Goal: Transaction & Acquisition: Book appointment/travel/reservation

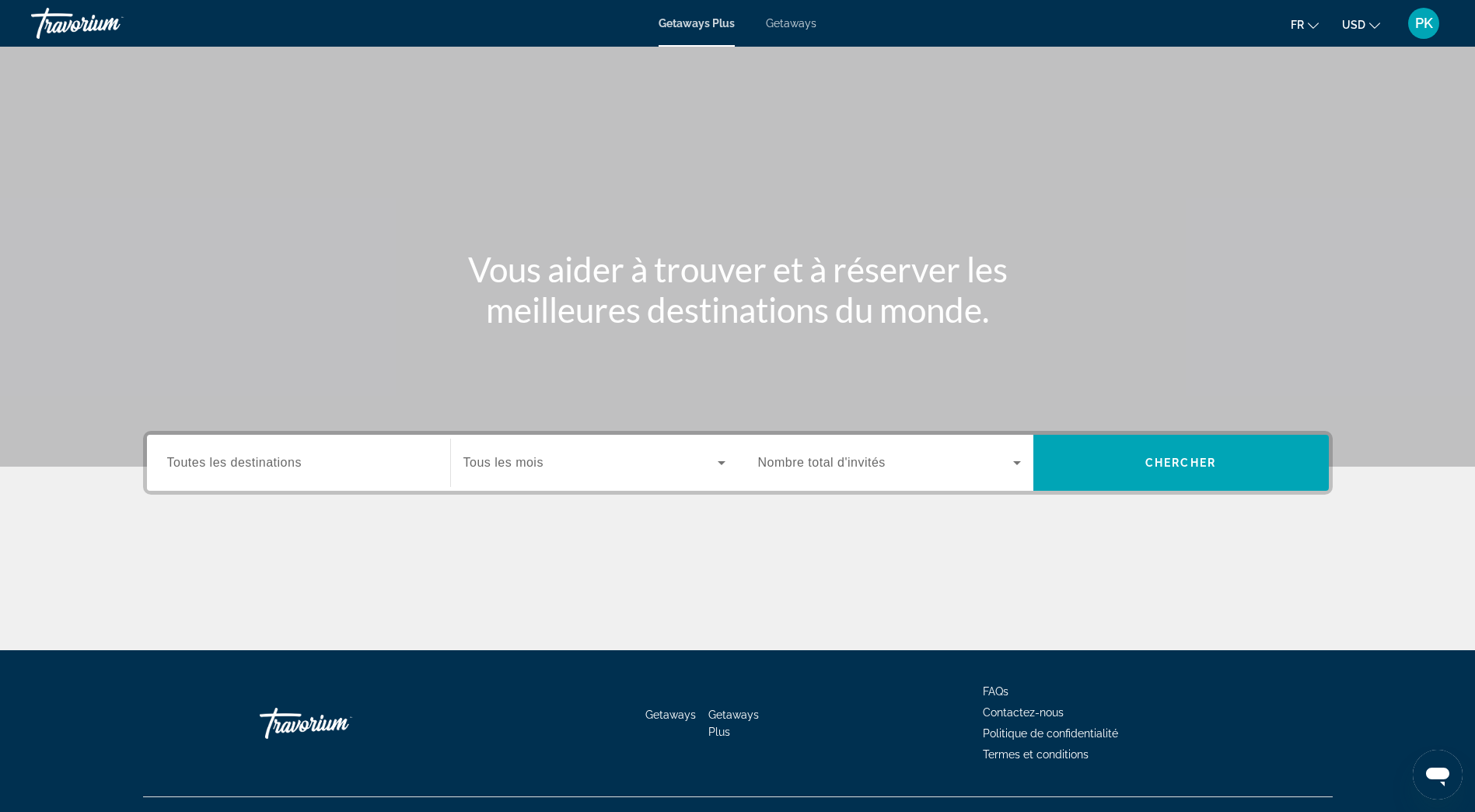
click at [793, 31] on div "Getaways Plus Getaways fr English Español Français Italiano Português русский U…" at bounding box center [738, 23] width 1475 height 40
click at [795, 26] on span "Getaways" at bounding box center [791, 24] width 50 height 13
click at [1365, 26] on span "USD" at bounding box center [1354, 25] width 24 height 13
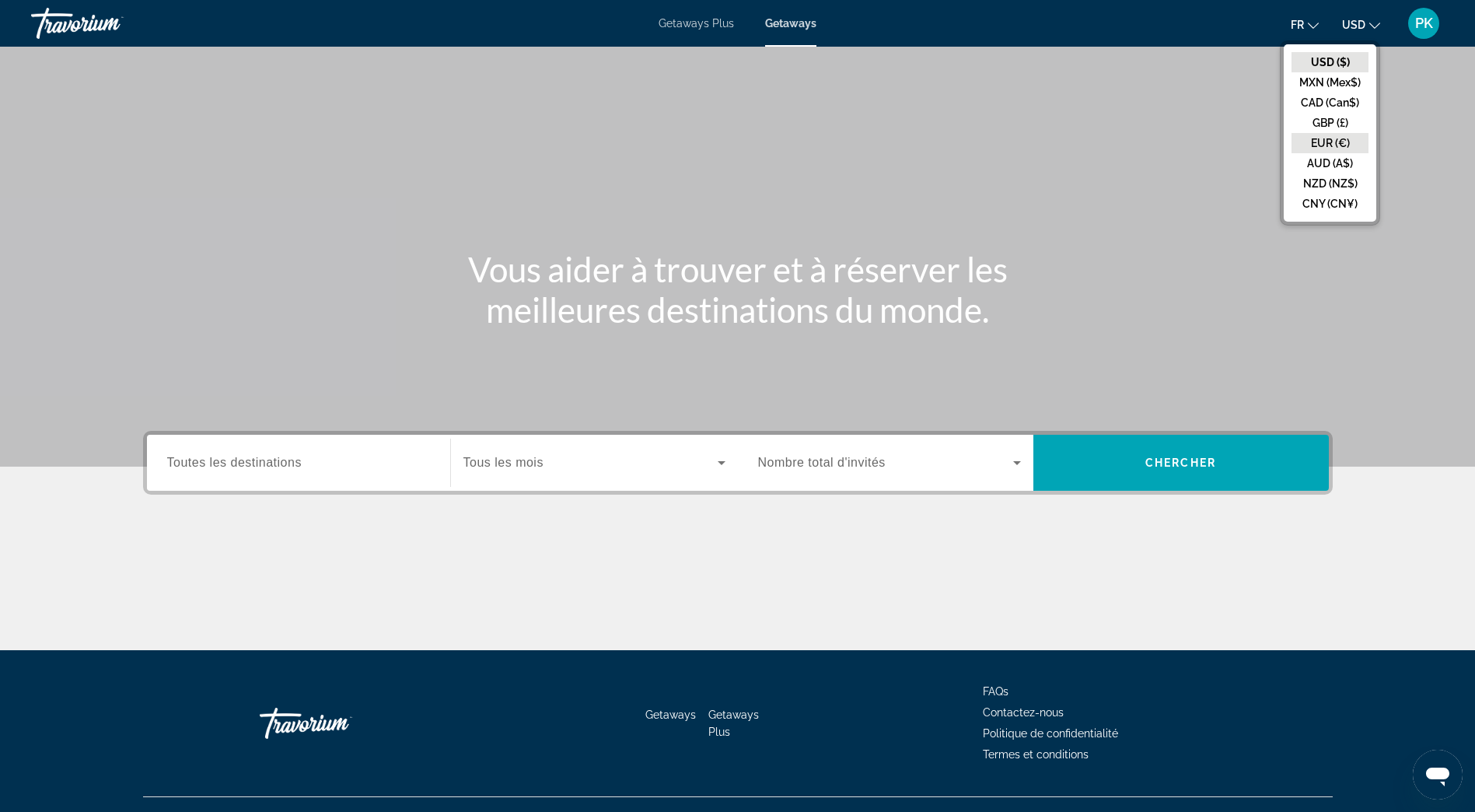
click at [1336, 140] on button "EUR (€)" at bounding box center [1330, 143] width 77 height 20
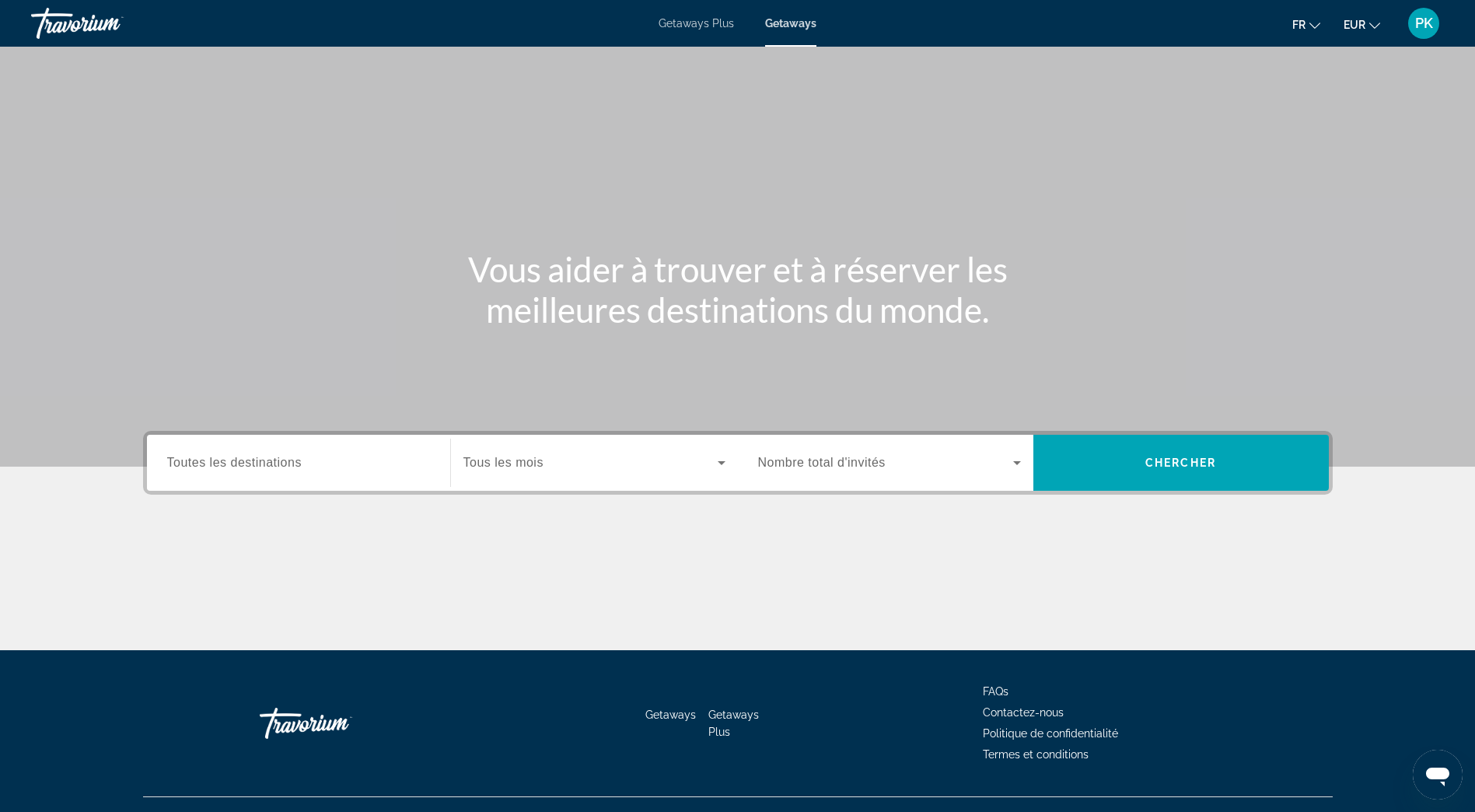
click at [190, 462] on span "Toutes les destinations" at bounding box center [234, 462] width 135 height 13
click at [190, 462] on input "Destination Toutes les destinations" at bounding box center [298, 463] width 263 height 19
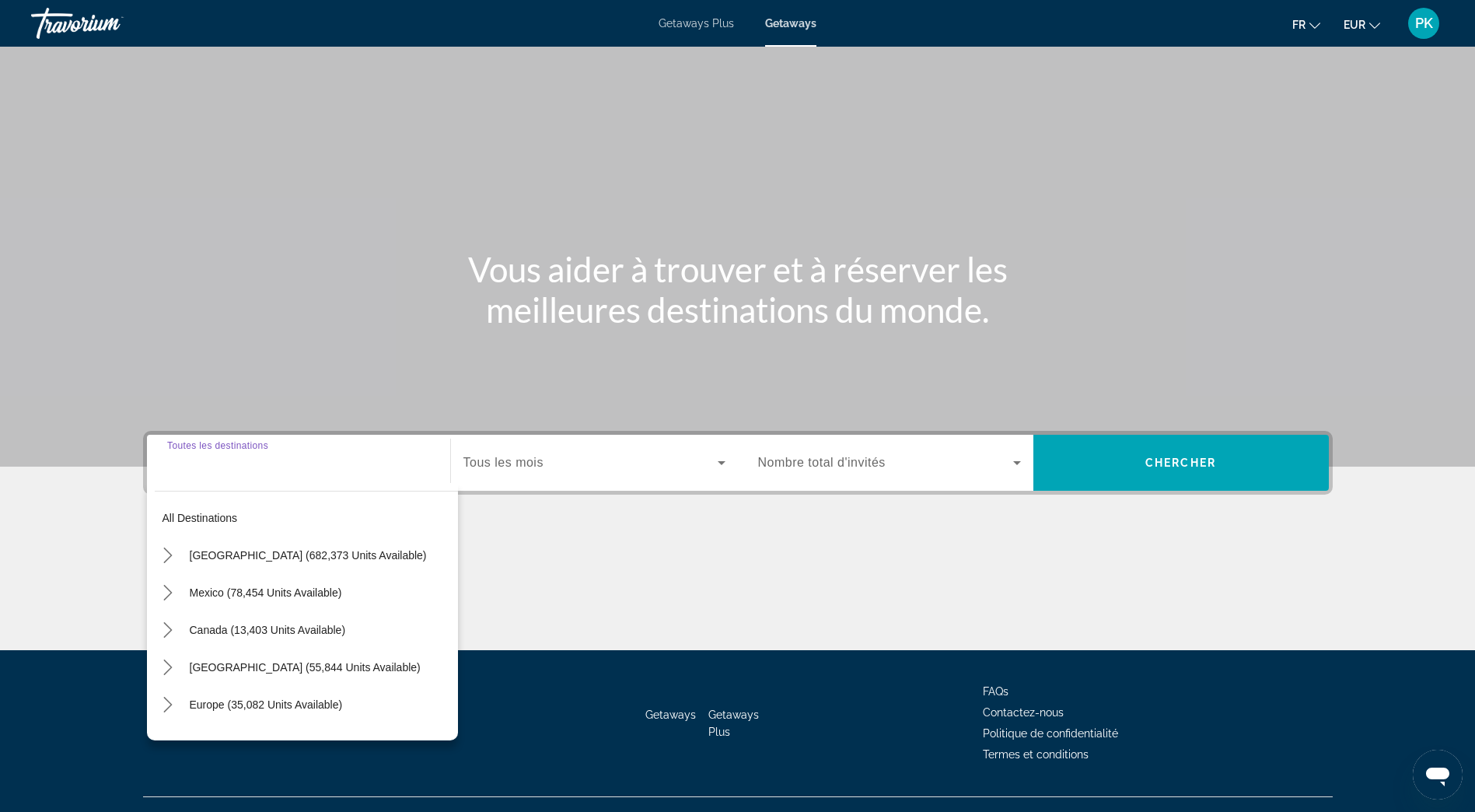
scroll to position [29, 0]
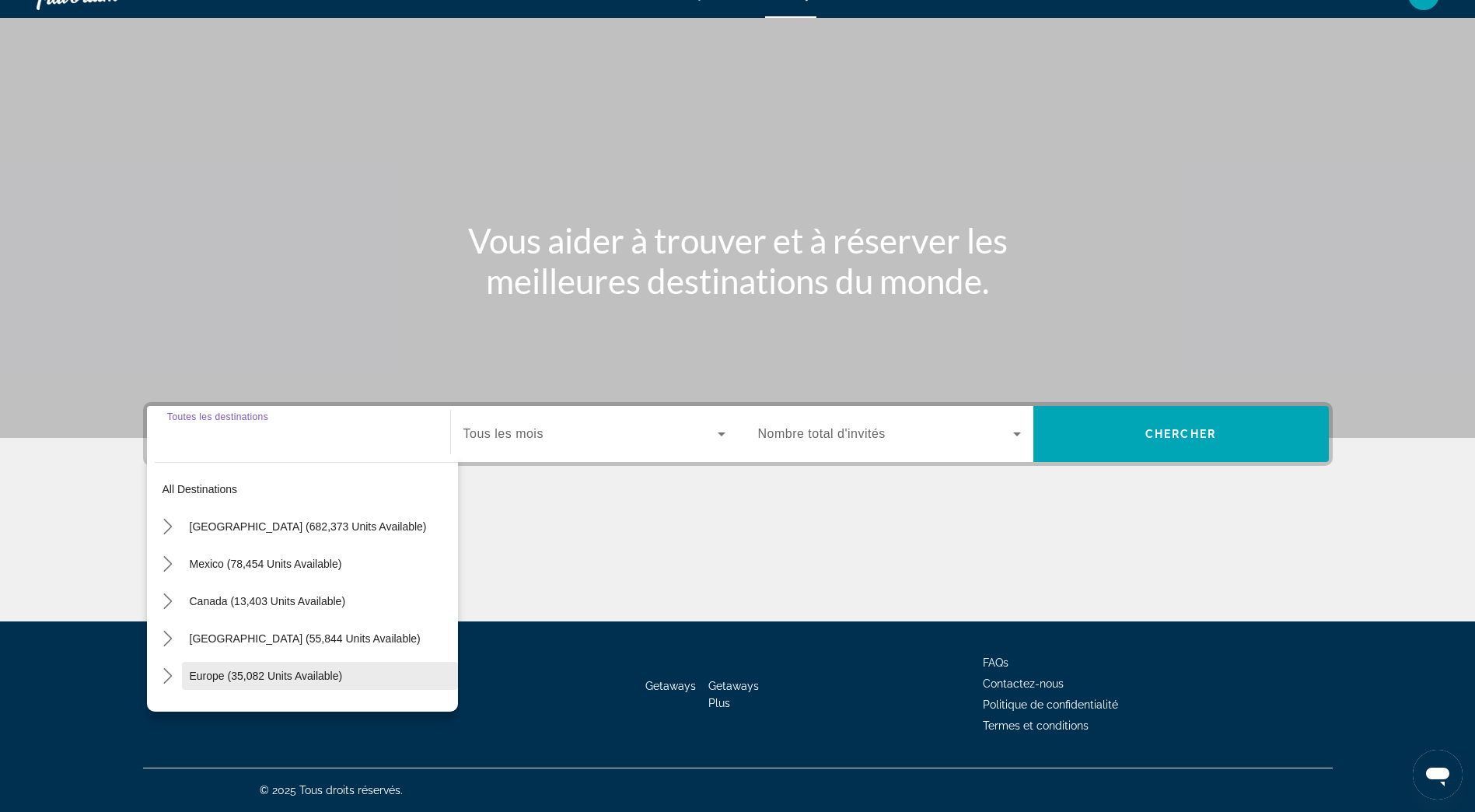
click at [194, 677] on span "Europe (35,082 units available)" at bounding box center [266, 676] width 153 height 13
type input "**********"
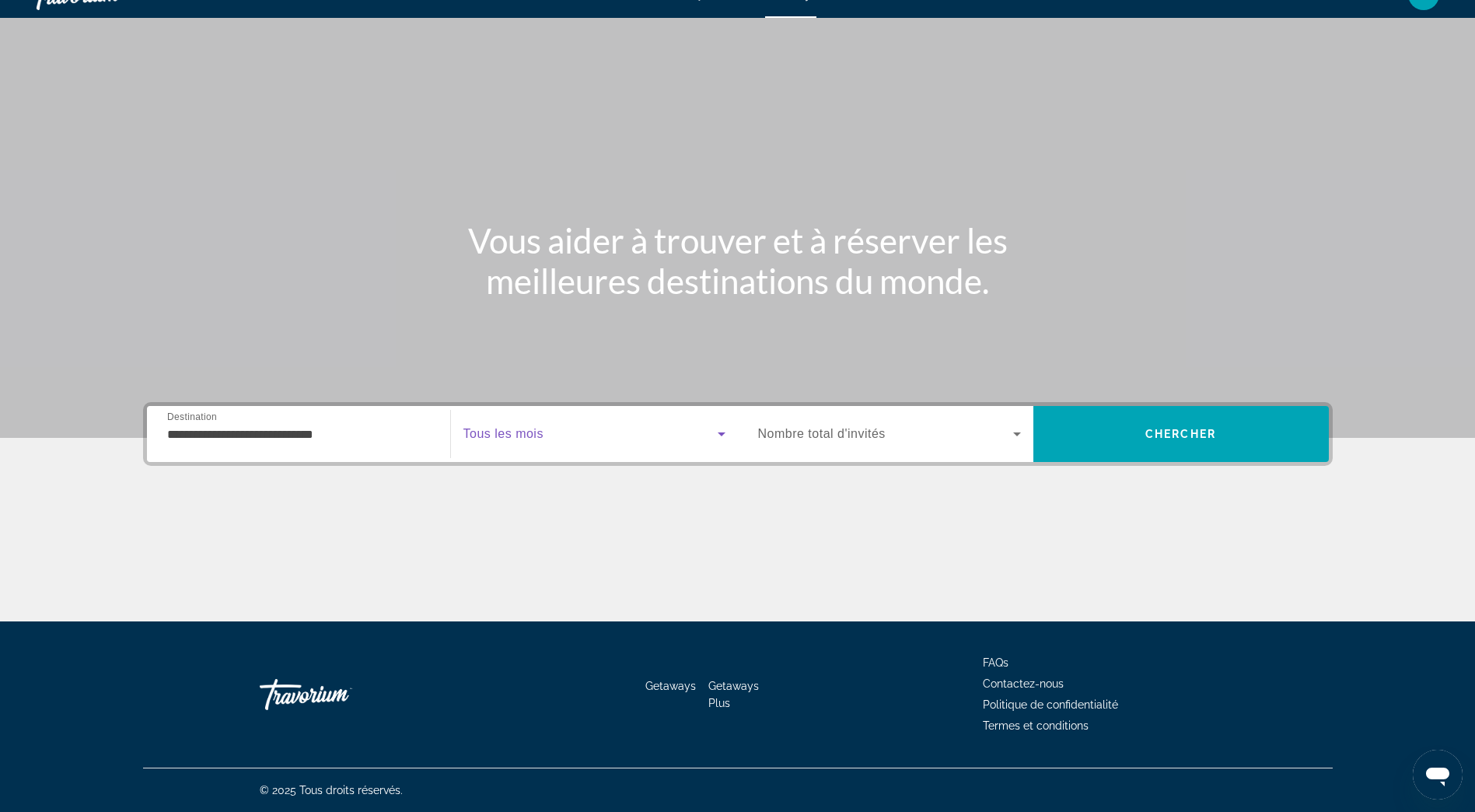
click at [719, 439] on icon "Search widget" at bounding box center [722, 434] width 19 height 19
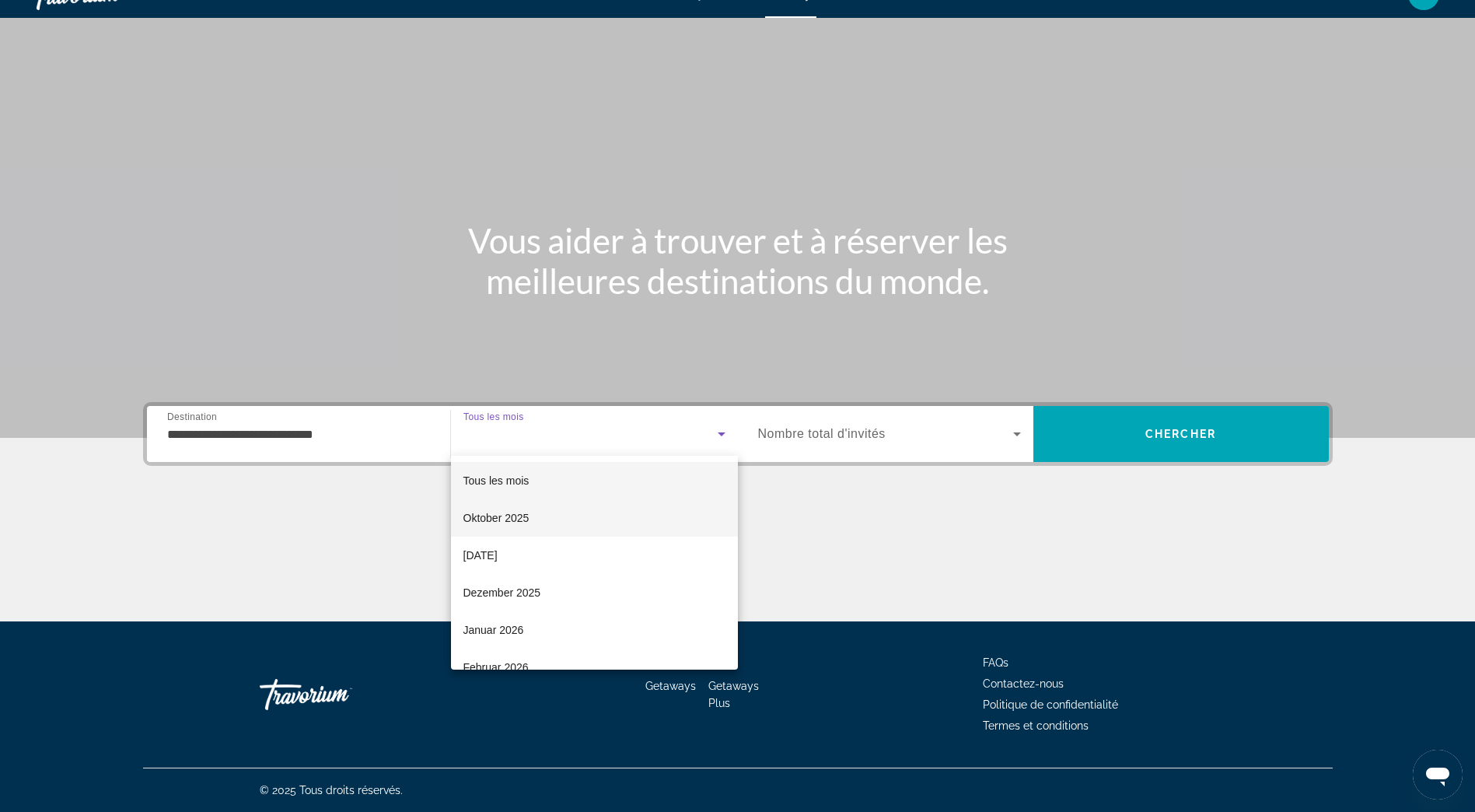
click at [515, 518] on span "Oktober 2025" at bounding box center [497, 518] width 66 height 19
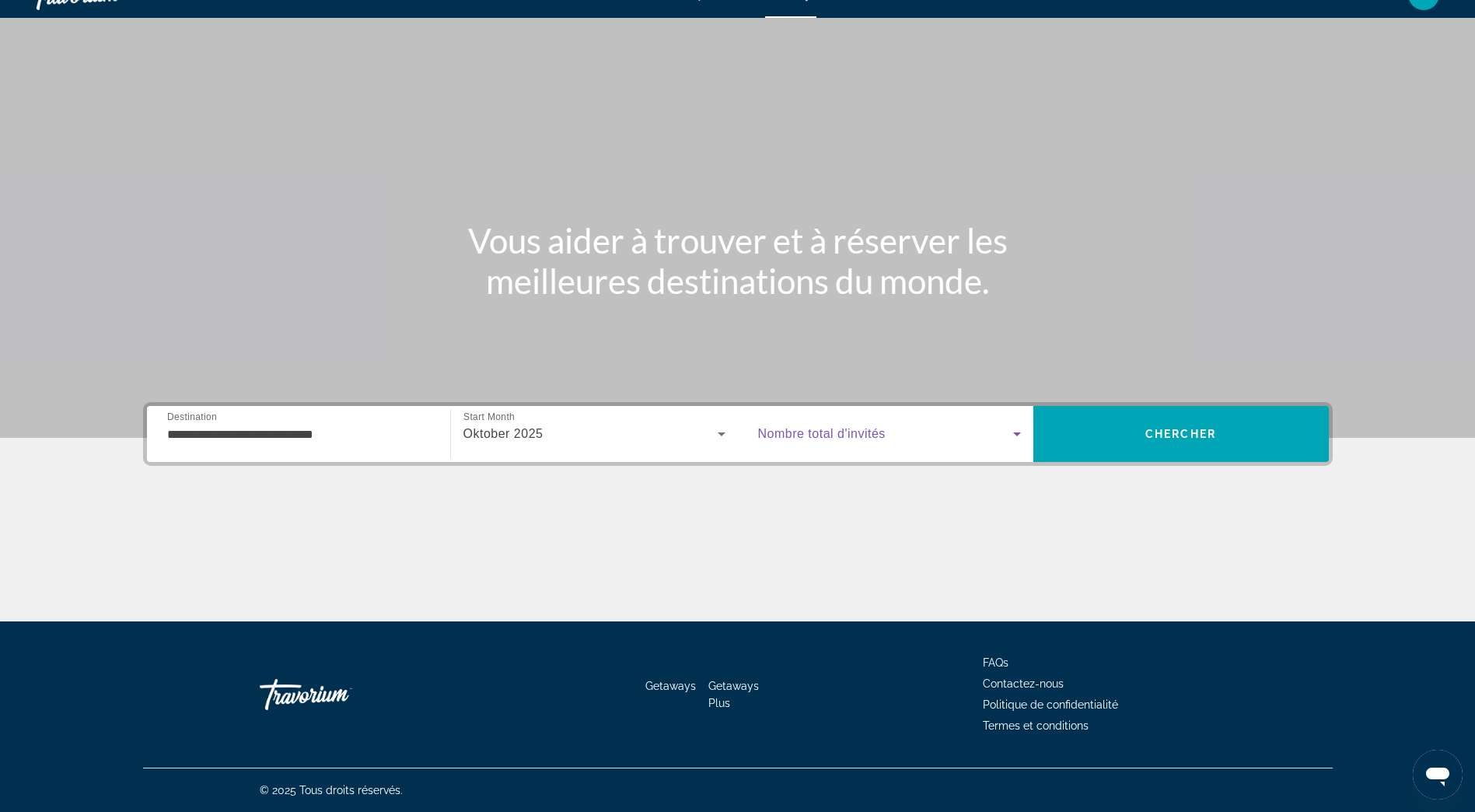
drag, startPoint x: 1013, startPoint y: 430, endPoint x: 1004, endPoint y: 433, distance: 9.5
click at [1011, 430] on icon "Search widget" at bounding box center [1018, 434] width 19 height 19
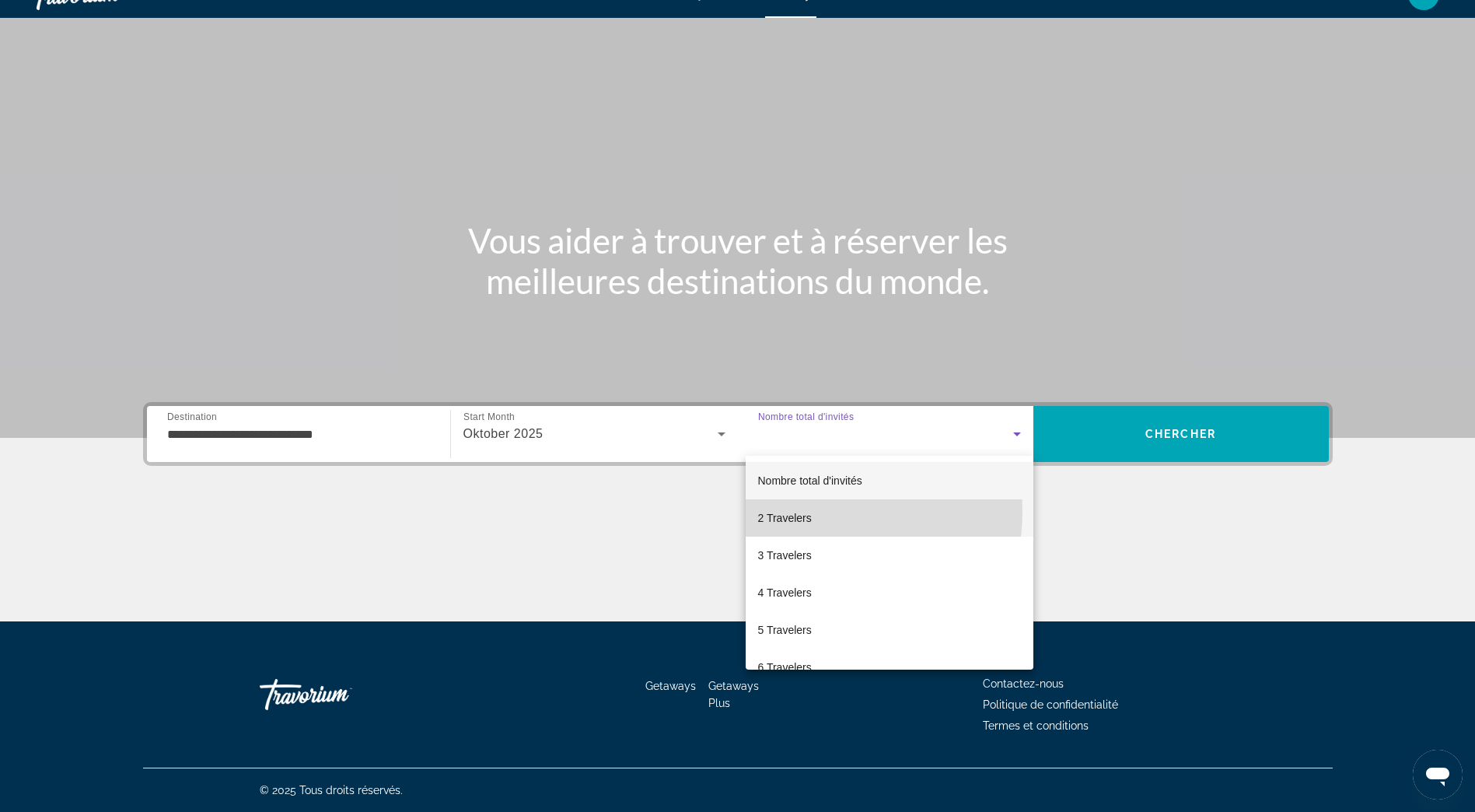
drag, startPoint x: 804, startPoint y: 511, endPoint x: 850, endPoint y: 493, distance: 49.4
click at [806, 511] on span "2 Travelers" at bounding box center [785, 518] width 54 height 19
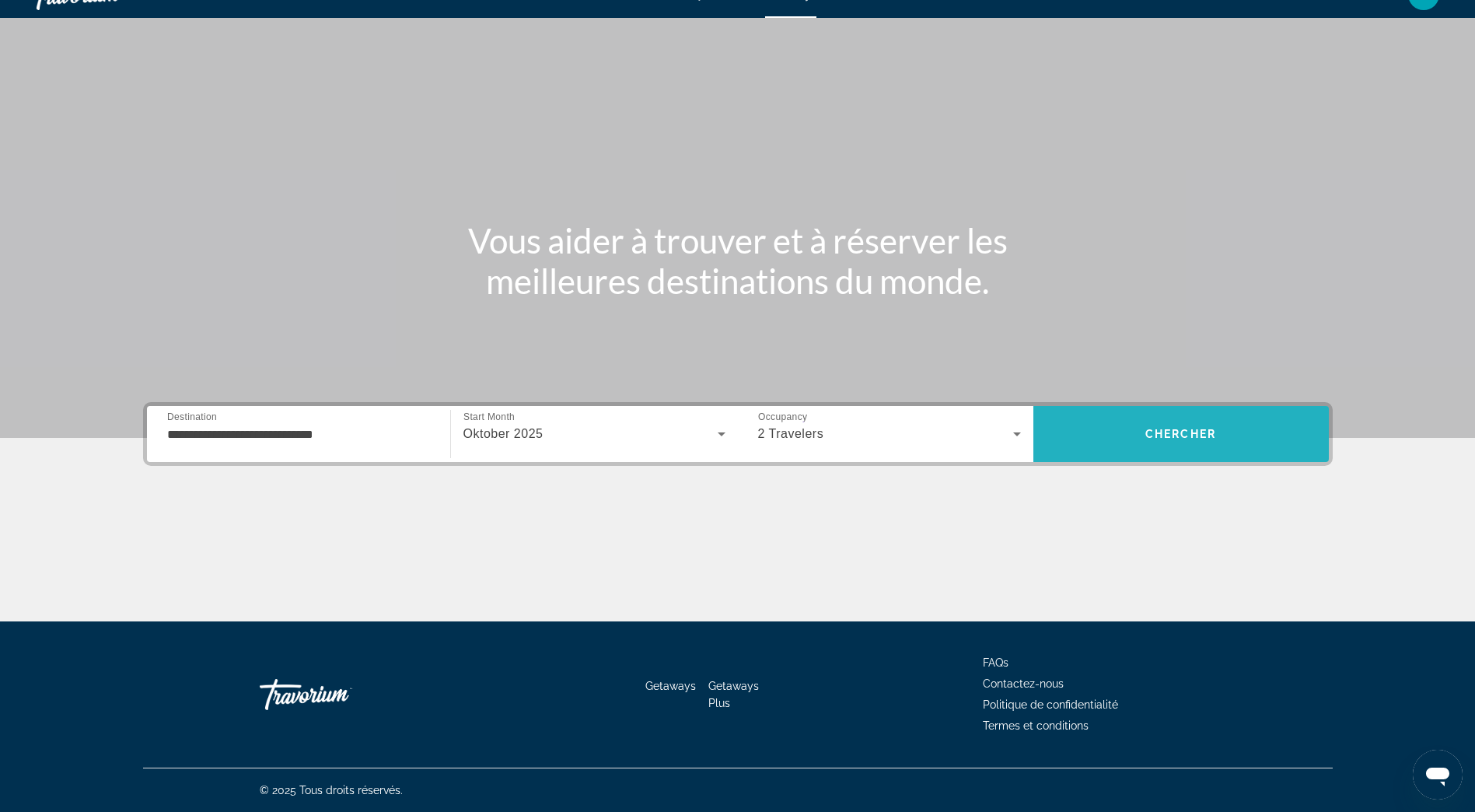
click at [1141, 430] on span "Search" at bounding box center [1181, 434] width 295 height 37
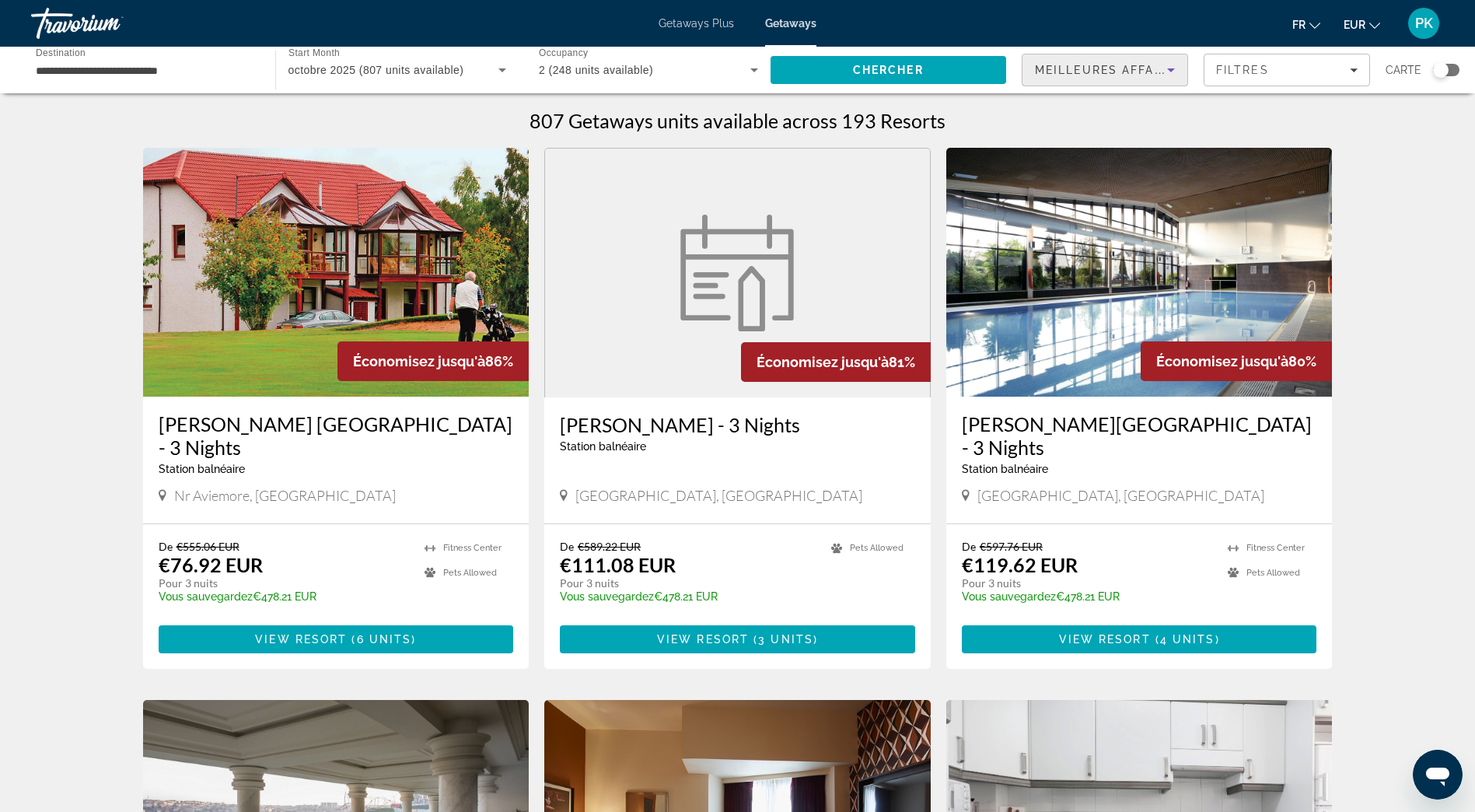
click at [1170, 68] on icon "Sort by" at bounding box center [1171, 70] width 19 height 19
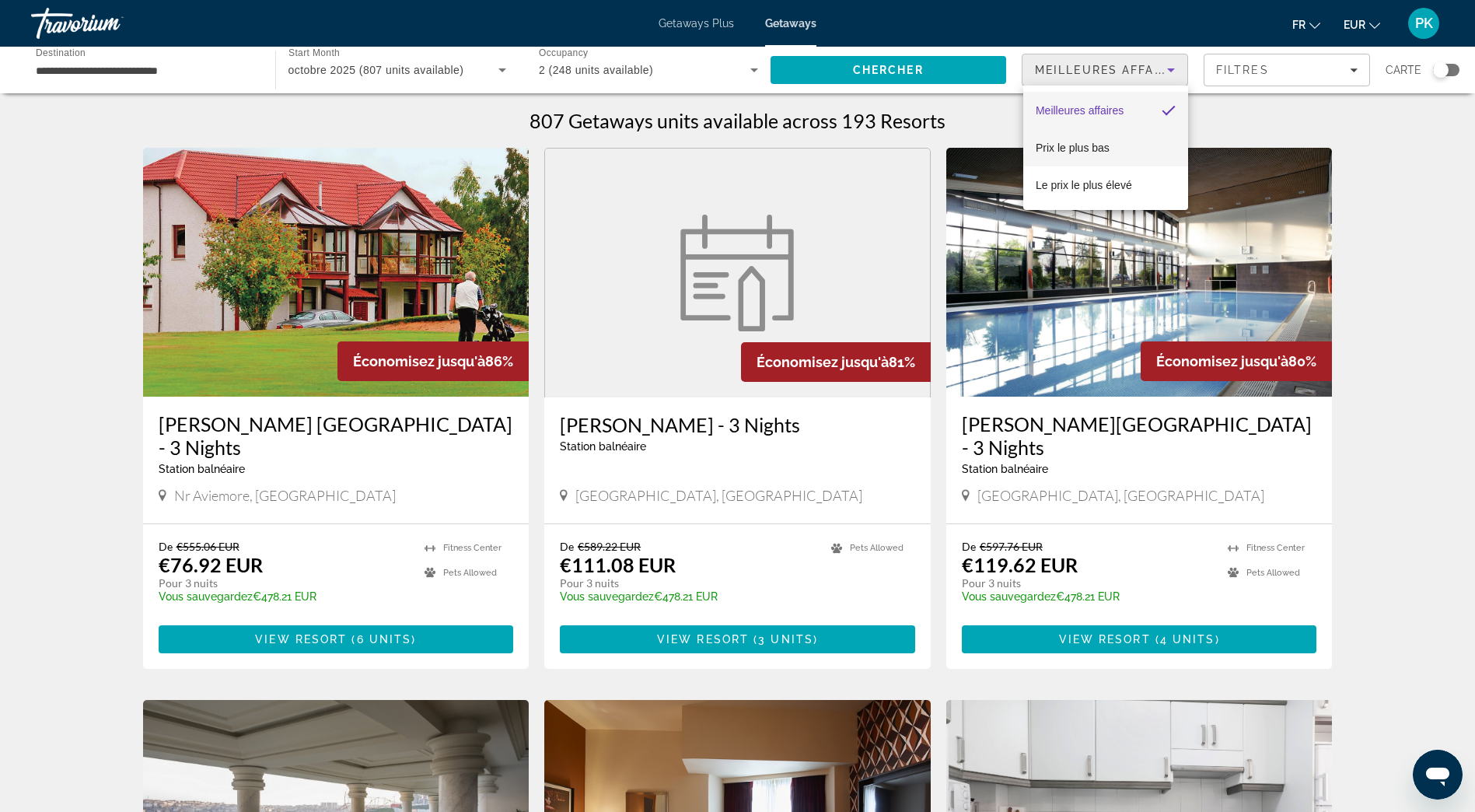
click at [1087, 148] on span "Prix ​​le plus bas" at bounding box center [1073, 148] width 74 height 13
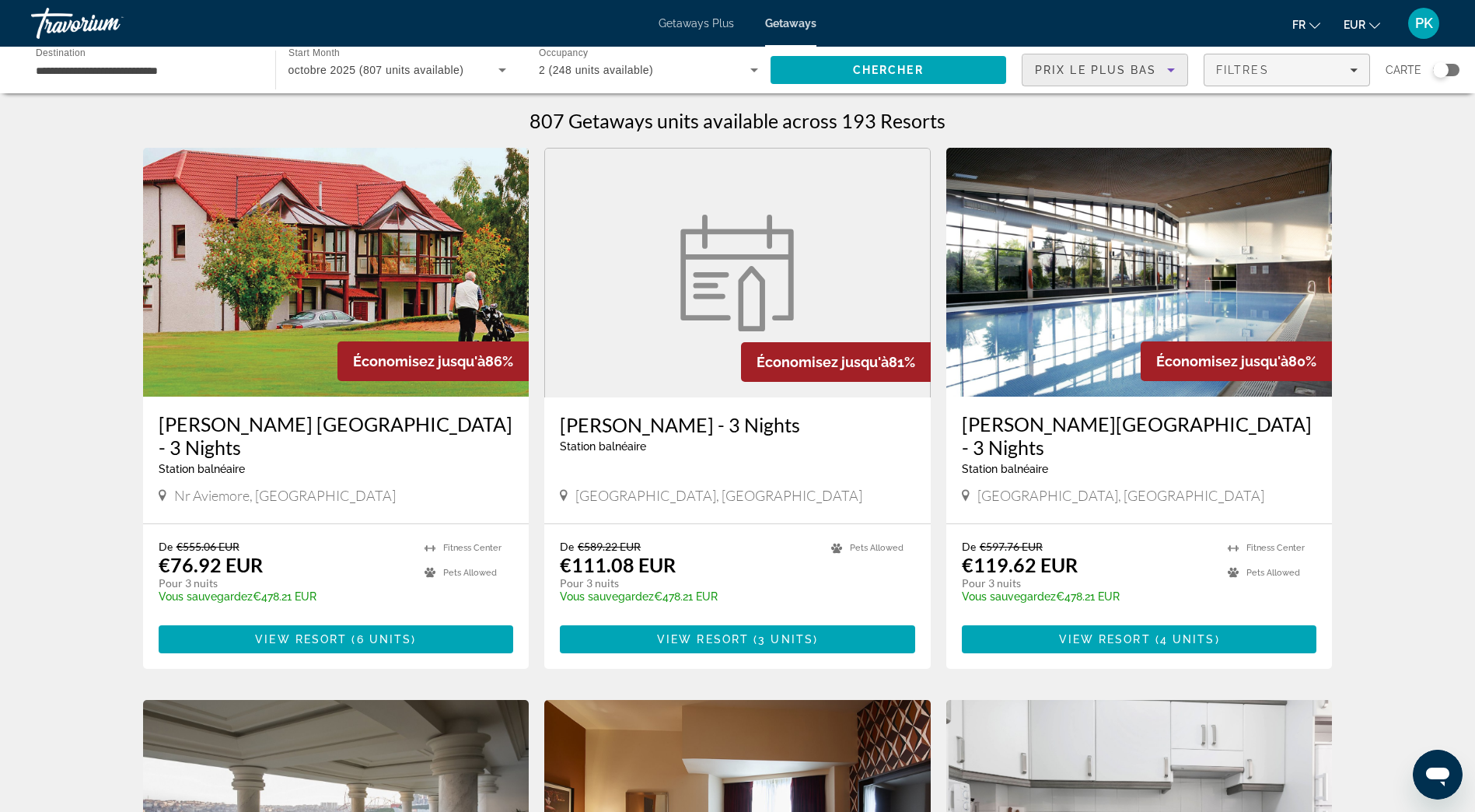
click at [1350, 71] on icon "Filters" at bounding box center [1354, 70] width 8 height 8
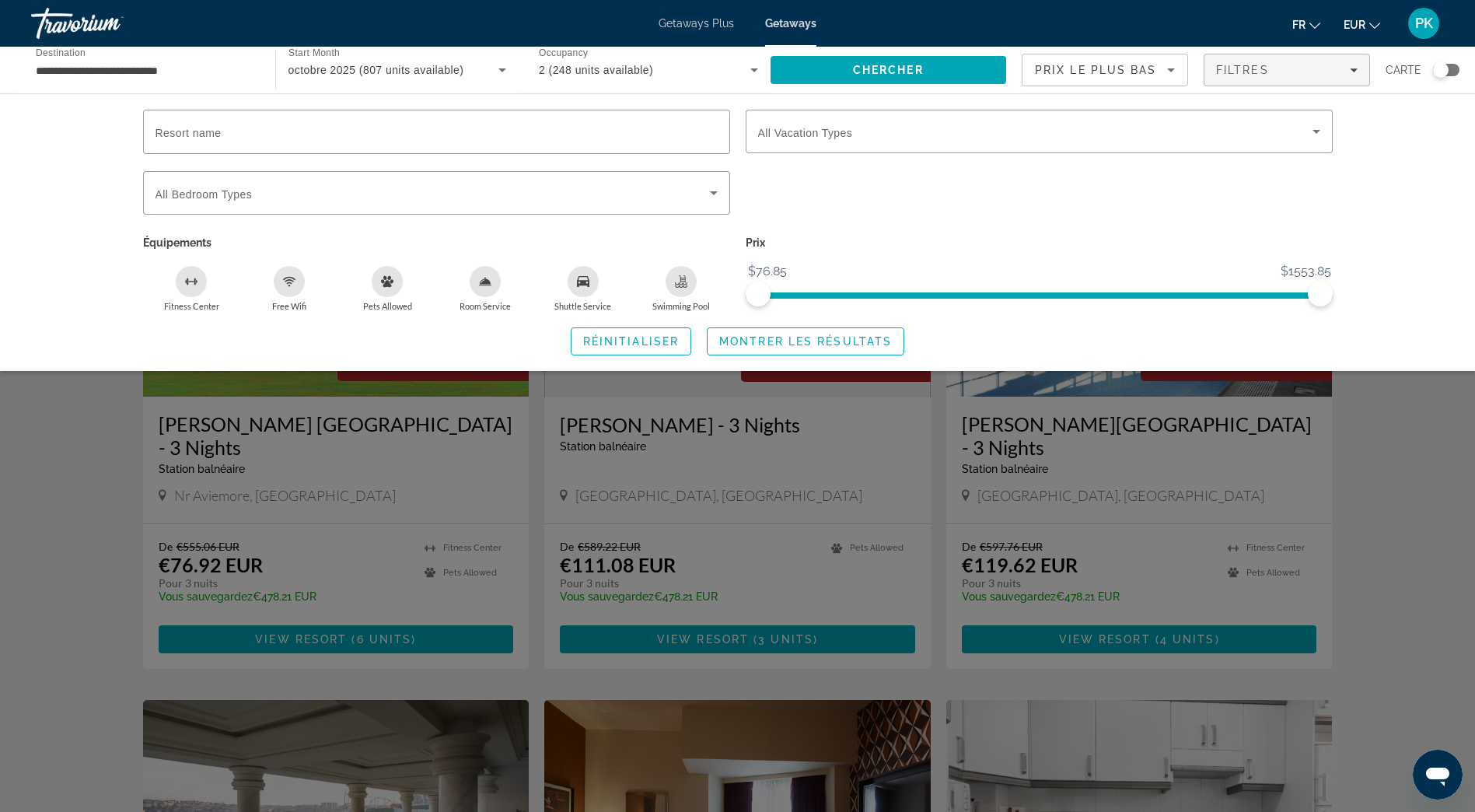
click at [487, 285] on icon "Room Service" at bounding box center [486, 285] width 13 height 1
click at [686, 285] on icon "Swimming Pool" at bounding box center [682, 282] width 13 height 13
click at [683, 290] on div "Swimming Pool" at bounding box center [682, 282] width 31 height 31
click at [285, 282] on icon "Free Wifi" at bounding box center [290, 282] width 13 height 13
click at [798, 343] on span "Montrer les résultats" at bounding box center [805, 341] width 172 height 13
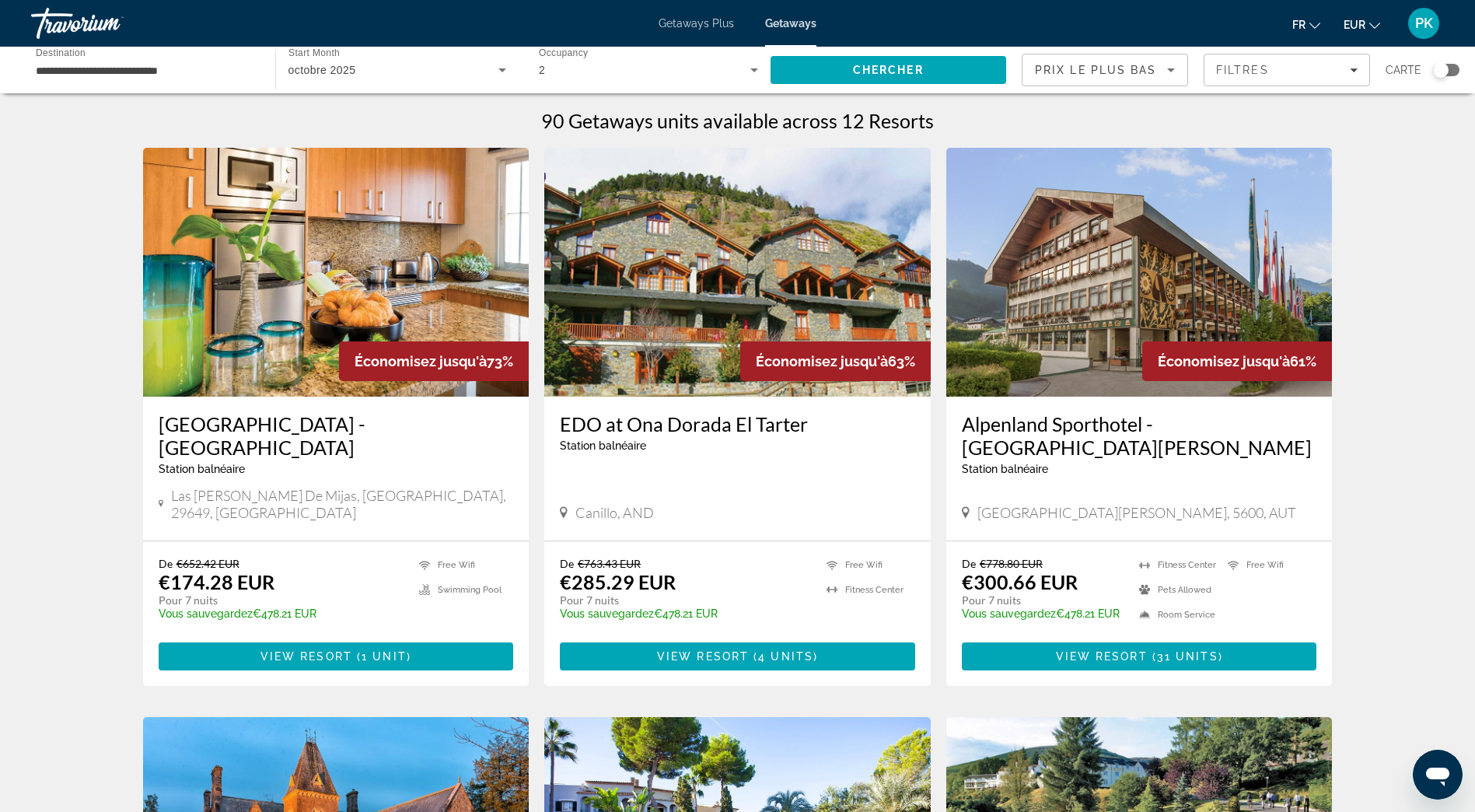
scroll to position [78, 0]
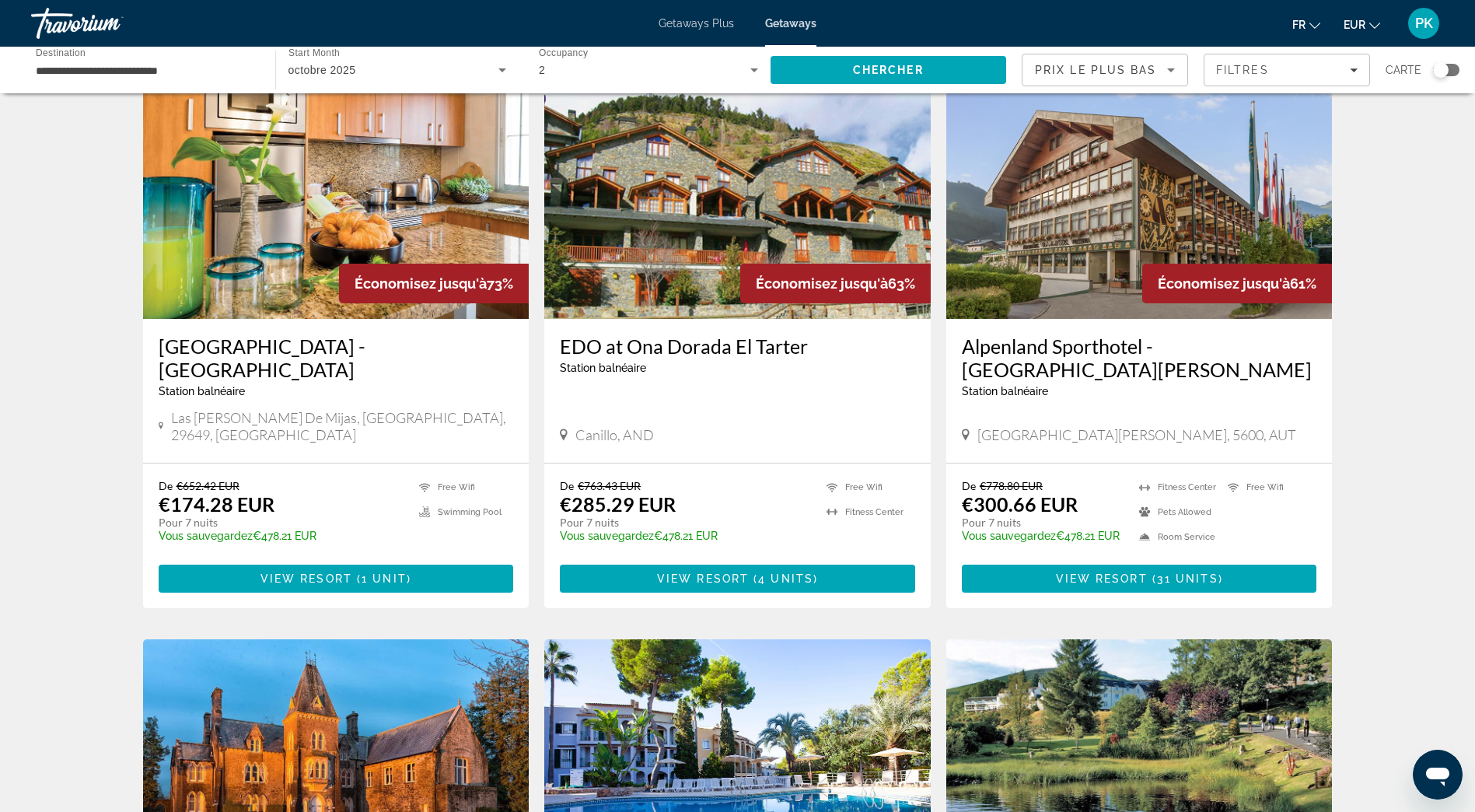
click at [996, 371] on h3 "Alpenland Sporthotel - St. Johann-im-Pongau" at bounding box center [1140, 357] width 356 height 46
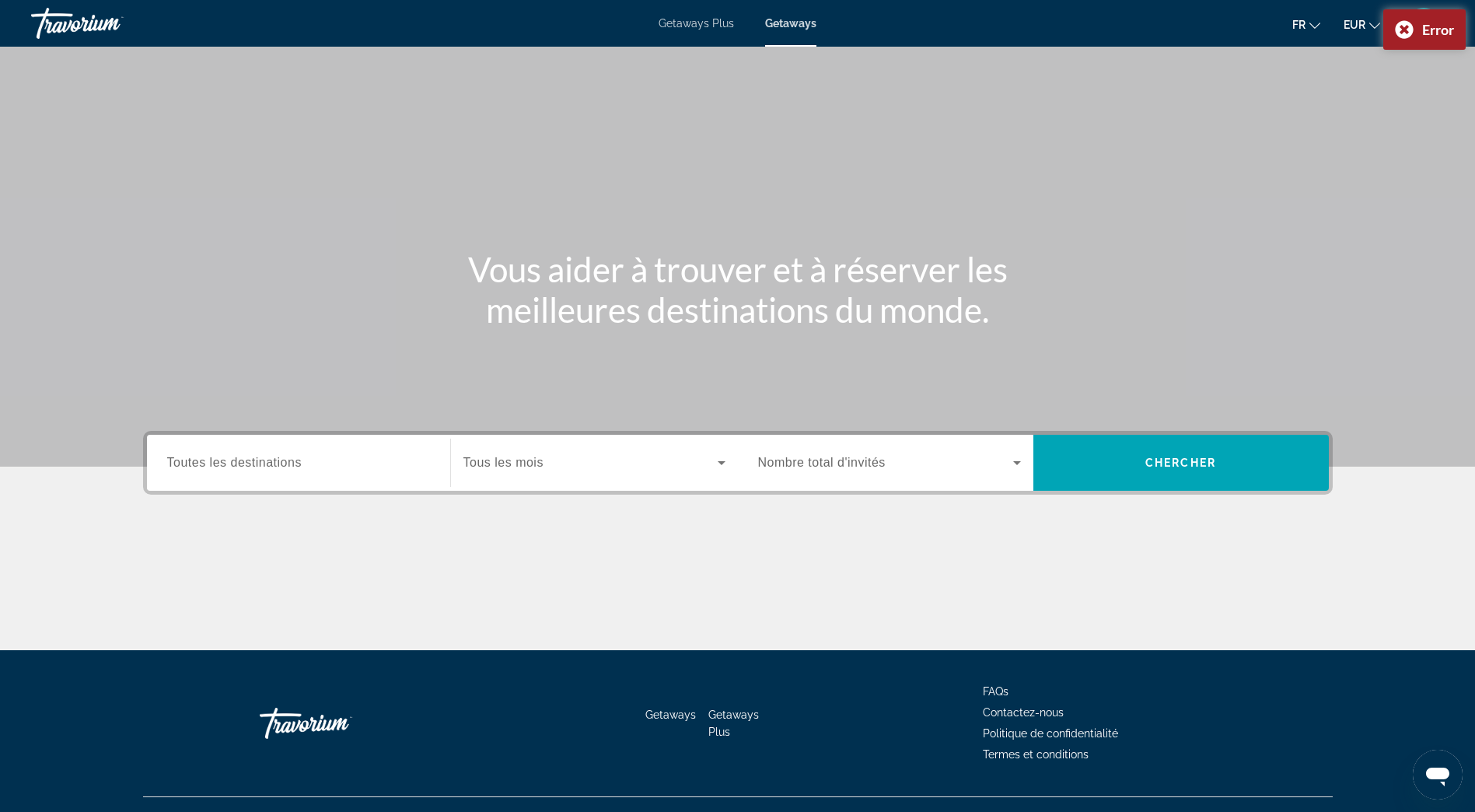
click at [262, 469] on span "Toutes les destinations" at bounding box center [234, 462] width 135 height 13
click at [262, 470] on input "Destination Toutes les destinations" at bounding box center [298, 463] width 263 height 19
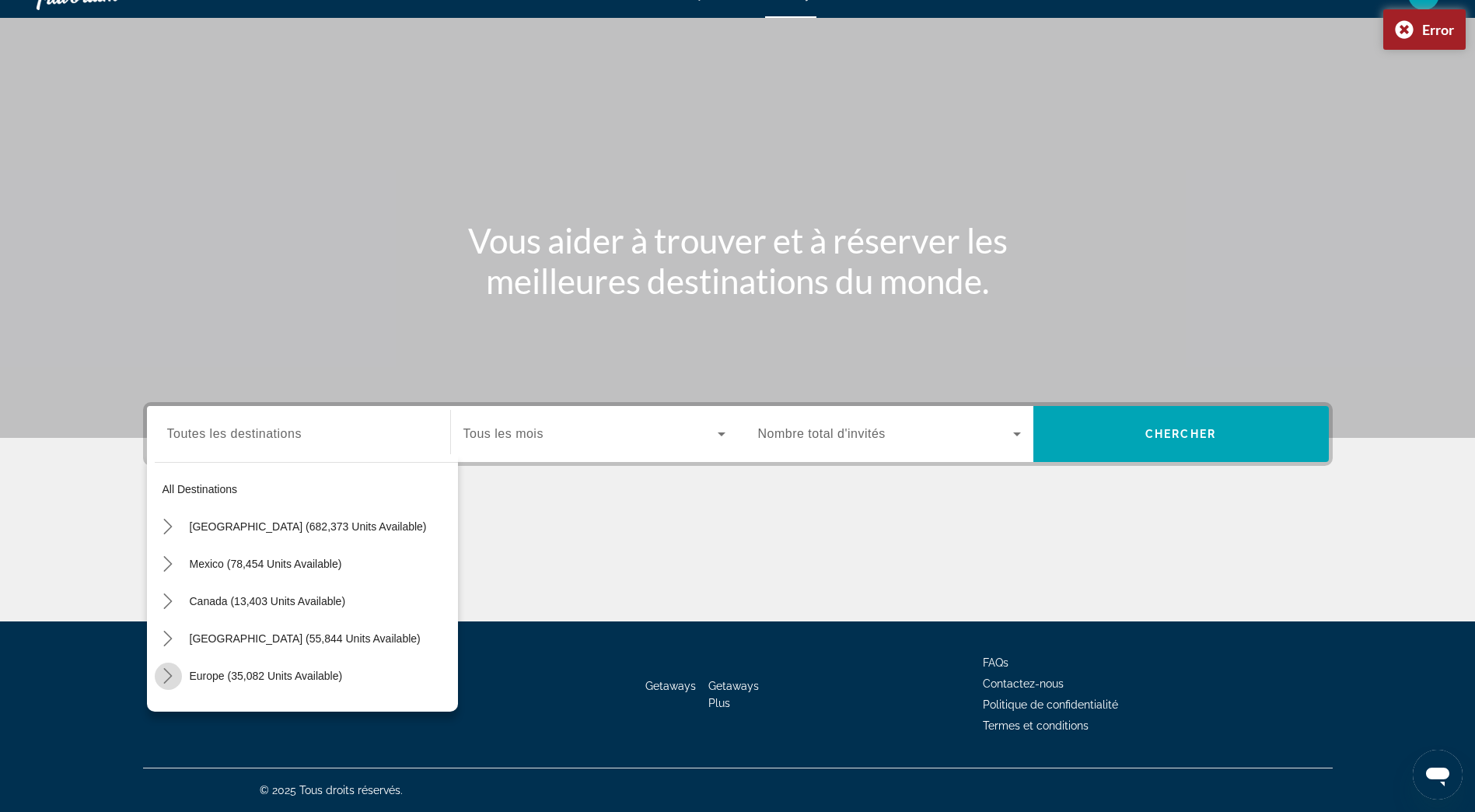
click at [169, 683] on mat-icon "Toggle Europe (35,082 units available) submenu" at bounding box center [168, 676] width 28 height 28
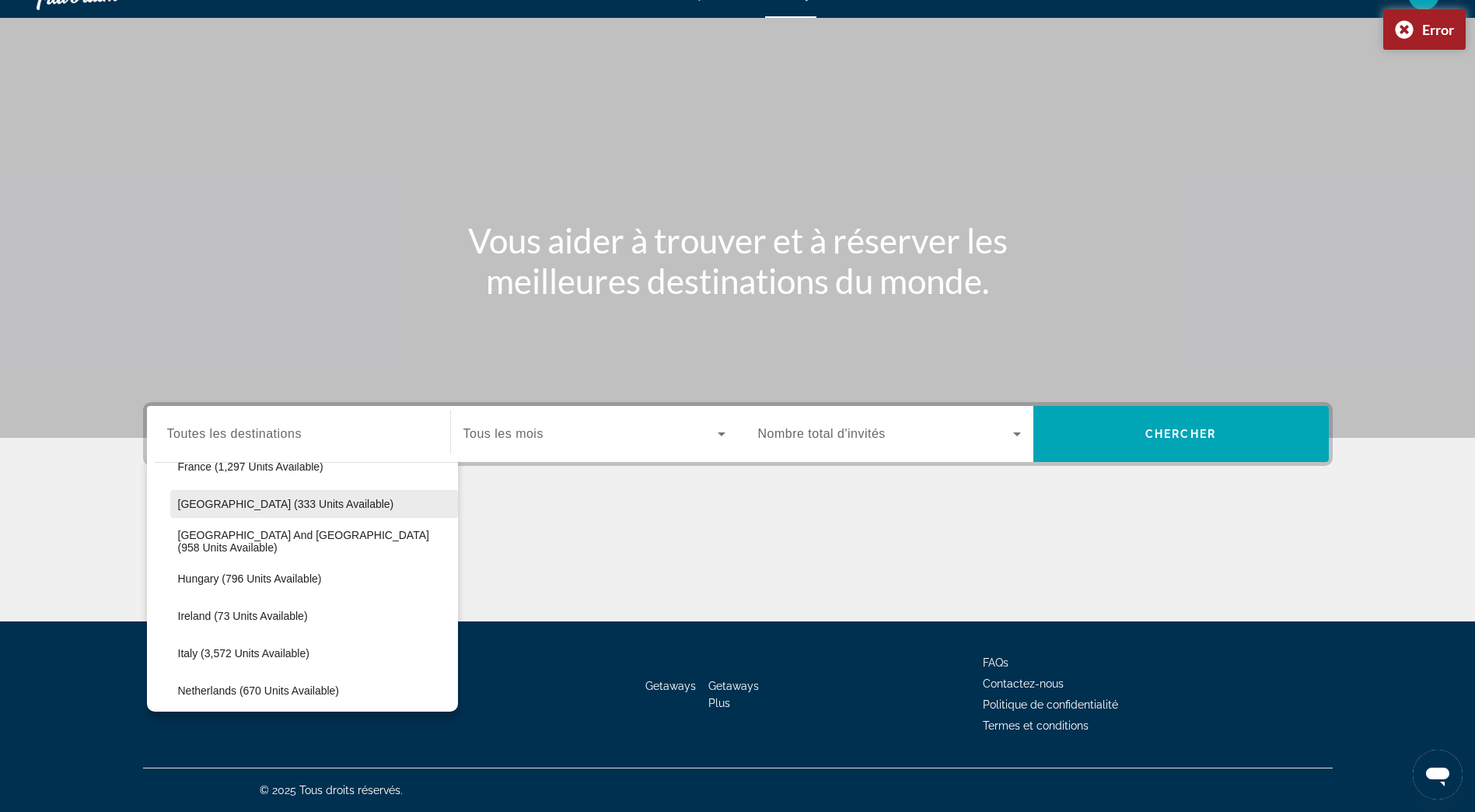
scroll to position [583, 0]
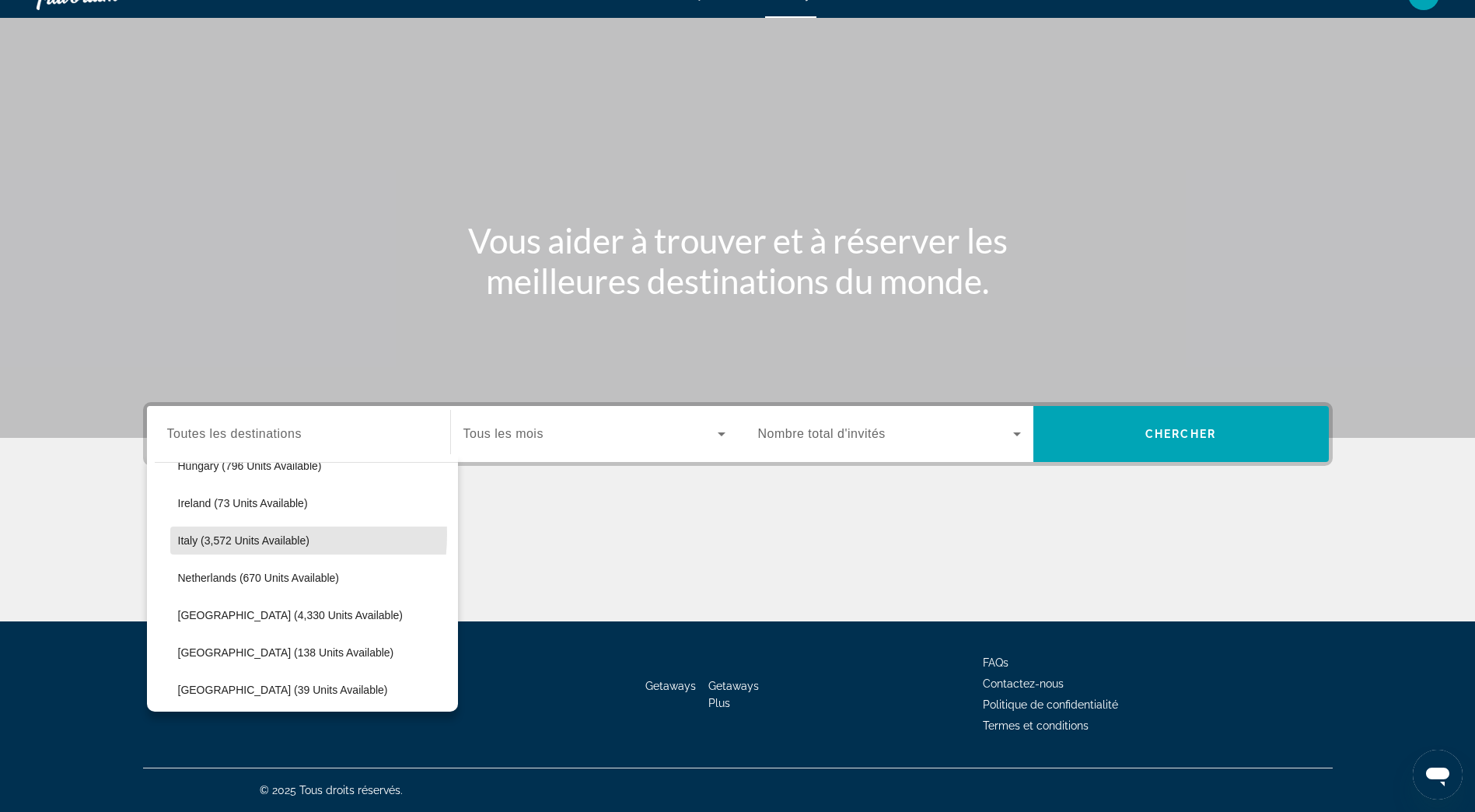
click at [251, 534] on span "Italy (3,572 units available)" at bounding box center [243, 541] width 131 height 13
type input "**********"
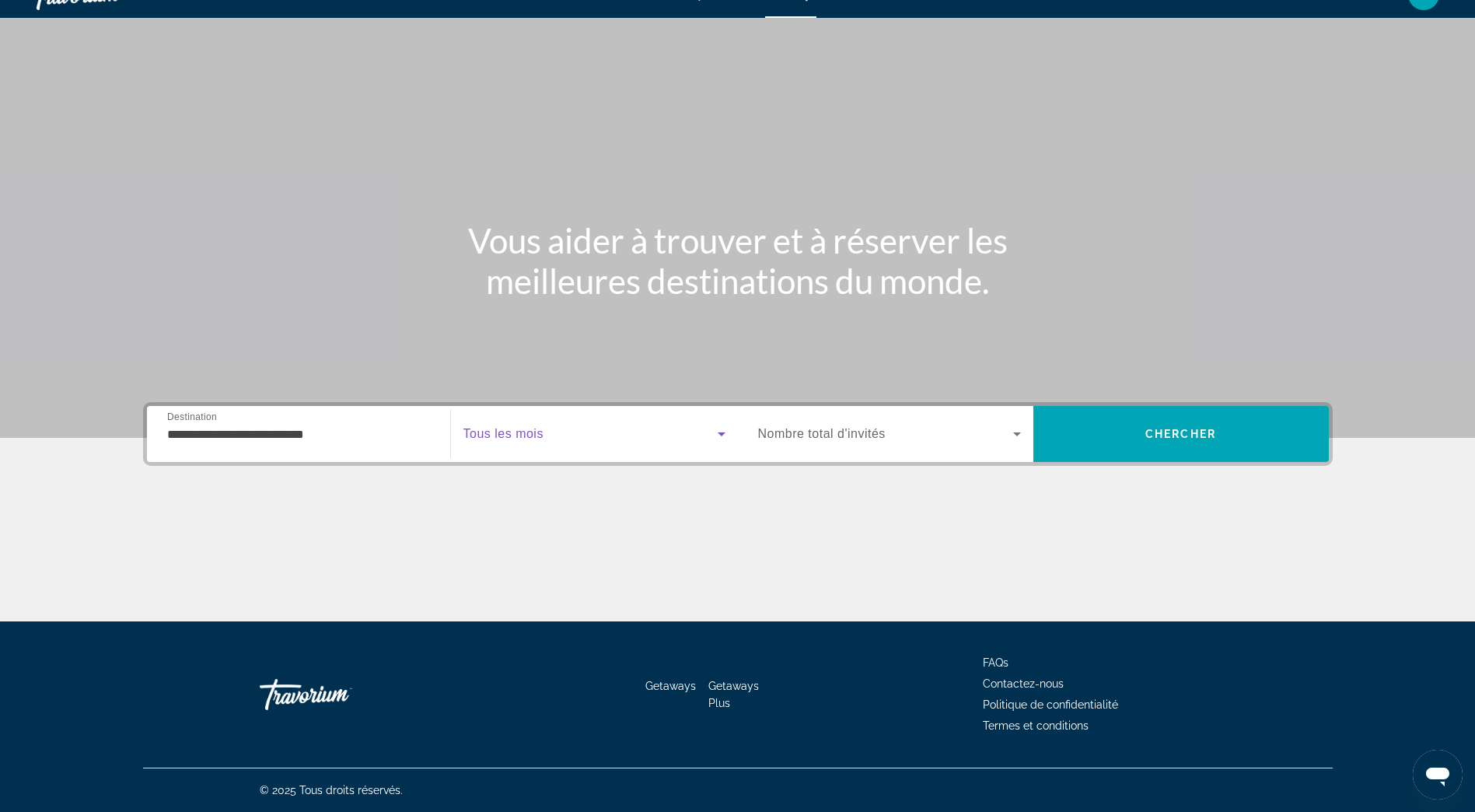
click at [726, 436] on icon "Search widget" at bounding box center [722, 434] width 19 height 19
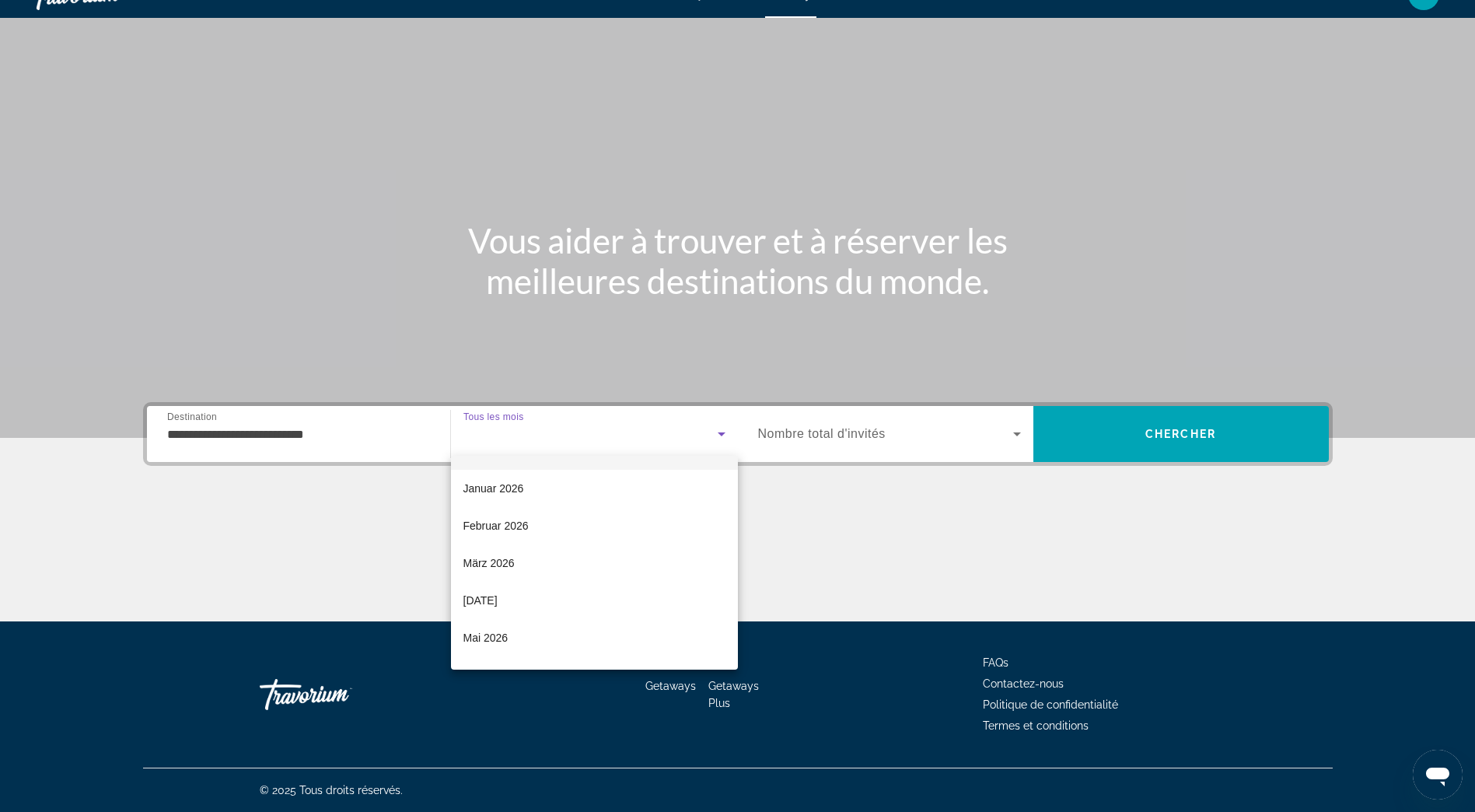
scroll to position [156, 0]
click at [488, 548] on span "März 2026" at bounding box center [489, 549] width 51 height 19
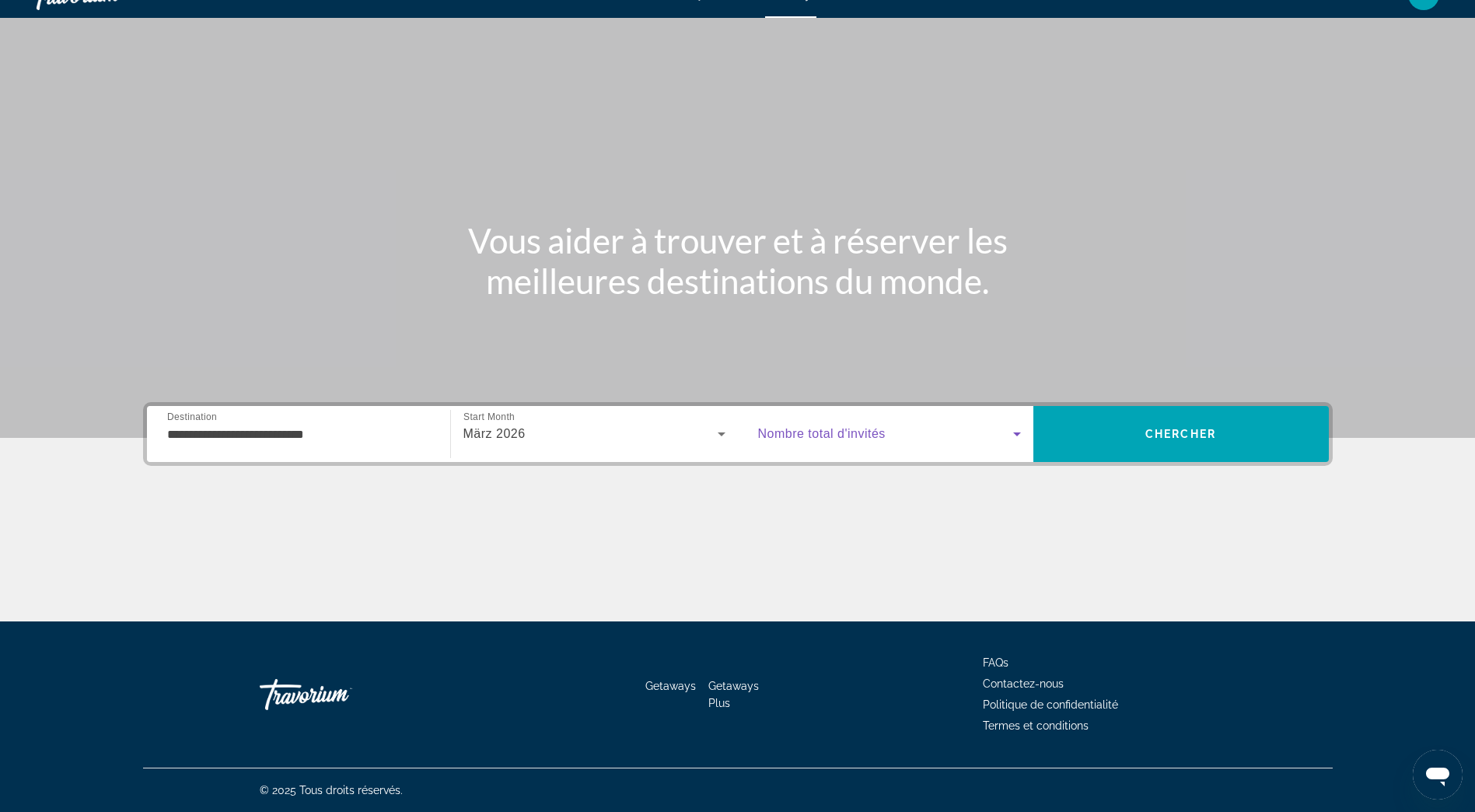
click at [1017, 434] on icon "Search widget" at bounding box center [1017, 434] width 8 height 4
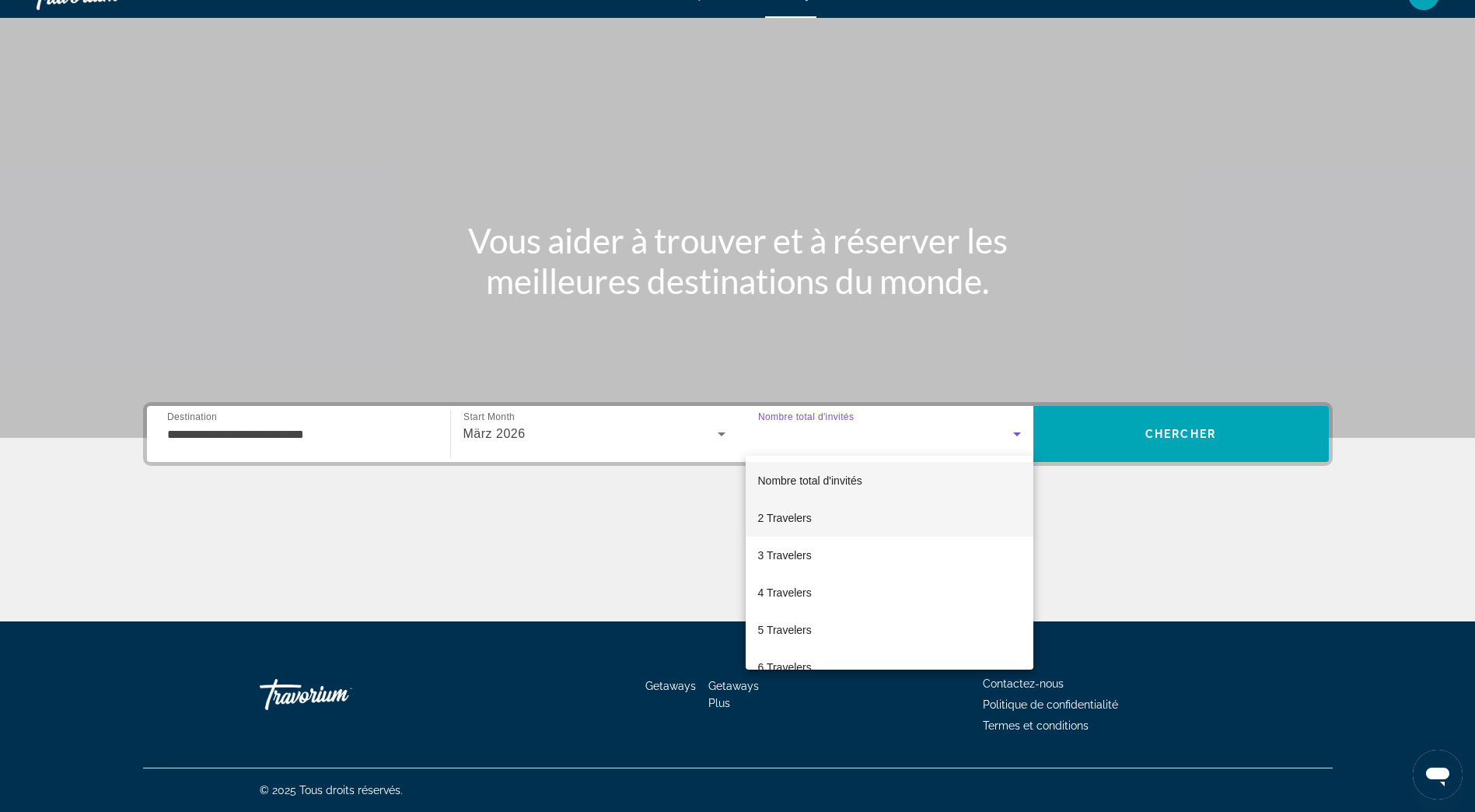
click at [867, 514] on mat-option "2 Travelers" at bounding box center [890, 517] width 288 height 37
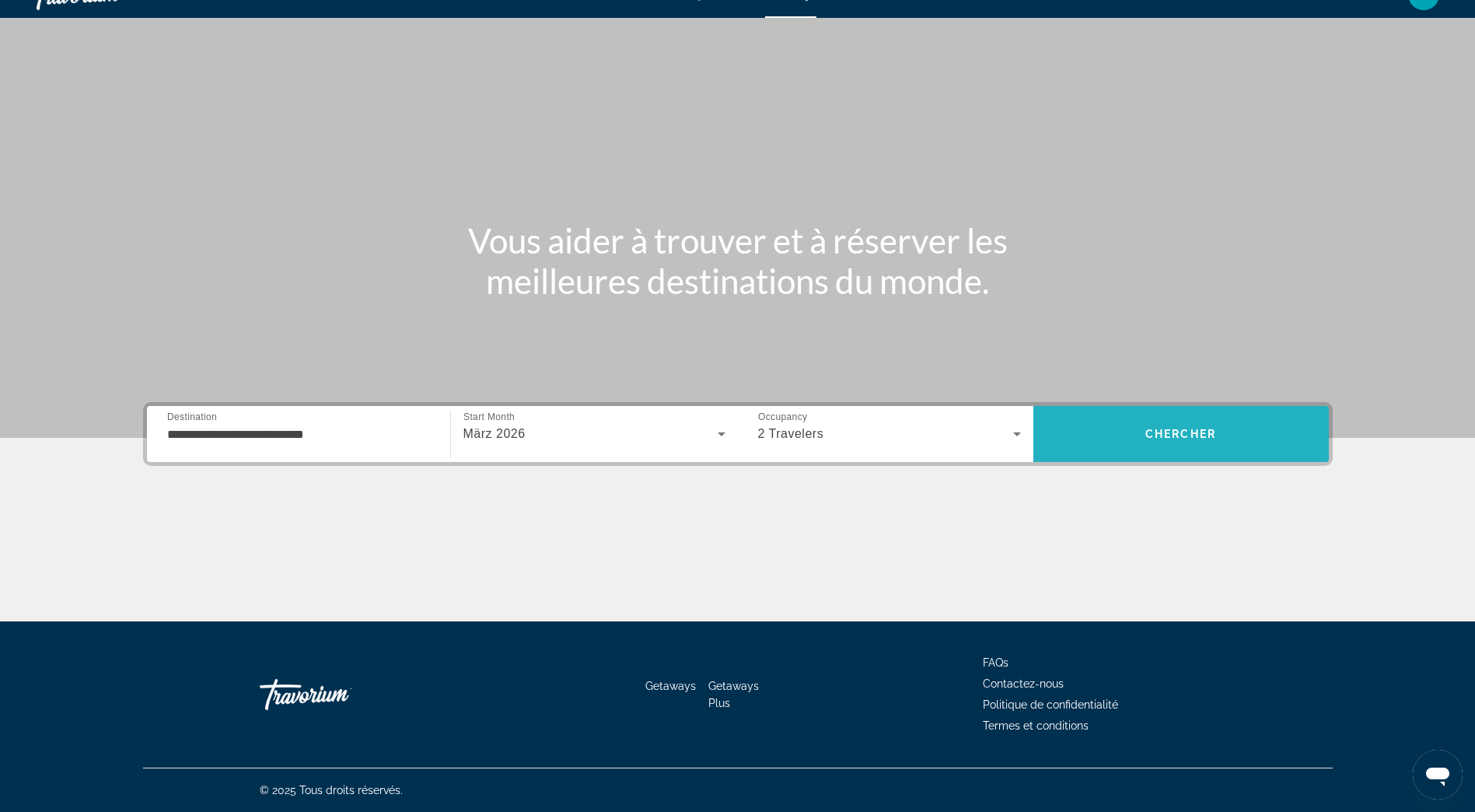
click at [1100, 446] on span "Search" at bounding box center [1181, 434] width 295 height 37
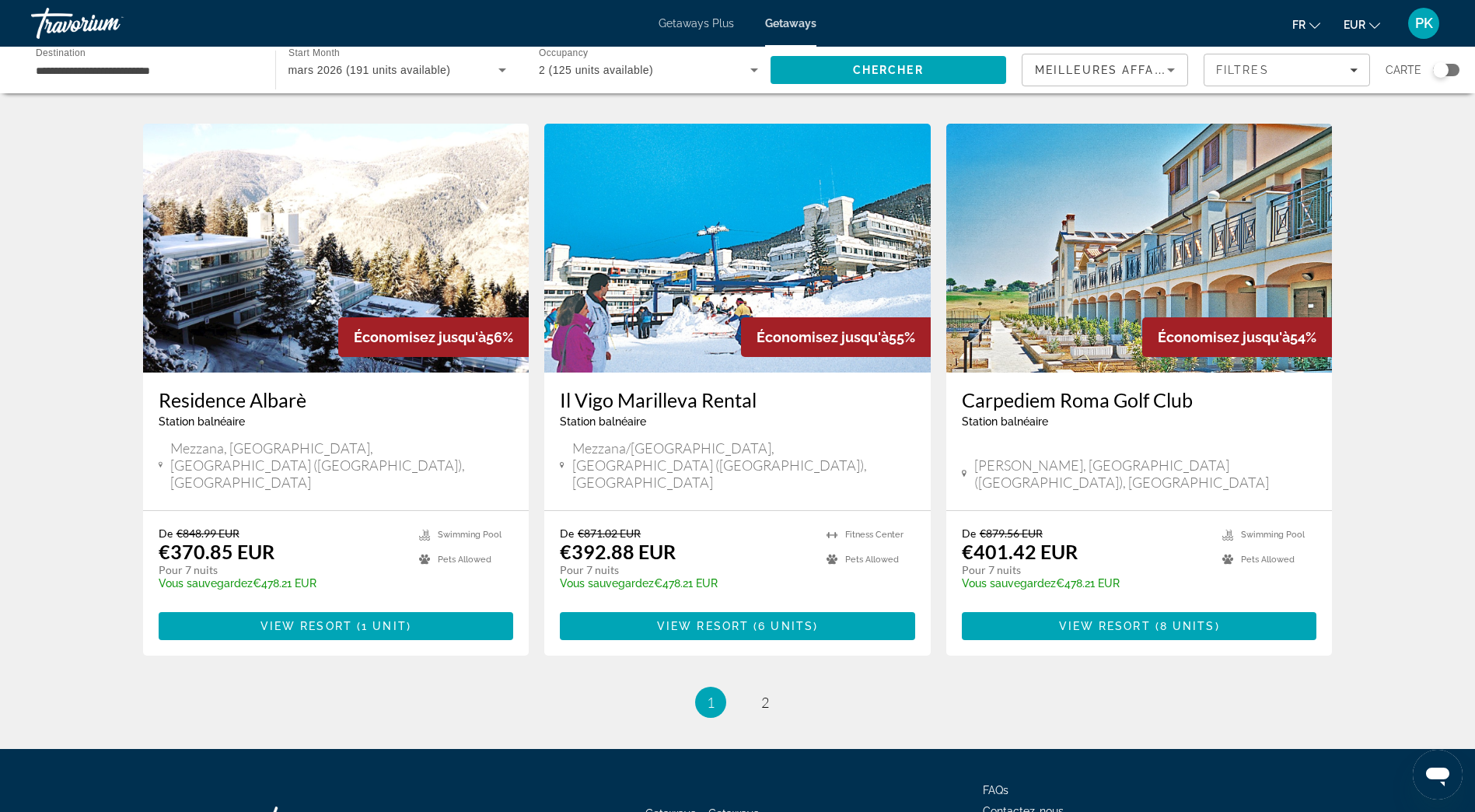
scroll to position [1703, 0]
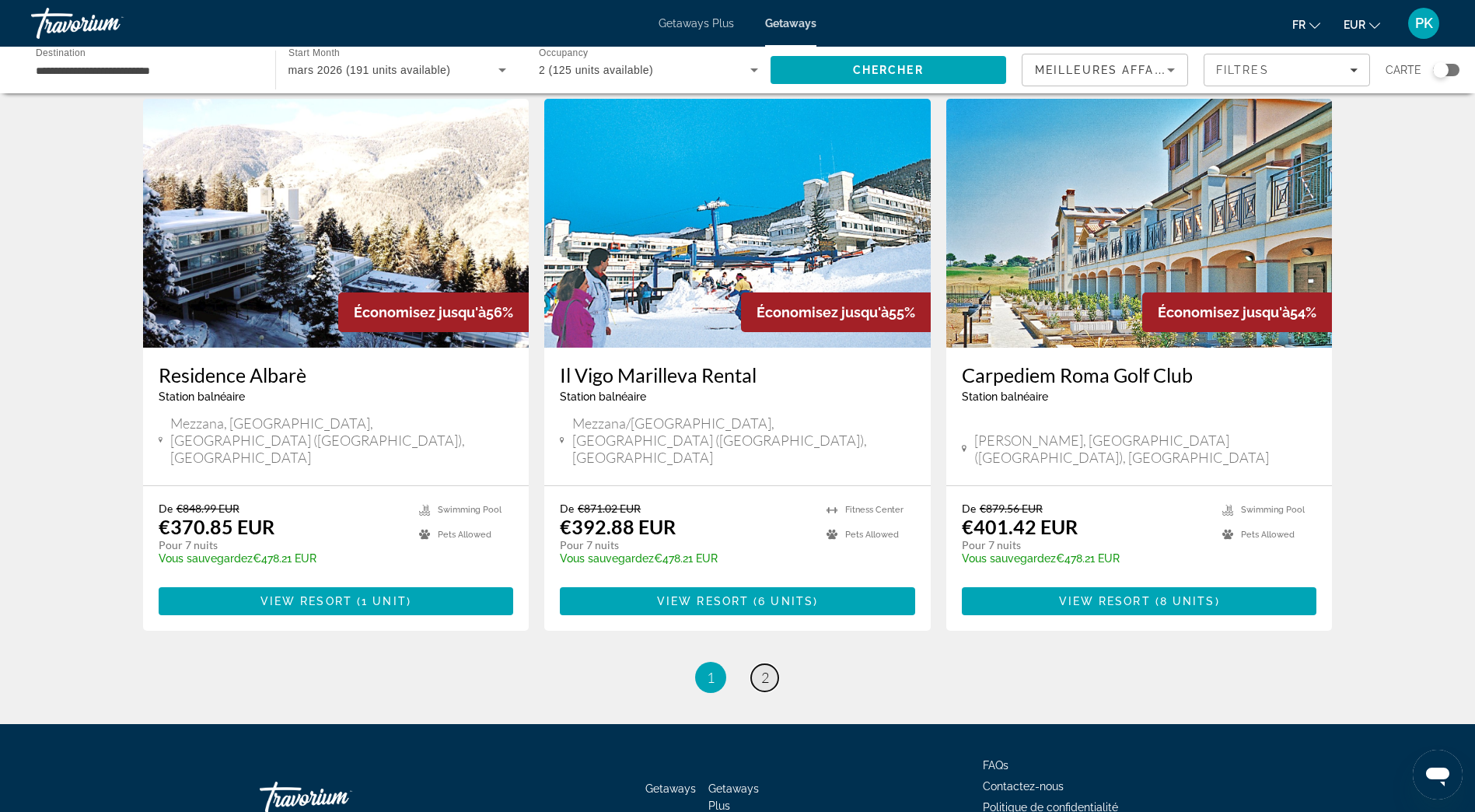
click at [765, 669] on span "2" at bounding box center [765, 677] width 8 height 17
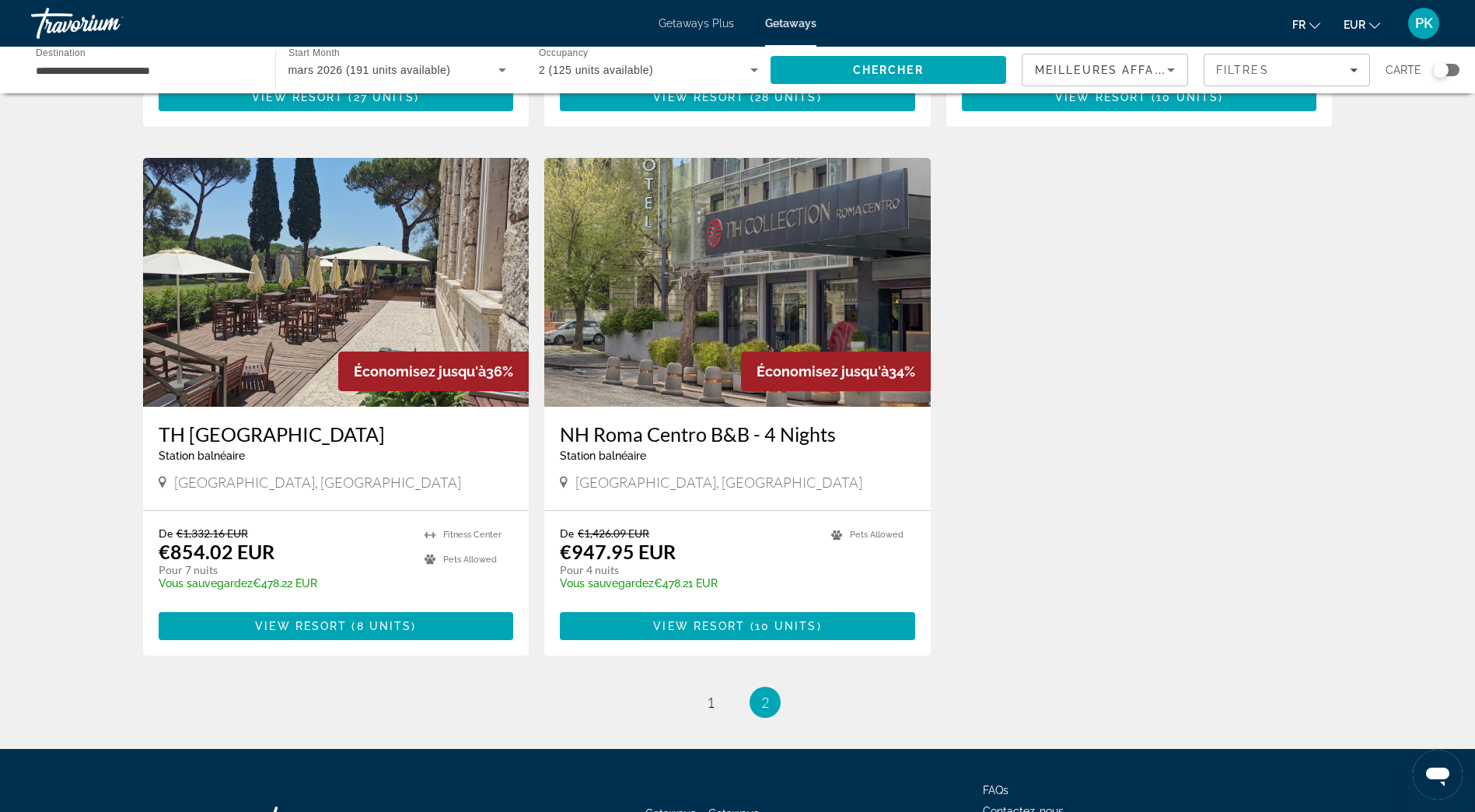
scroll to position [1088, 0]
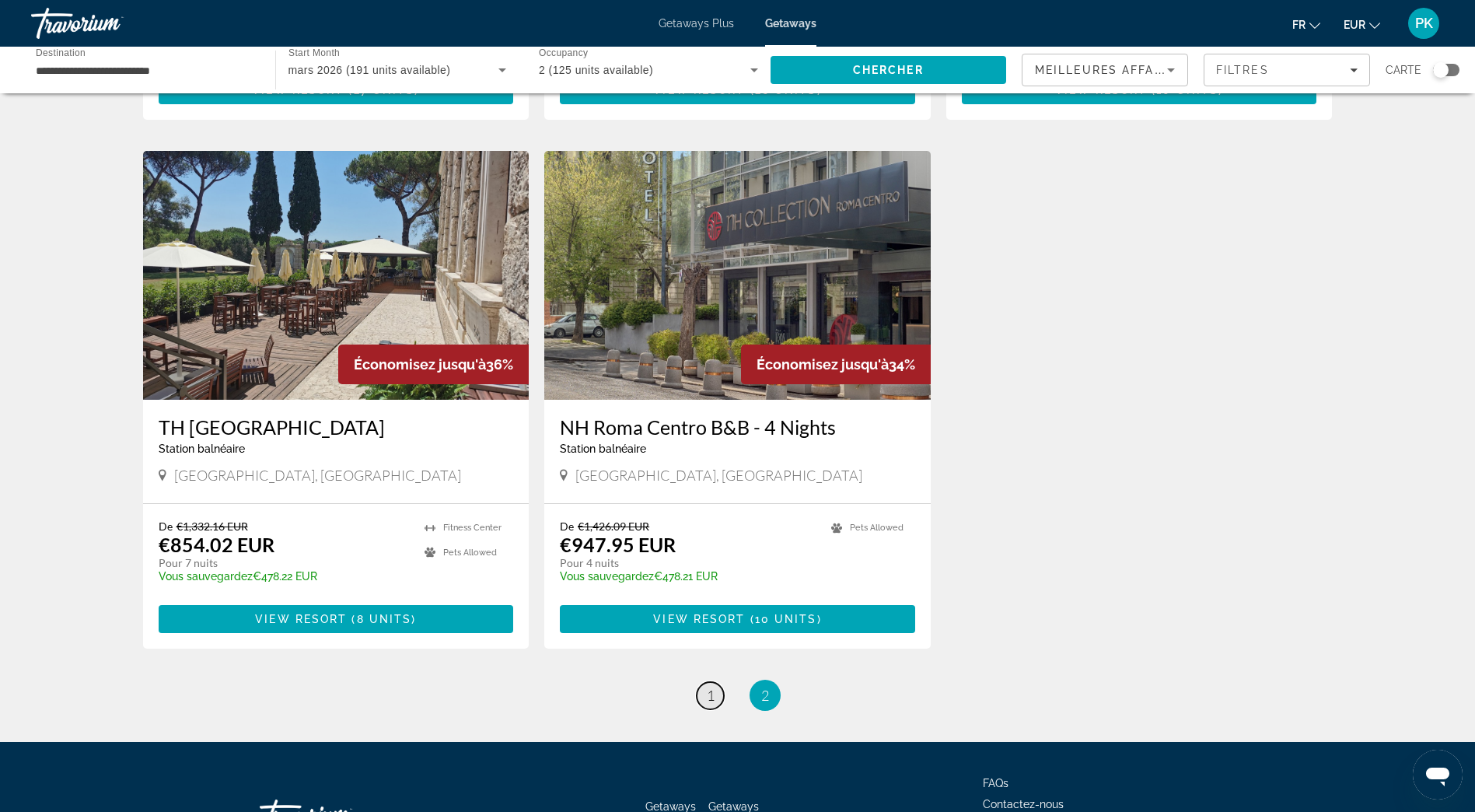
click at [712, 686] on span "1" at bounding box center [711, 695] width 8 height 17
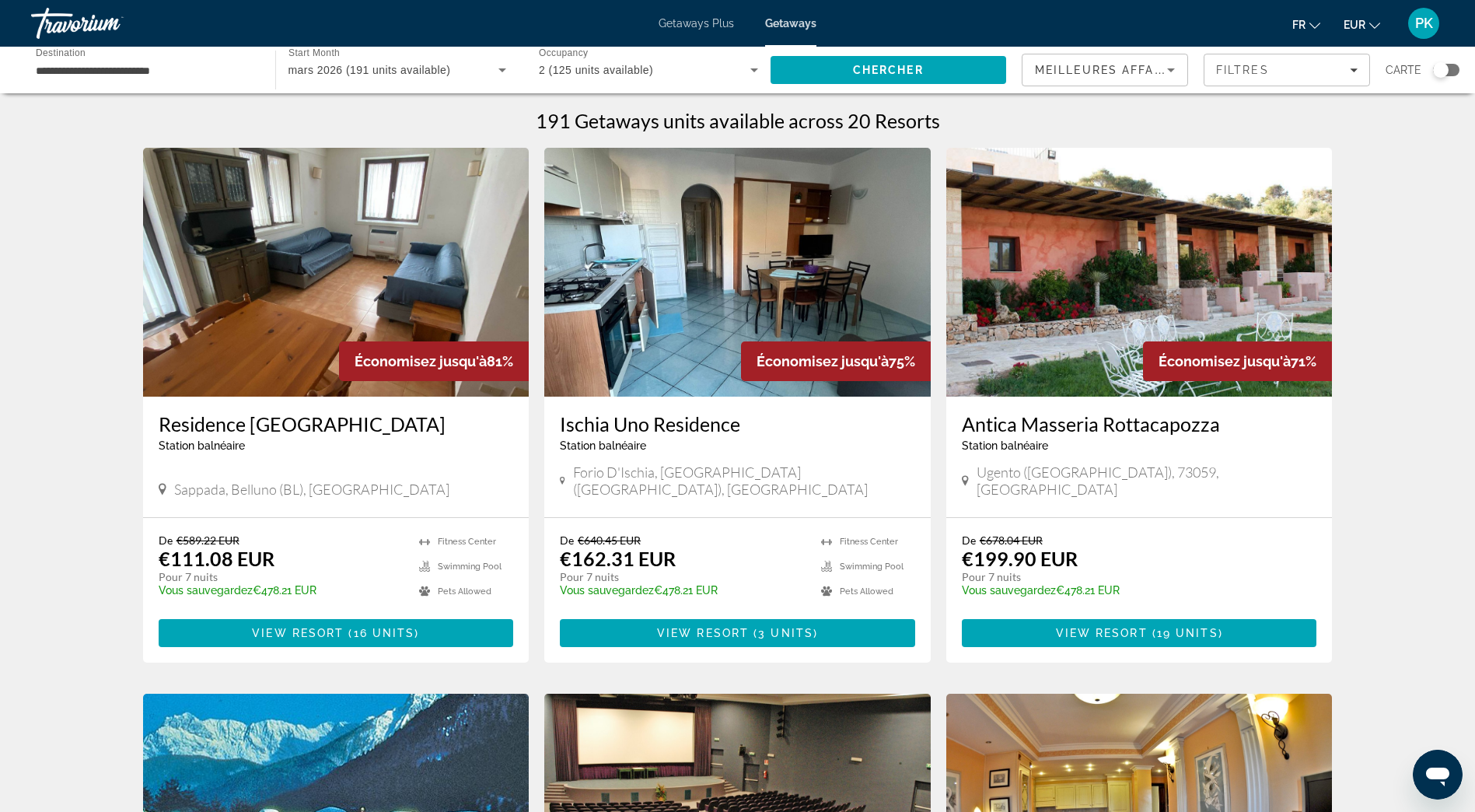
click at [315, 65] on span "mars 2026 (191 units available)" at bounding box center [370, 70] width 163 height 13
click at [348, 113] on span "Tous les mois" at bounding box center [322, 116] width 66 height 13
click at [499, 68] on icon "Search widget" at bounding box center [502, 70] width 19 height 19
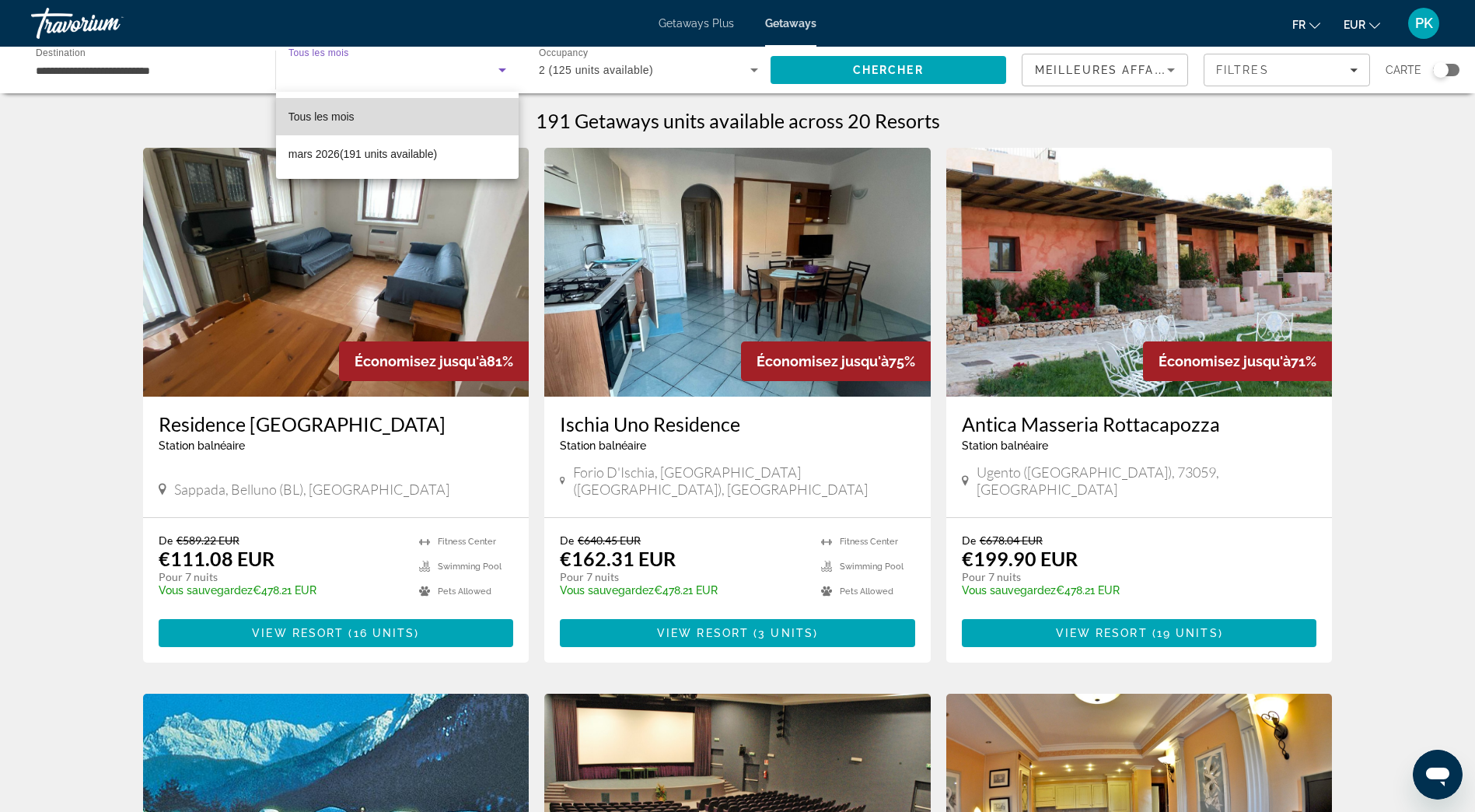
click at [396, 103] on mat-option "Tous les mois" at bounding box center [397, 116] width 243 height 37
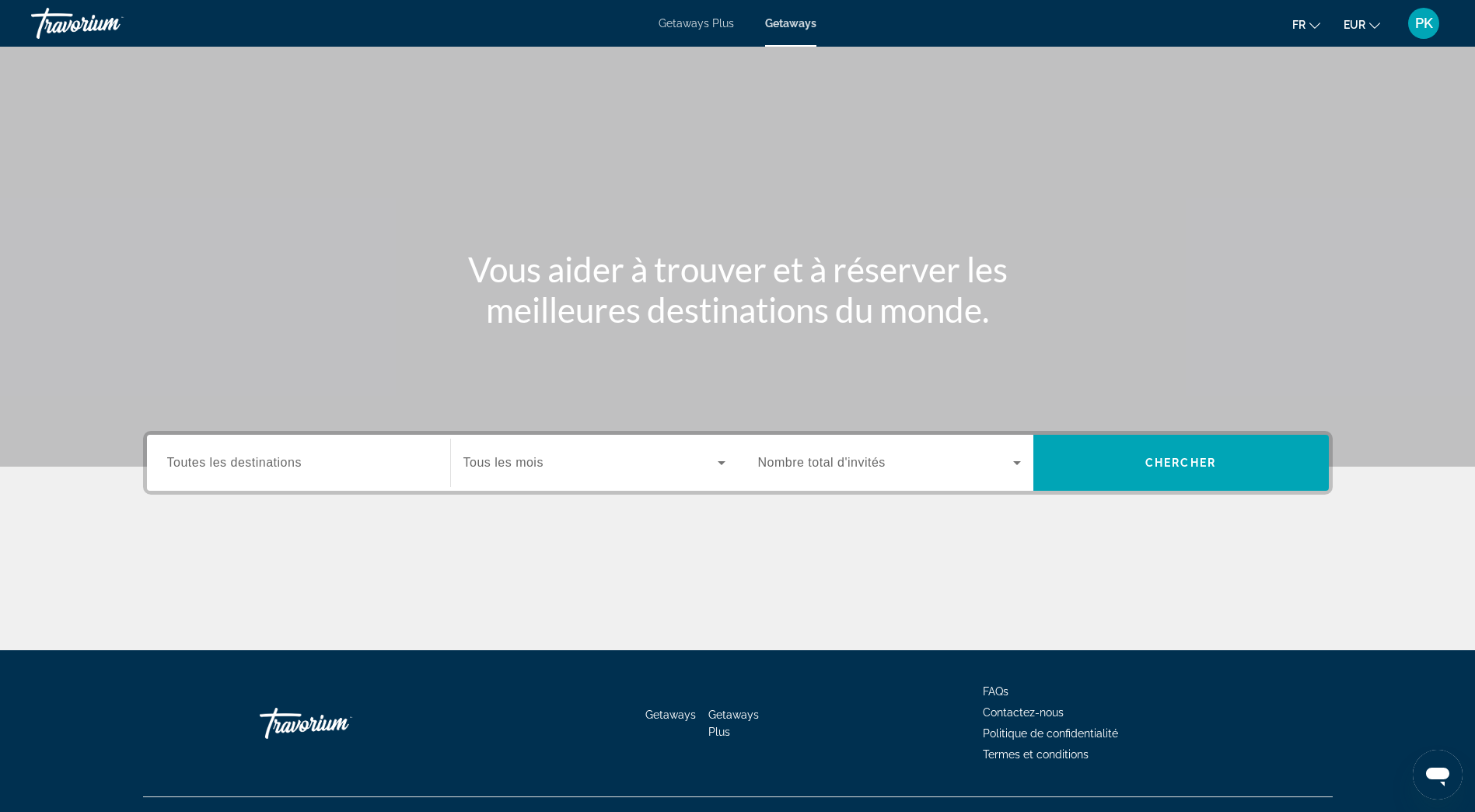
click at [281, 466] on span "Toutes les destinations" at bounding box center [234, 462] width 135 height 13
click at [281, 466] on input "Destination Toutes les destinations" at bounding box center [298, 463] width 263 height 19
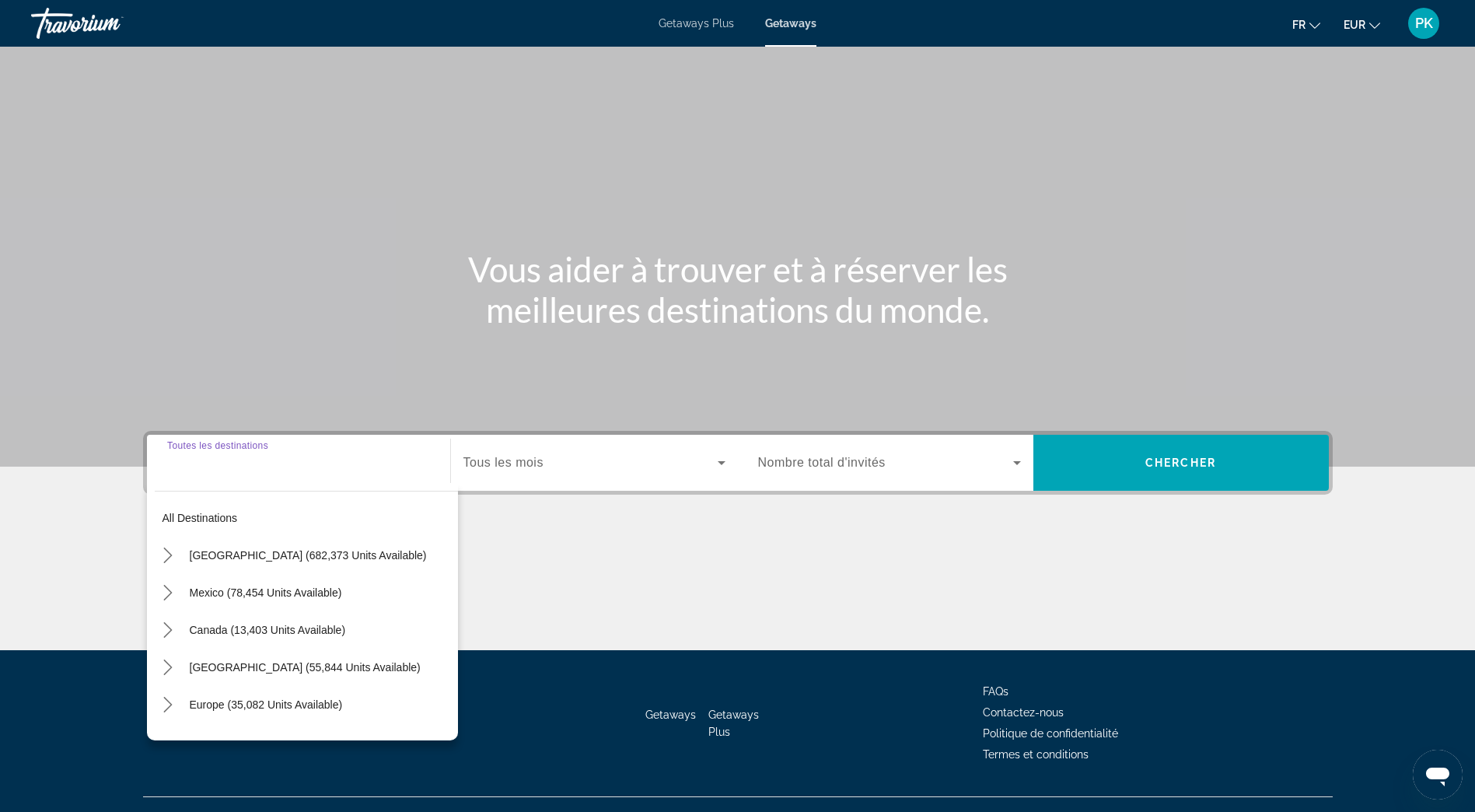
scroll to position [29, 0]
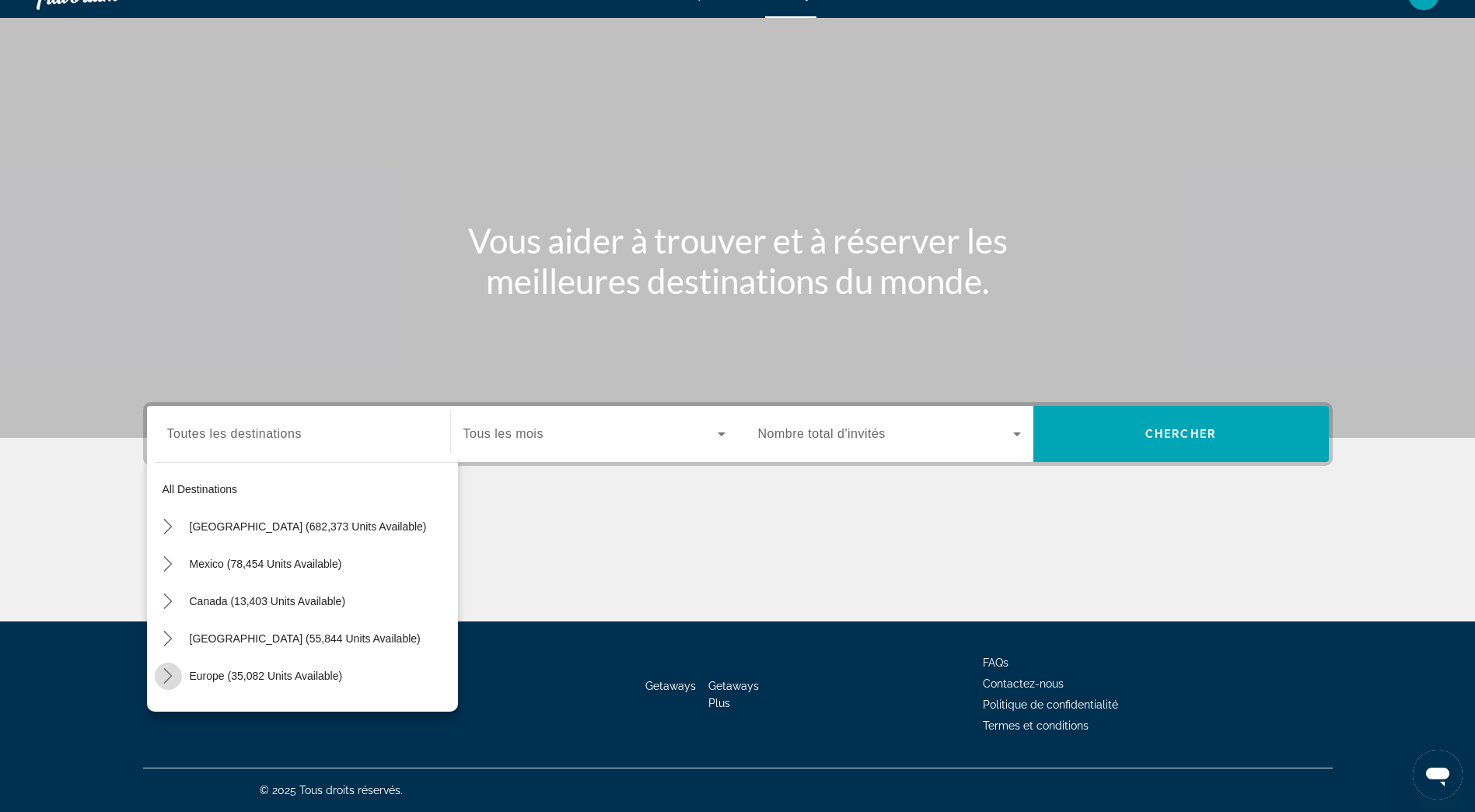
click at [168, 674] on icon "Toggle Europe (35,082 units available) submenu" at bounding box center [168, 676] width 16 height 16
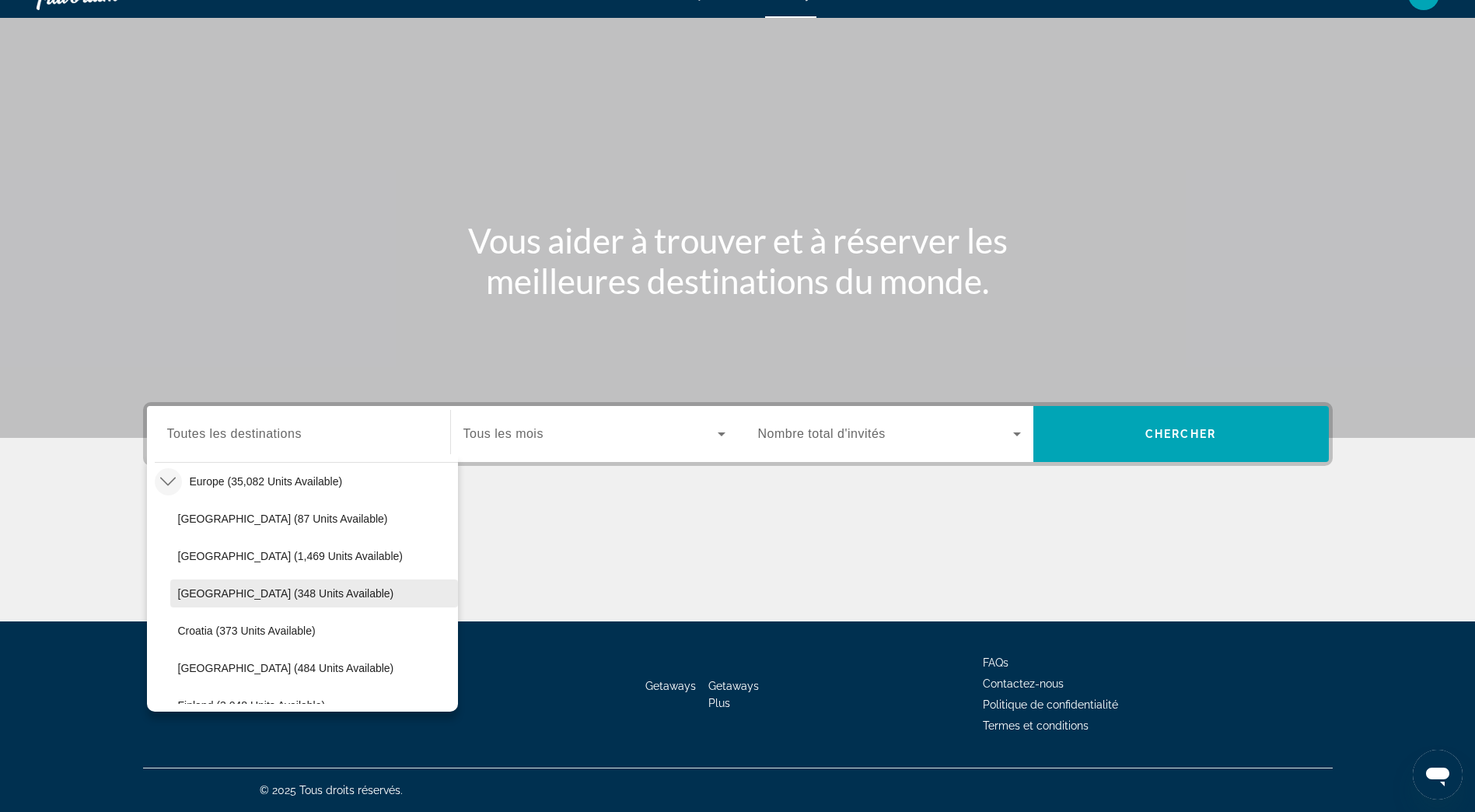
scroll to position [272, 0]
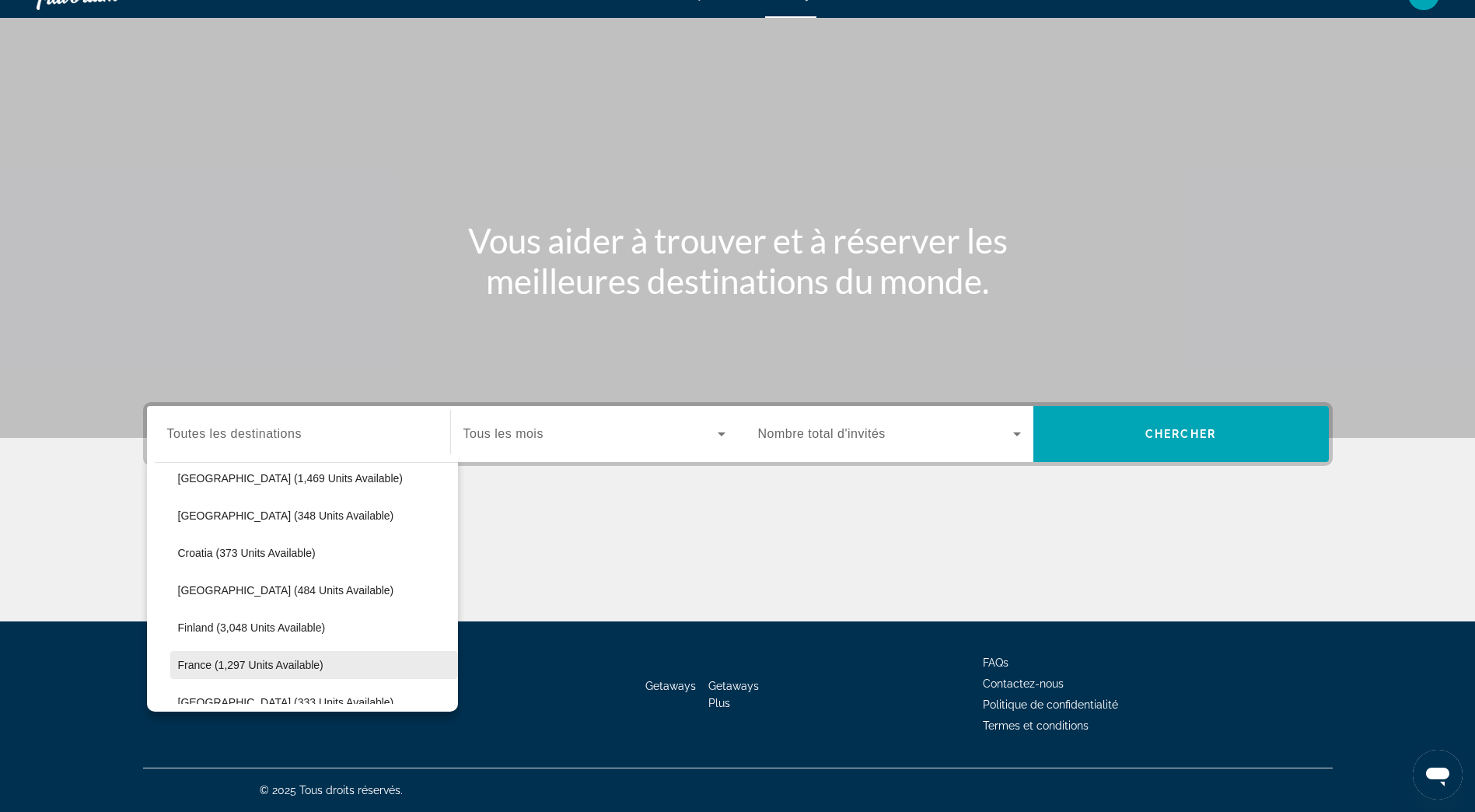
click at [290, 659] on span "France (1,297 units available)" at bounding box center [250, 665] width 146 height 13
type input "**********"
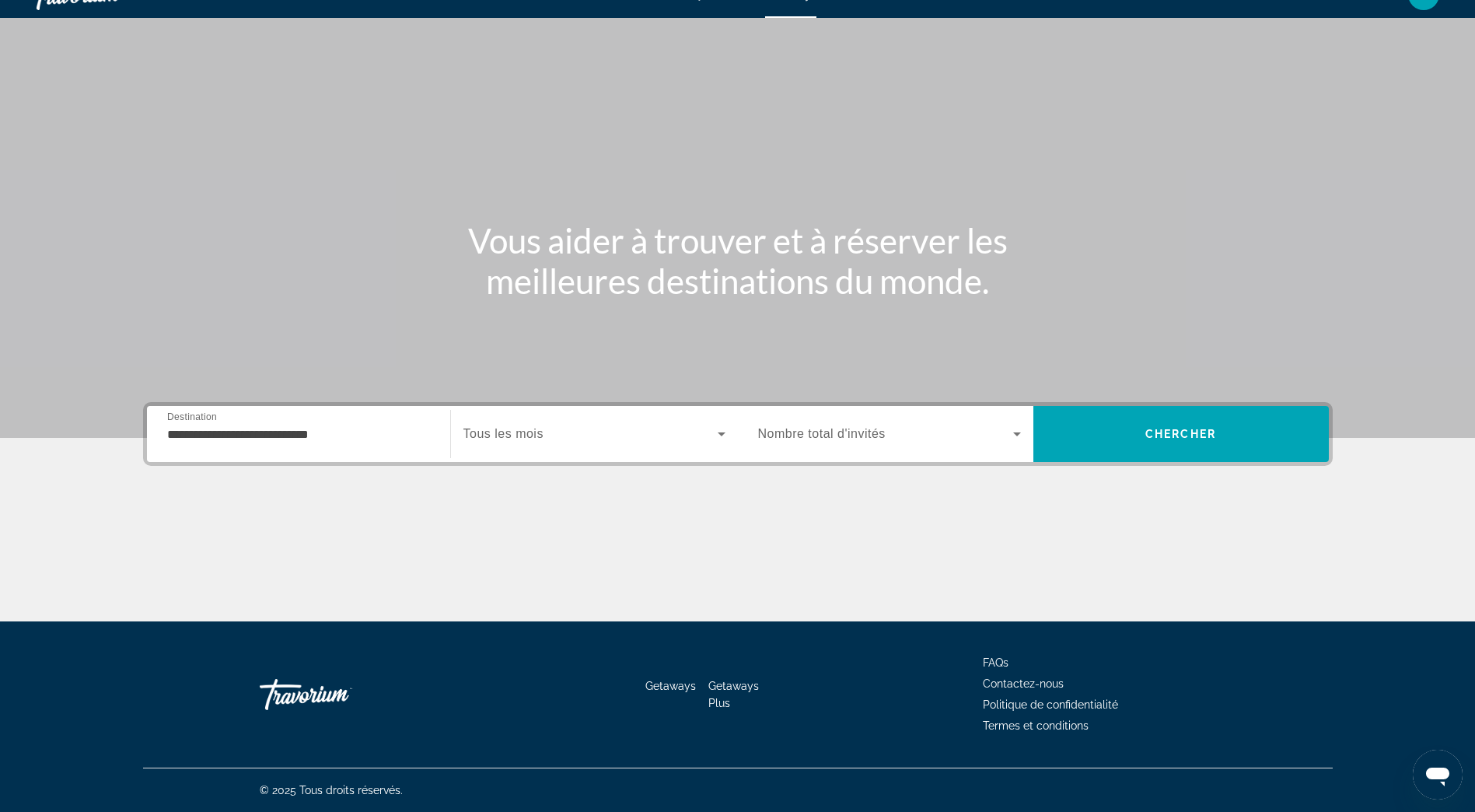
click at [530, 434] on span "Tous les mois" at bounding box center [504, 433] width 80 height 13
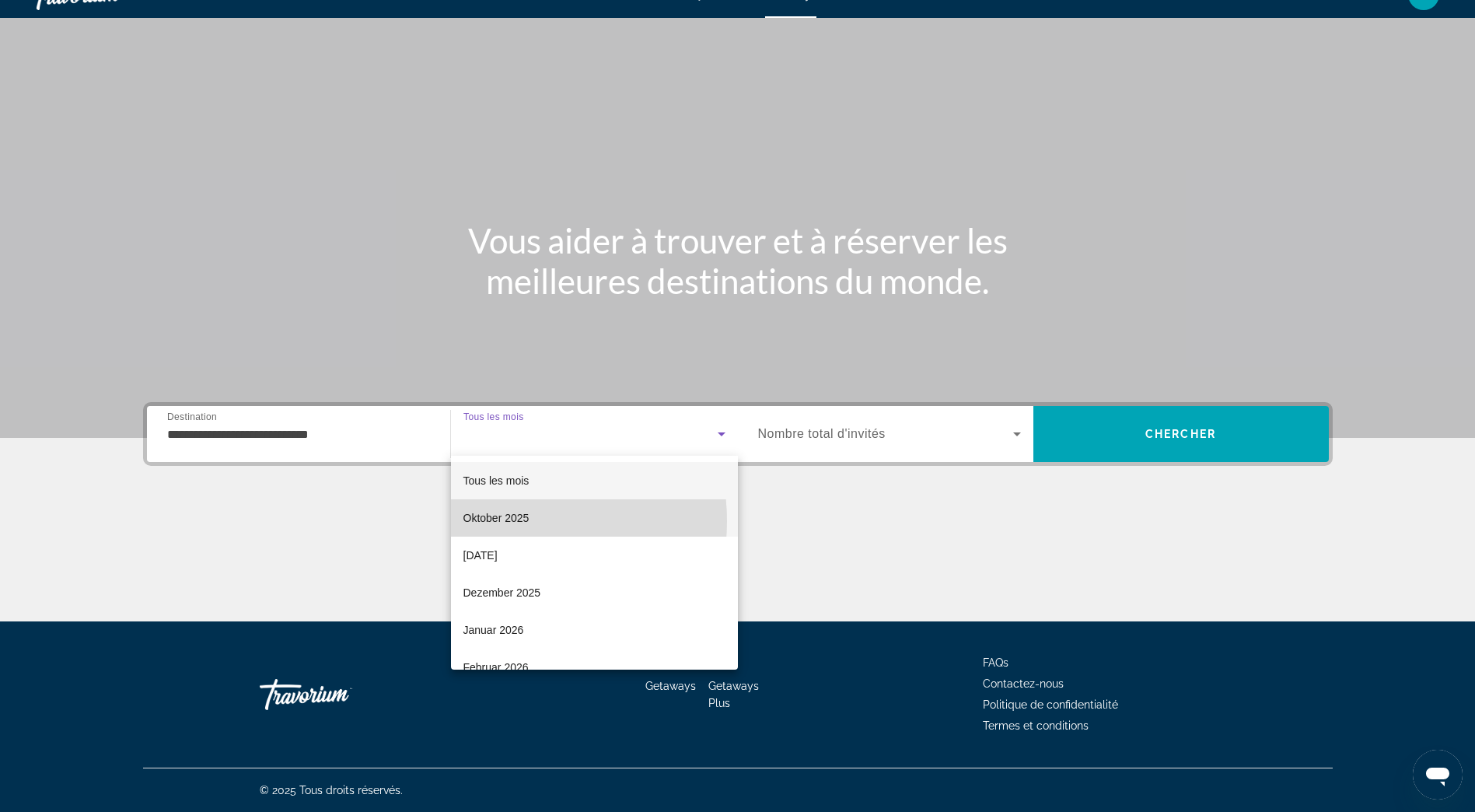
click at [505, 521] on span "Oktober 2025" at bounding box center [497, 518] width 66 height 19
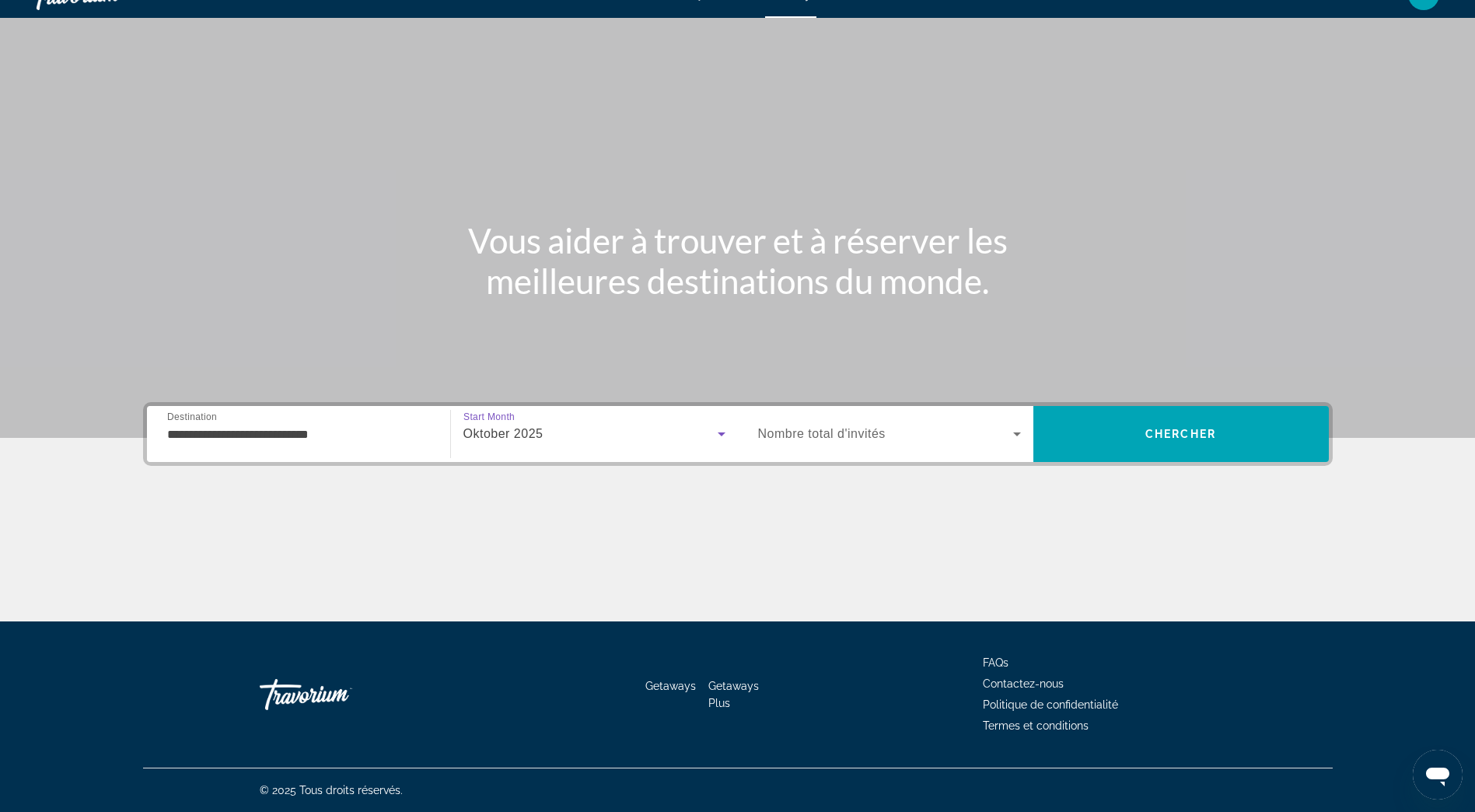
click at [1016, 435] on icon "Search widget" at bounding box center [1017, 434] width 8 height 4
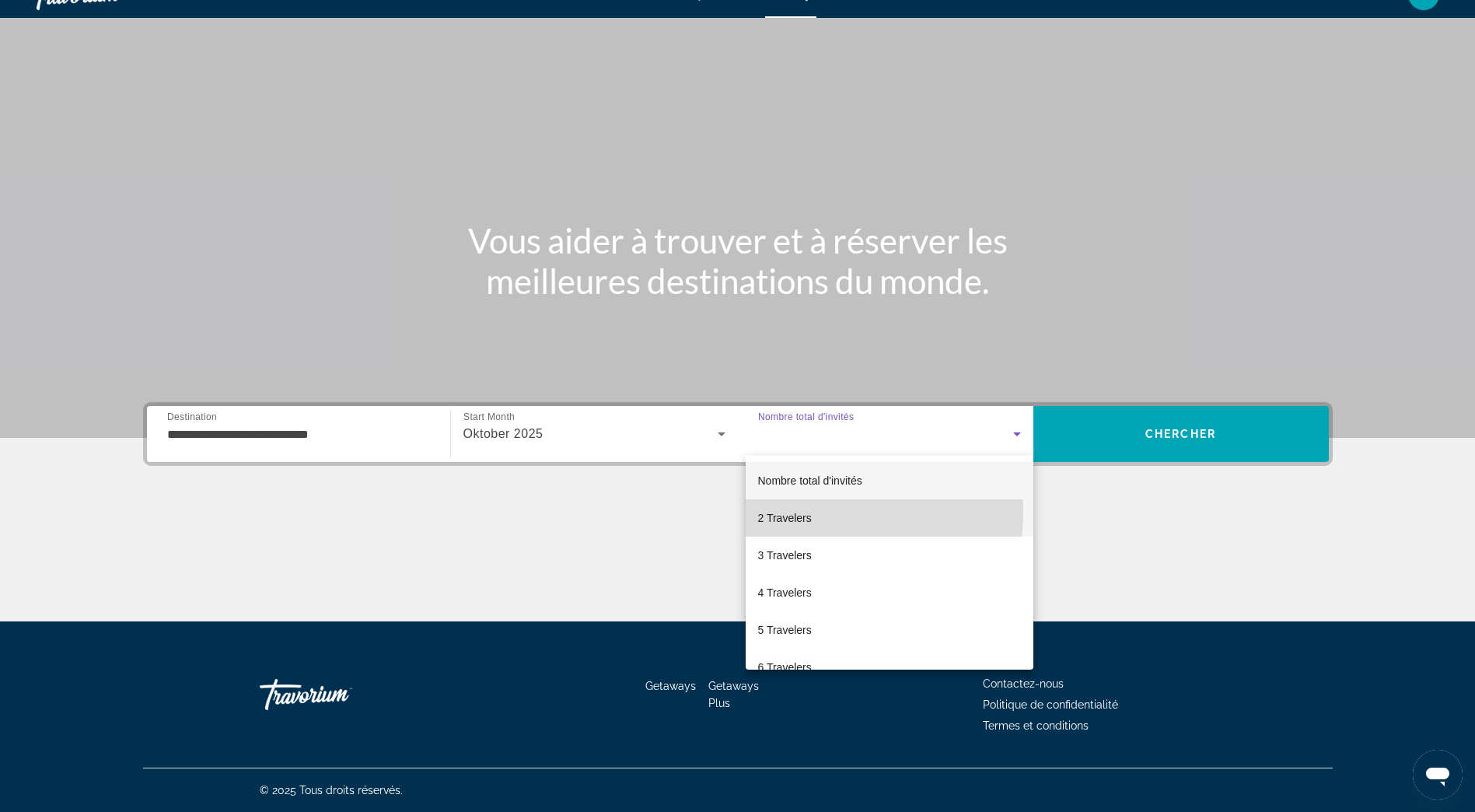
click at [817, 511] on mat-option "2 Travelers" at bounding box center [890, 517] width 288 height 37
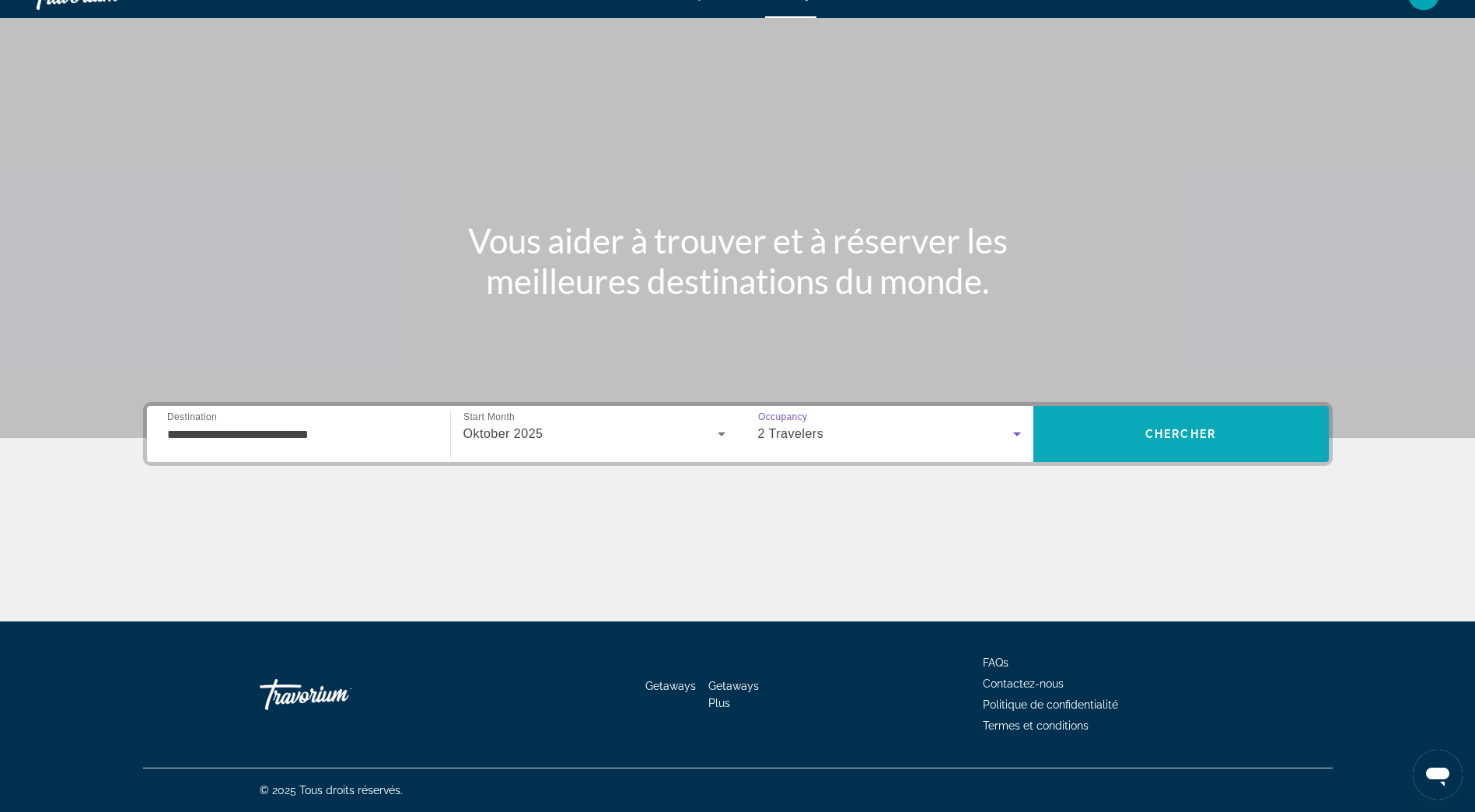
click at [1100, 430] on span "Search" at bounding box center [1181, 434] width 295 height 37
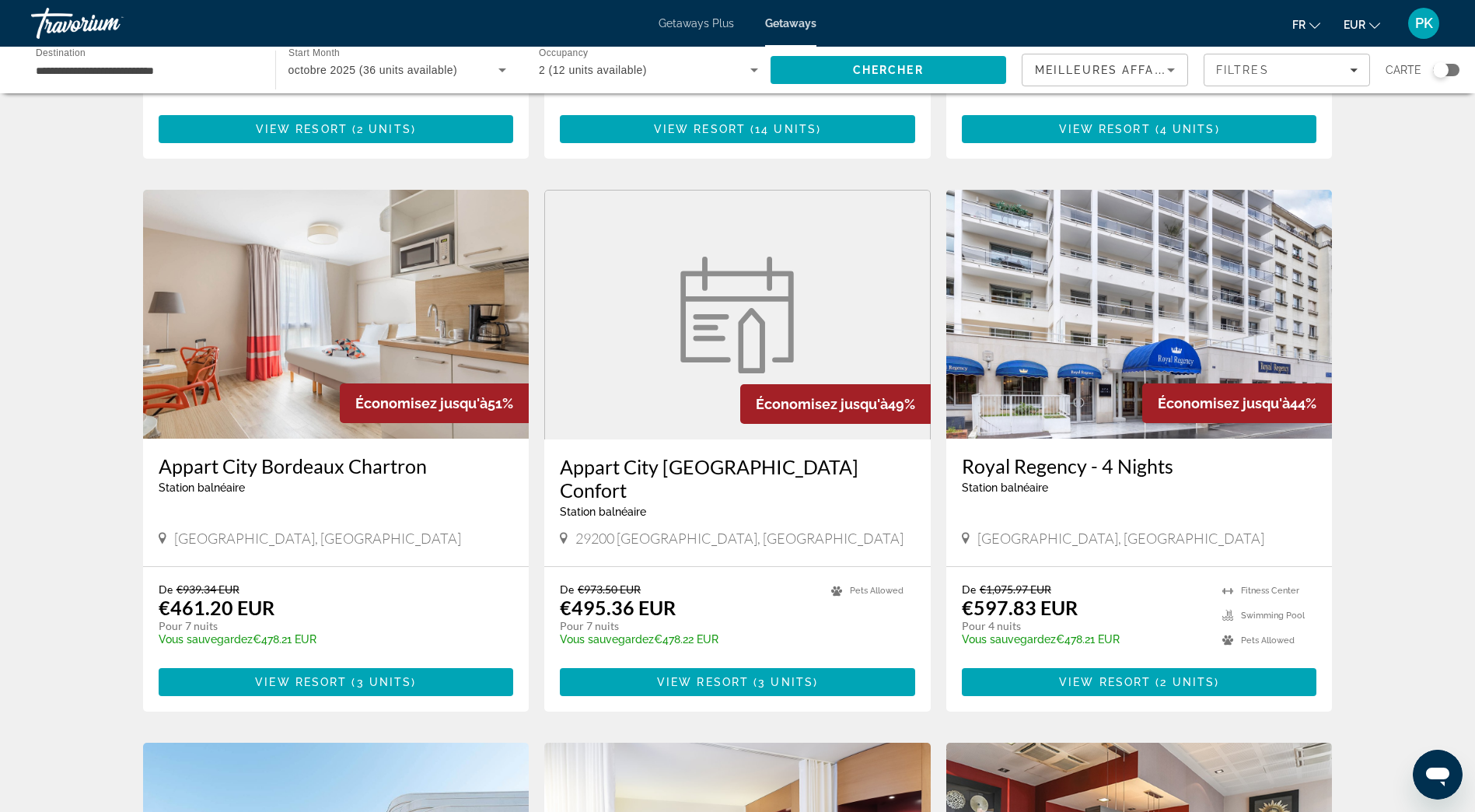
scroll to position [467, 0]
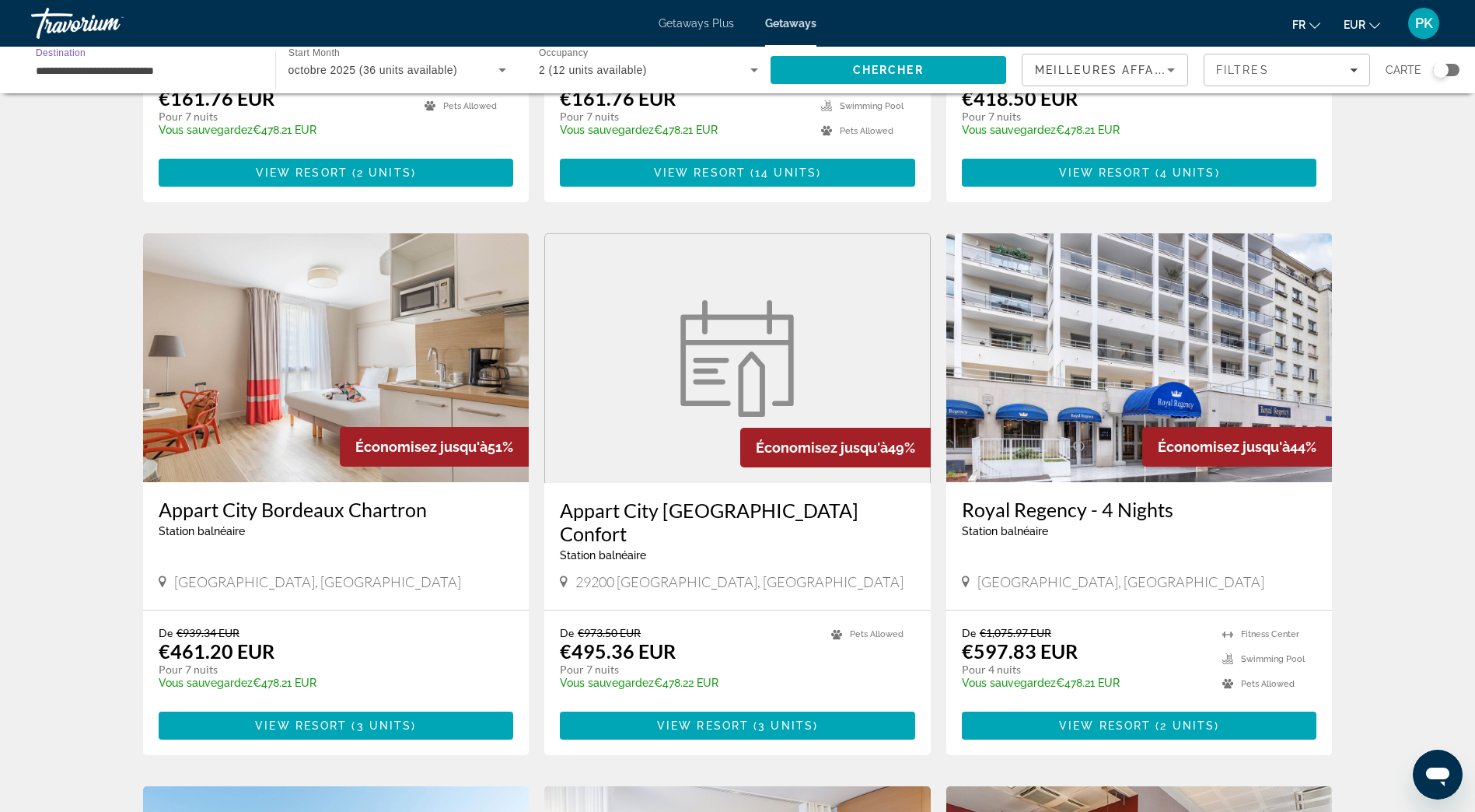
click at [146, 63] on input "**********" at bounding box center [145, 71] width 220 height 19
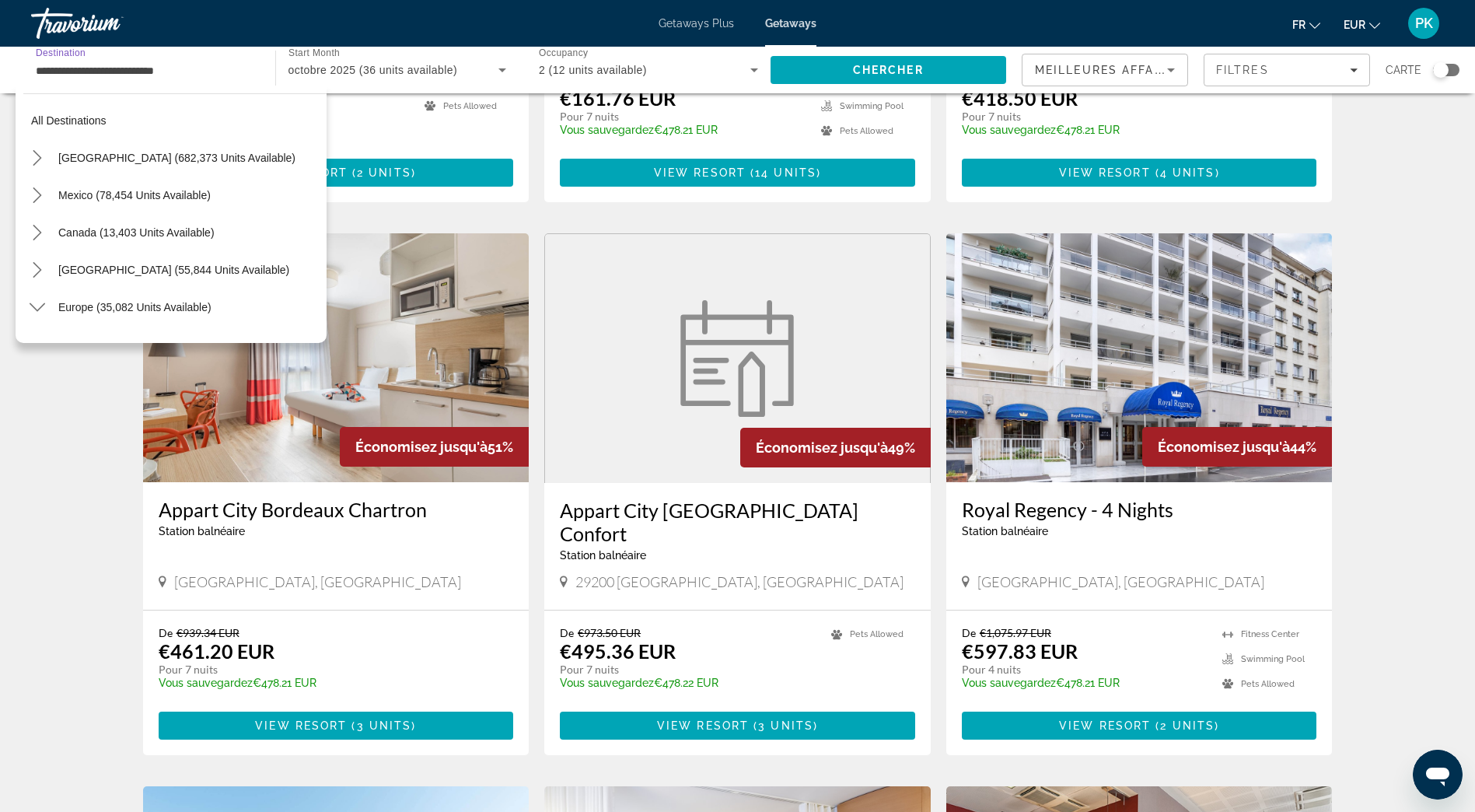
scroll to position [354, 0]
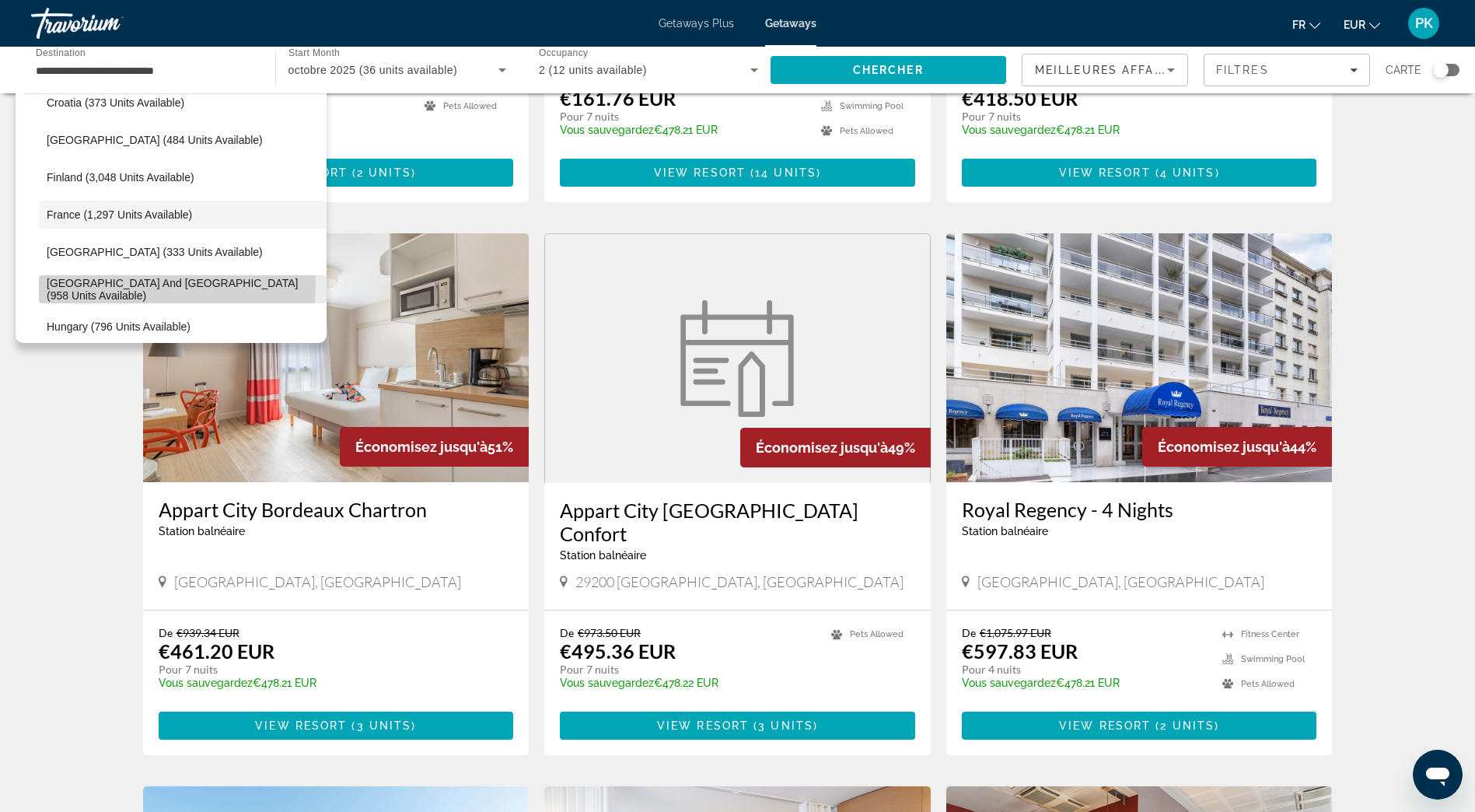
click at [119, 284] on span "Greece and Cyprus (958 units available)" at bounding box center [183, 290] width 272 height 25
type input "**********"
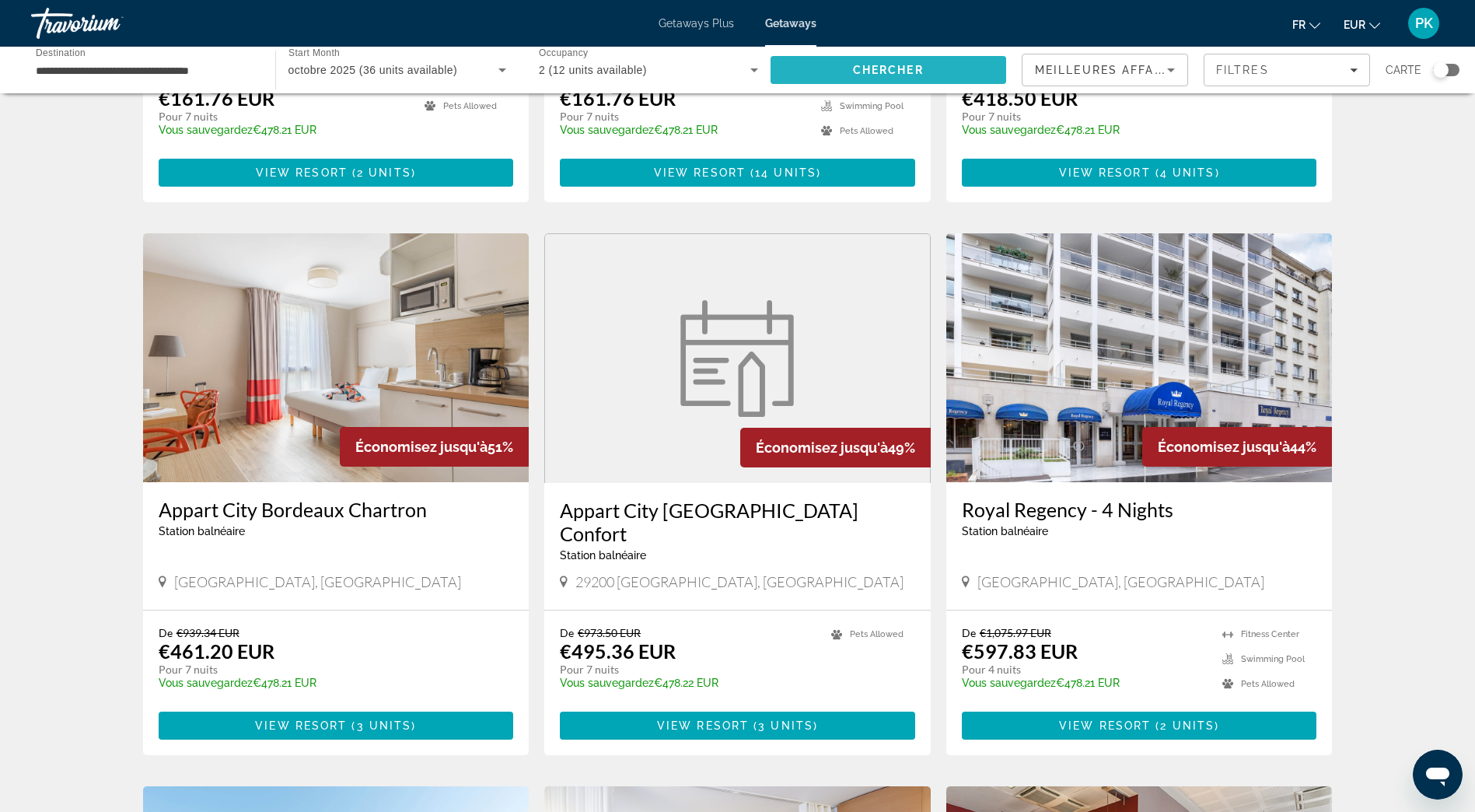
click at [890, 74] on span "Chercher" at bounding box center [889, 70] width 71 height 13
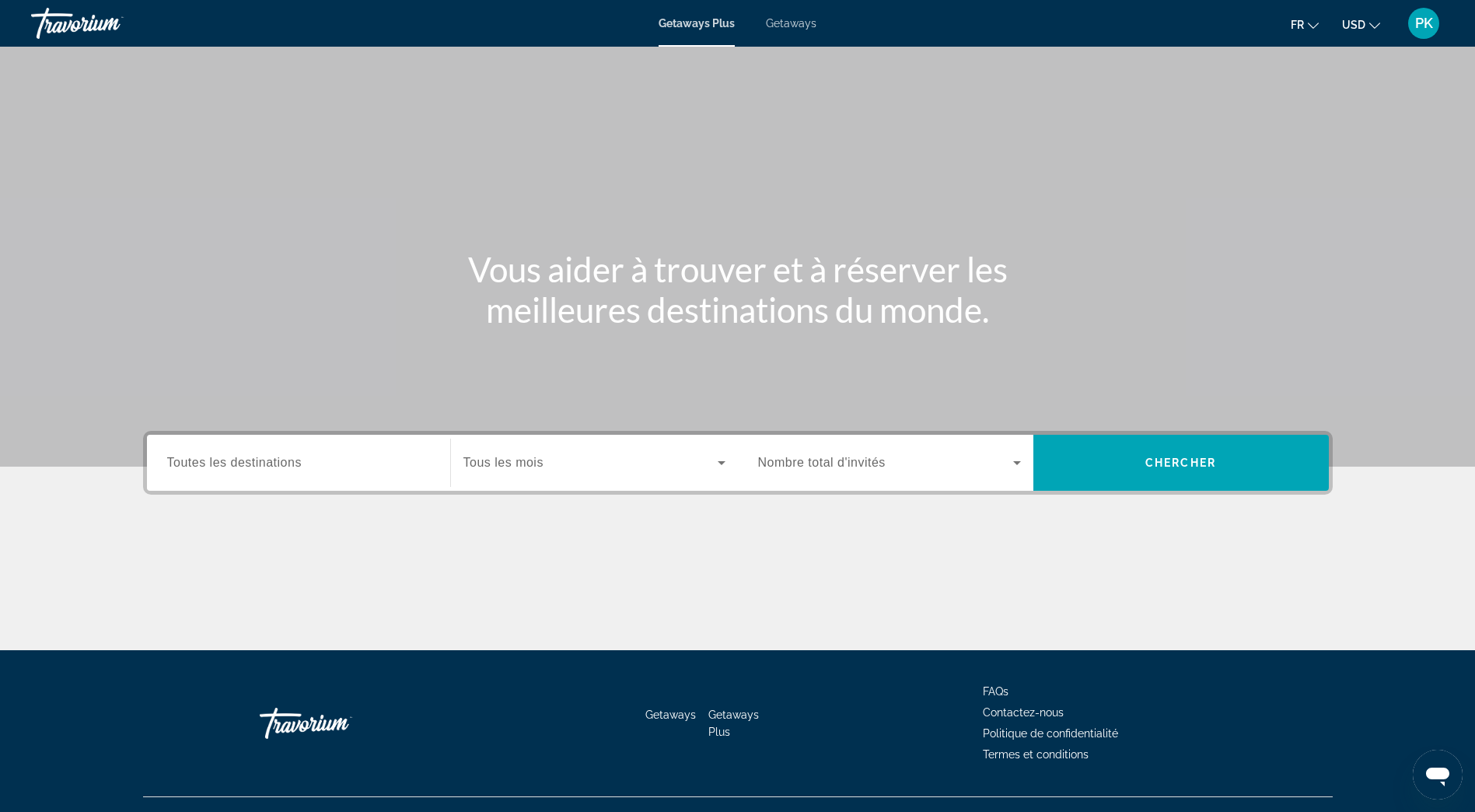
click at [1353, 24] on span "USD" at bounding box center [1354, 25] width 24 height 13
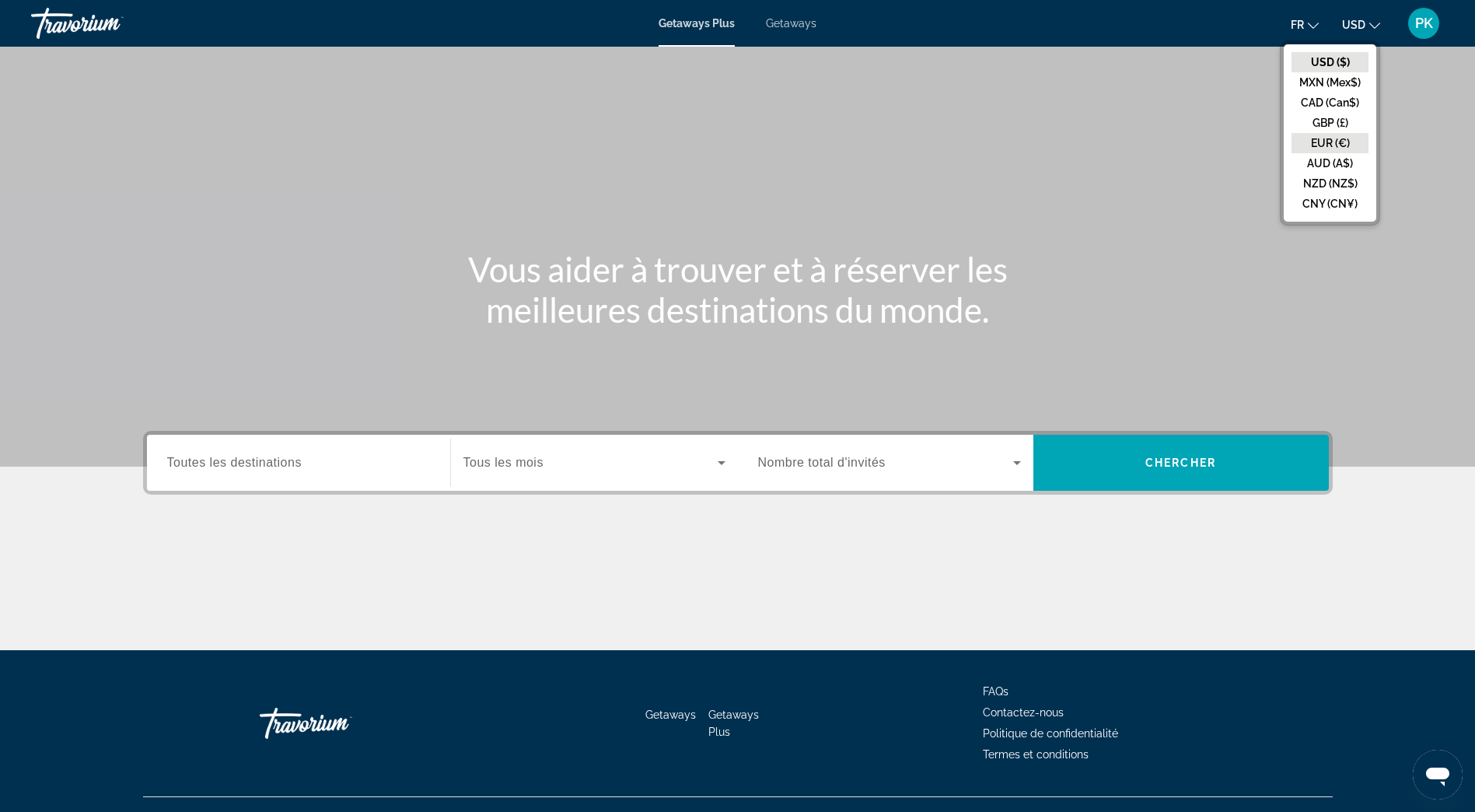
click at [1329, 144] on button "EUR (€)" at bounding box center [1330, 143] width 77 height 20
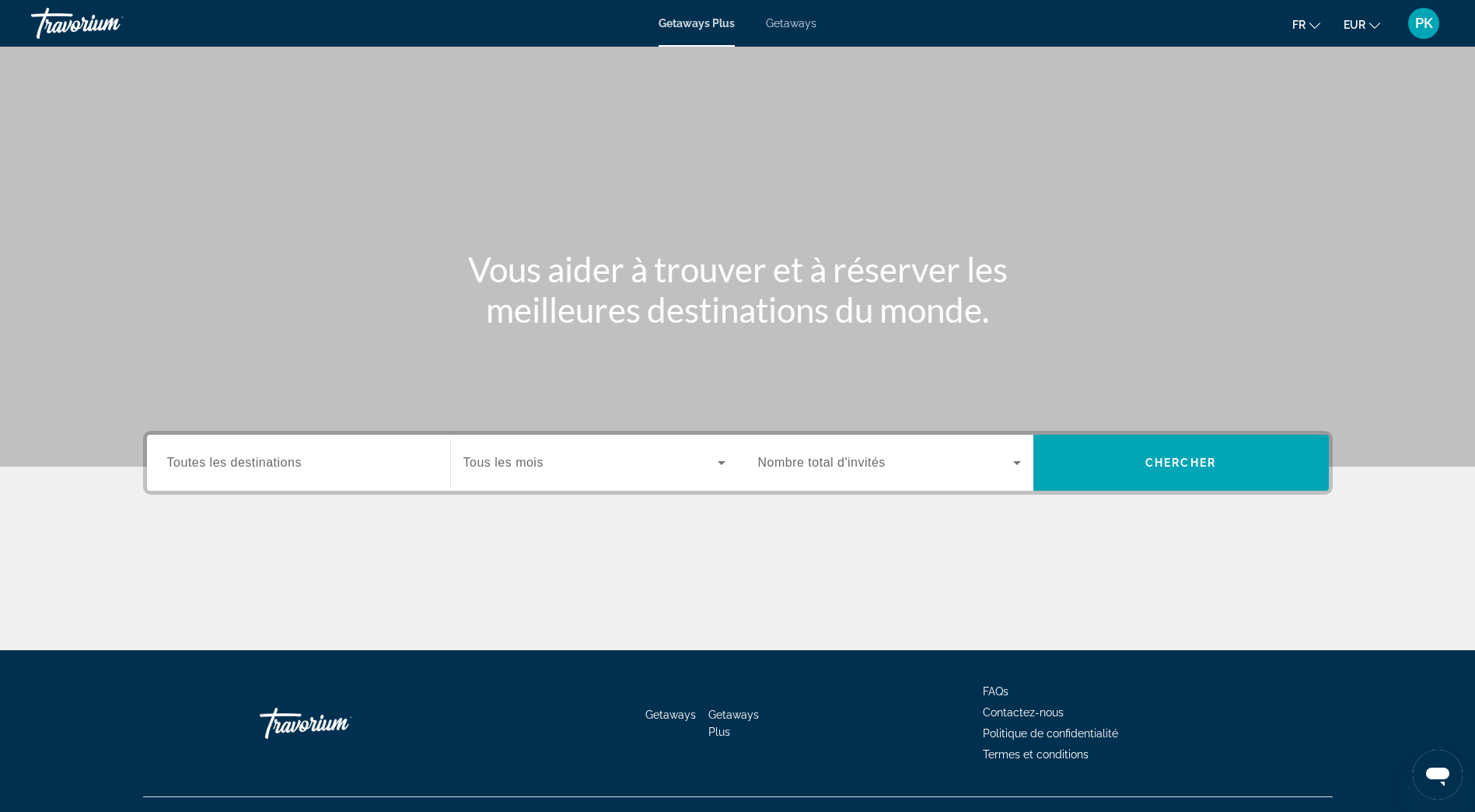
click at [309, 462] on input "Destination Toutes les destinations" at bounding box center [298, 463] width 263 height 19
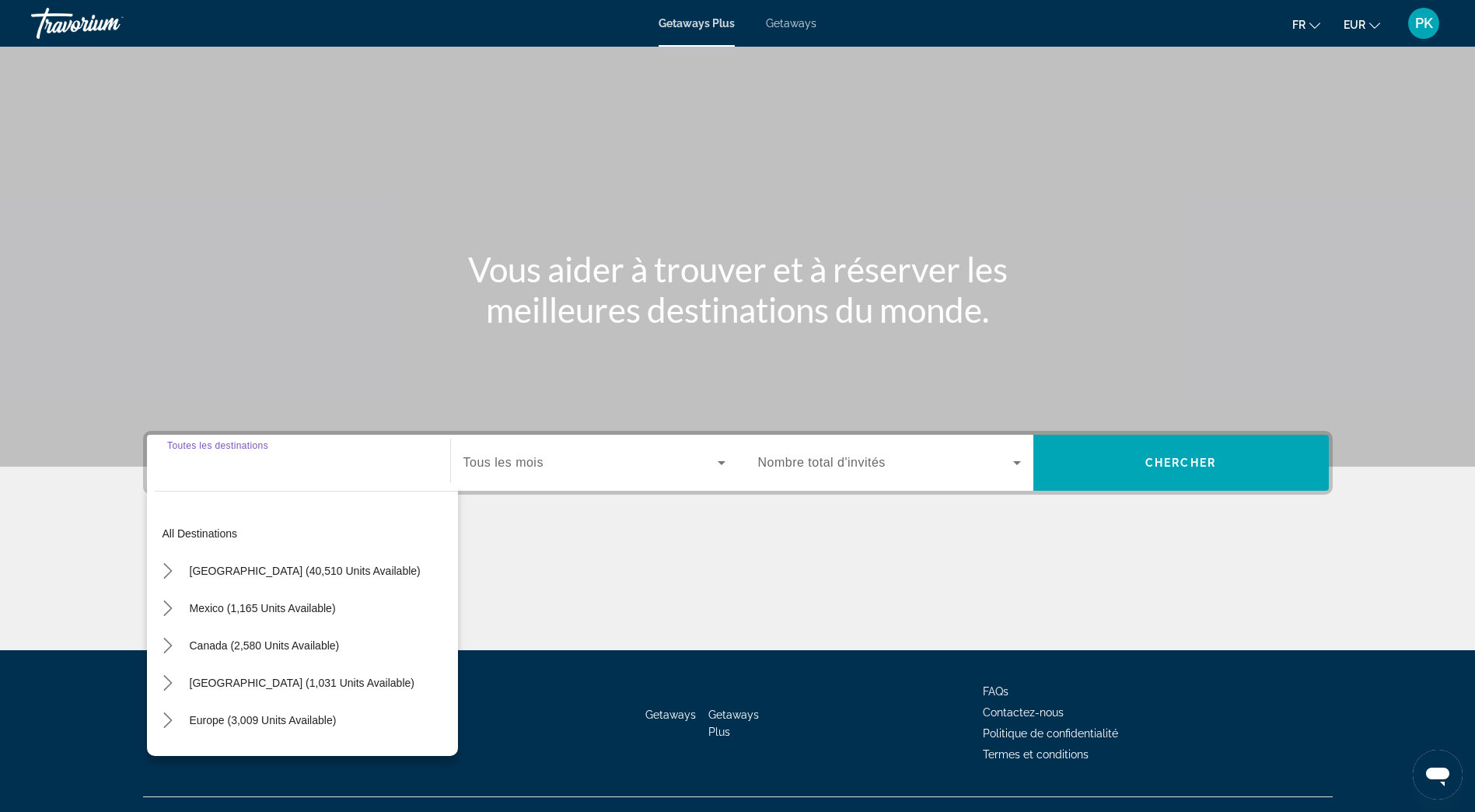
scroll to position [29, 0]
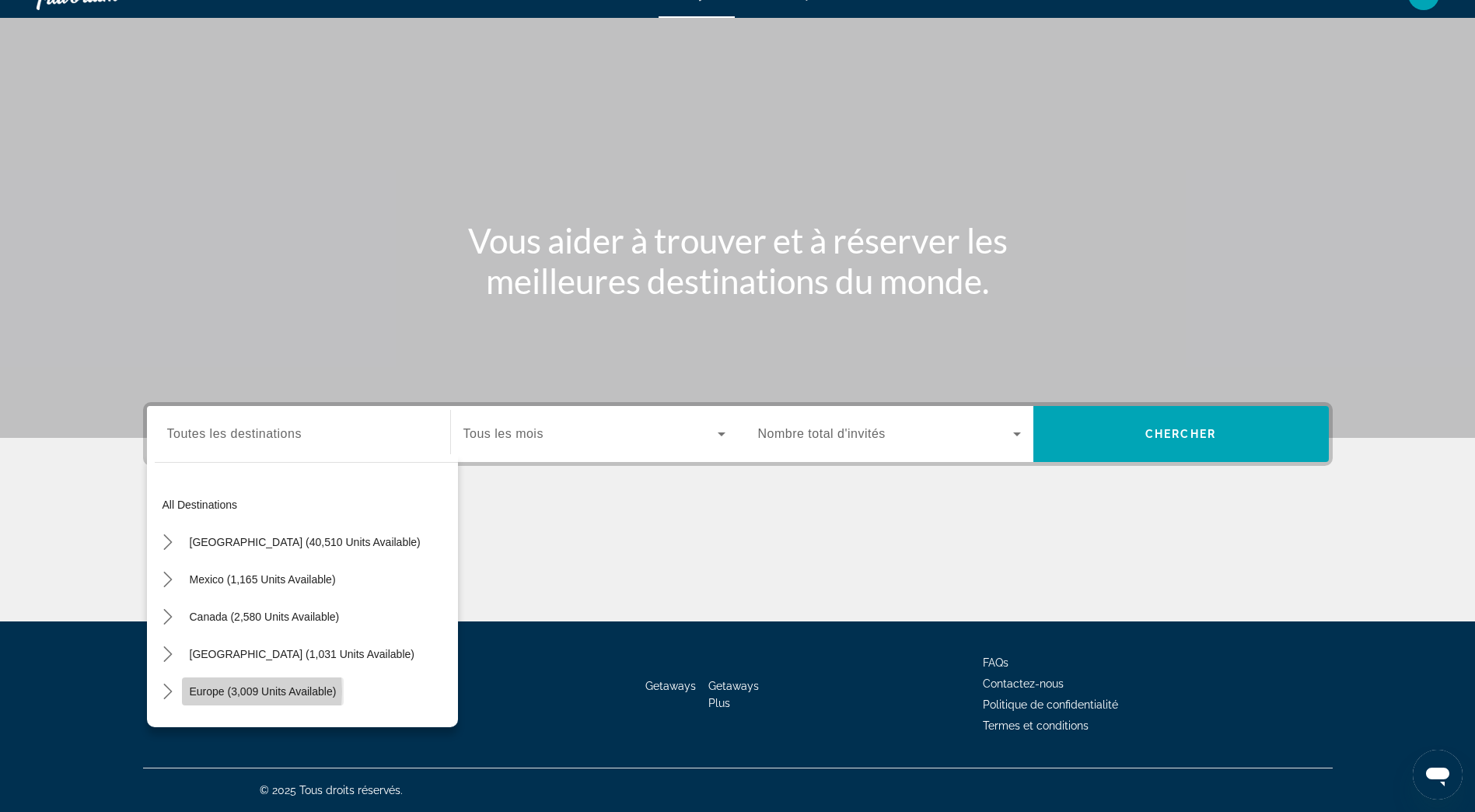
click at [203, 691] on span "Europe (3,009 units available)" at bounding box center [263, 691] width 147 height 13
type input "**********"
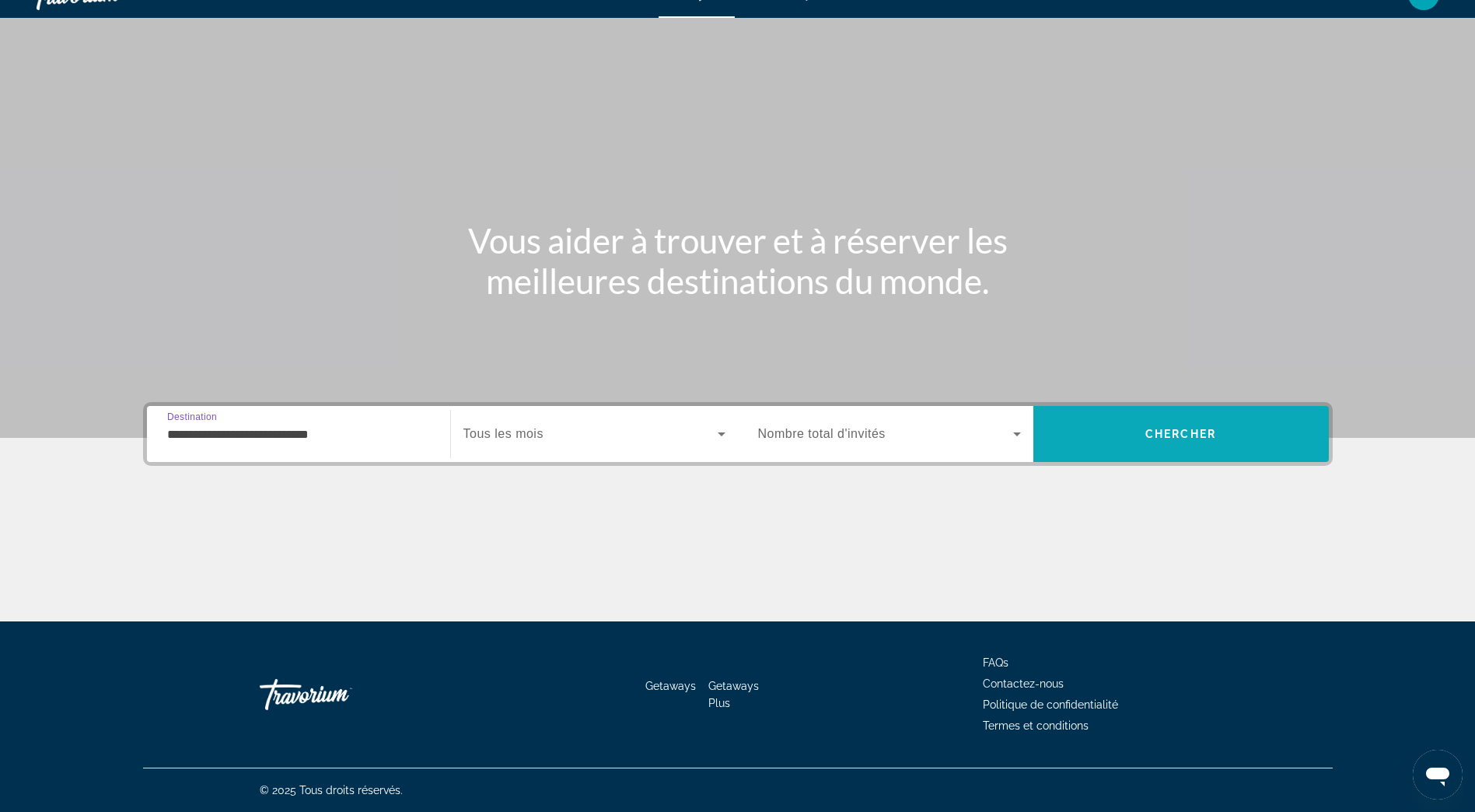
click at [1203, 432] on span "Chercher" at bounding box center [1181, 434] width 71 height 13
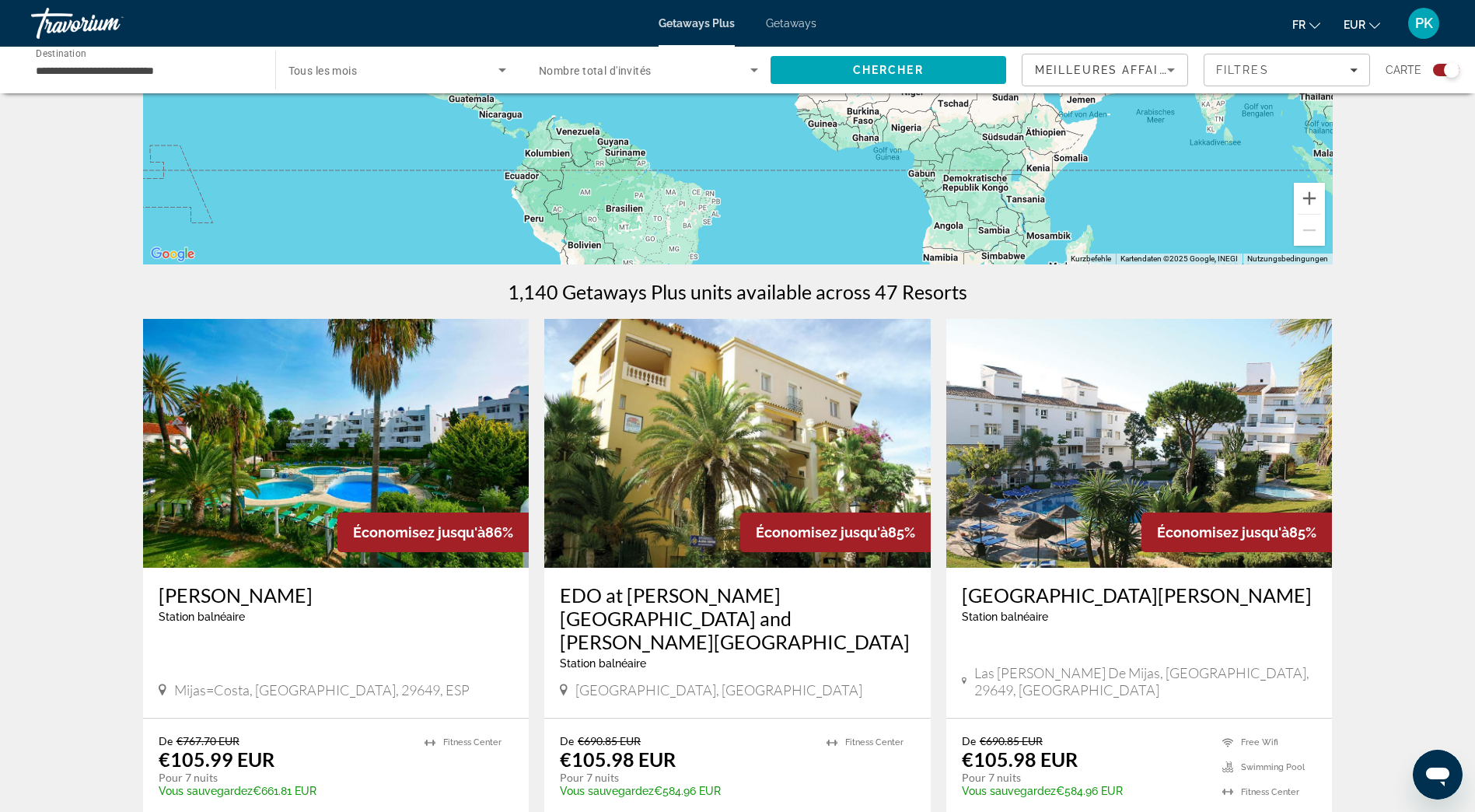
scroll to position [389, 0]
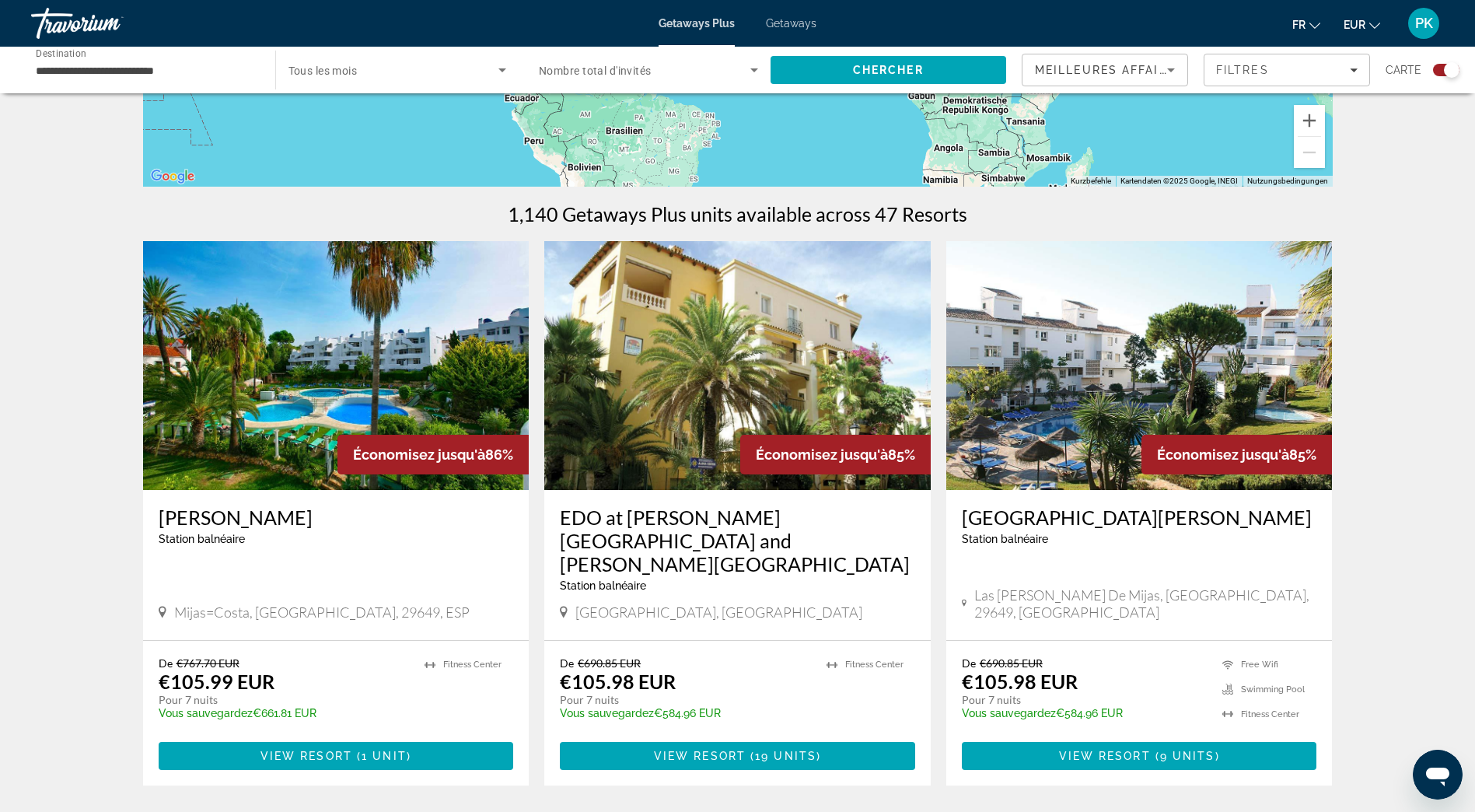
click at [298, 416] on img "Main content" at bounding box center [336, 365] width 386 height 249
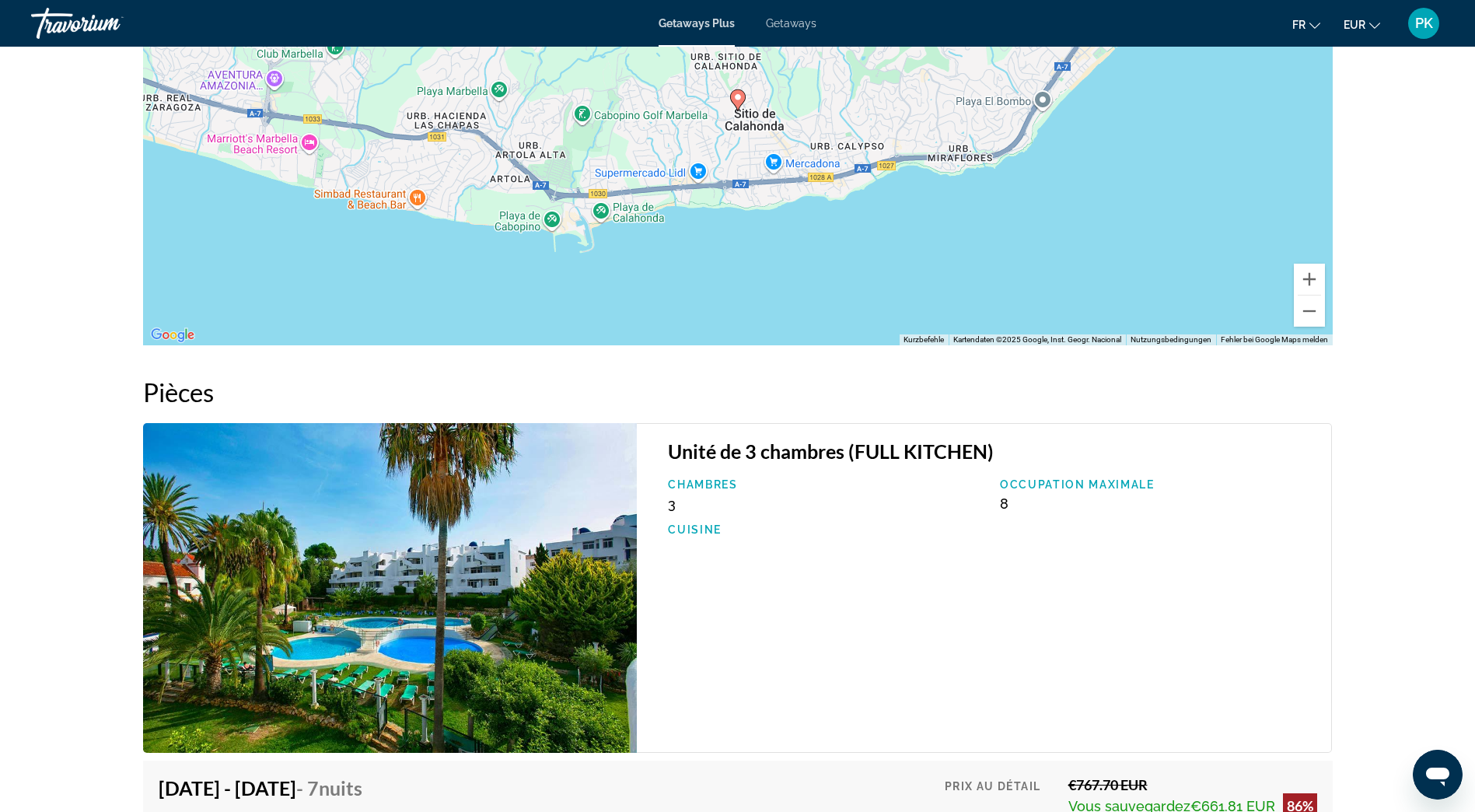
scroll to position [1967, 0]
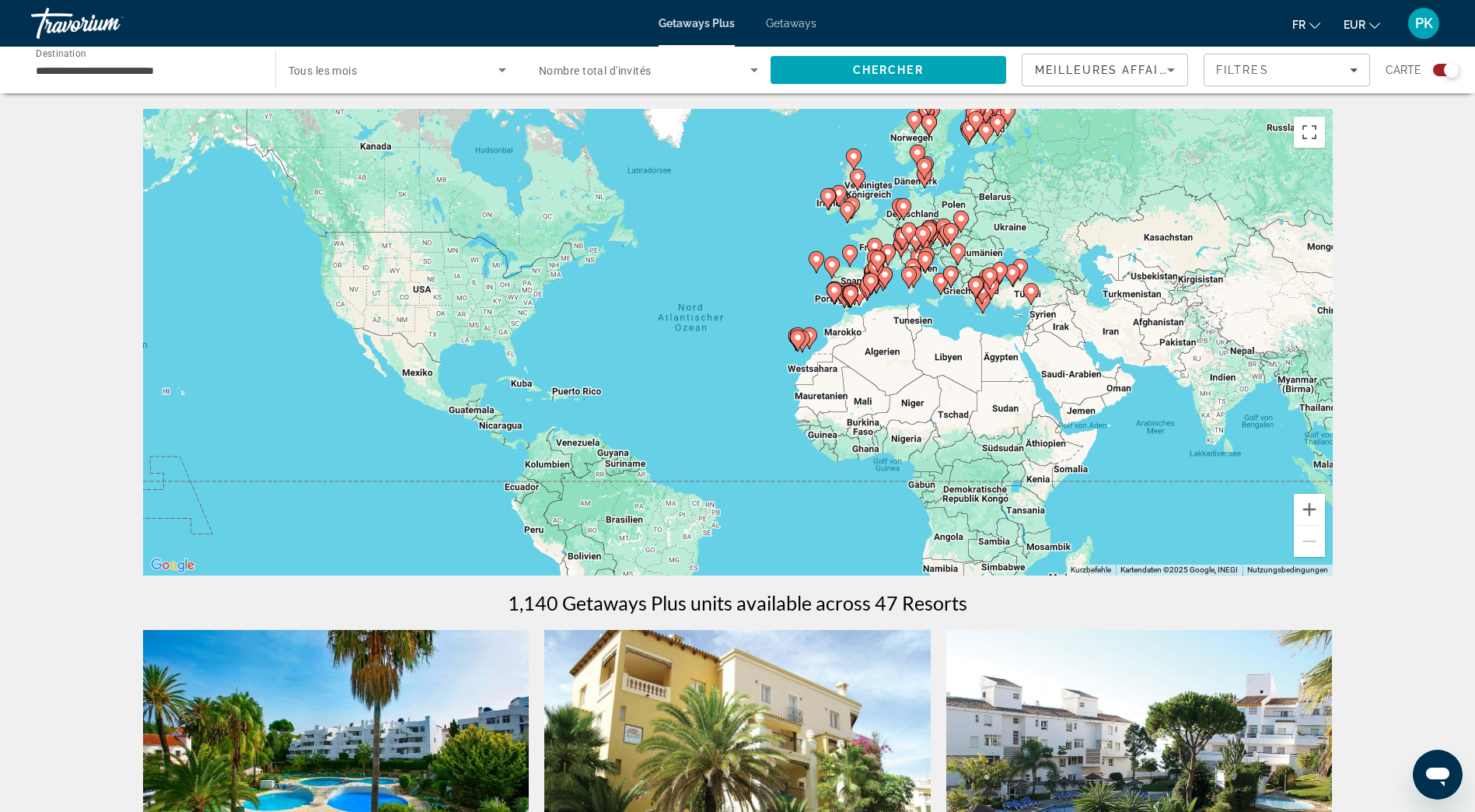
click at [343, 70] on span "Tous les mois" at bounding box center [323, 71] width 69 height 13
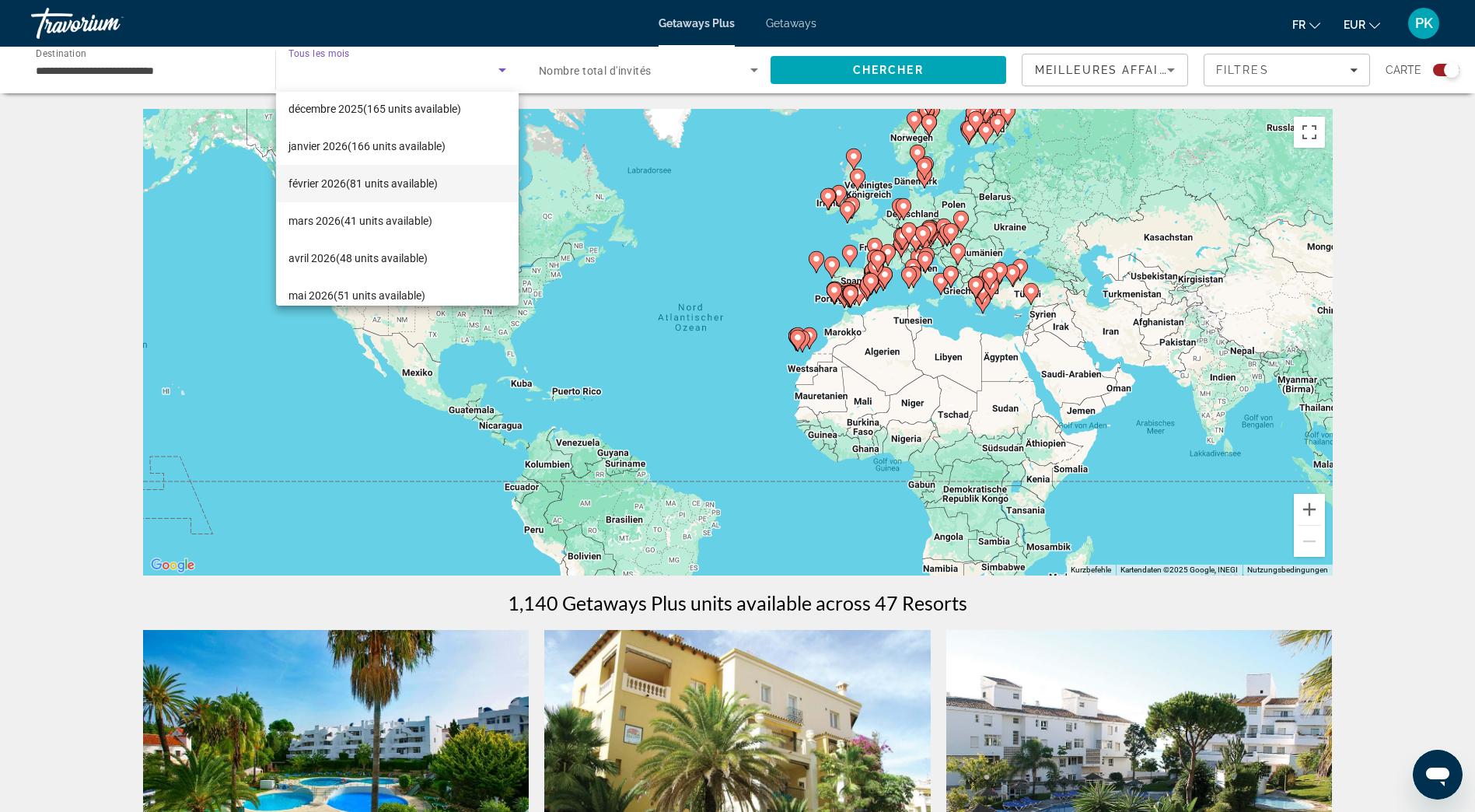
scroll to position [156, 0]
click at [336, 219] on span "avril 2026 (48 units available)" at bounding box center [358, 223] width 139 height 19
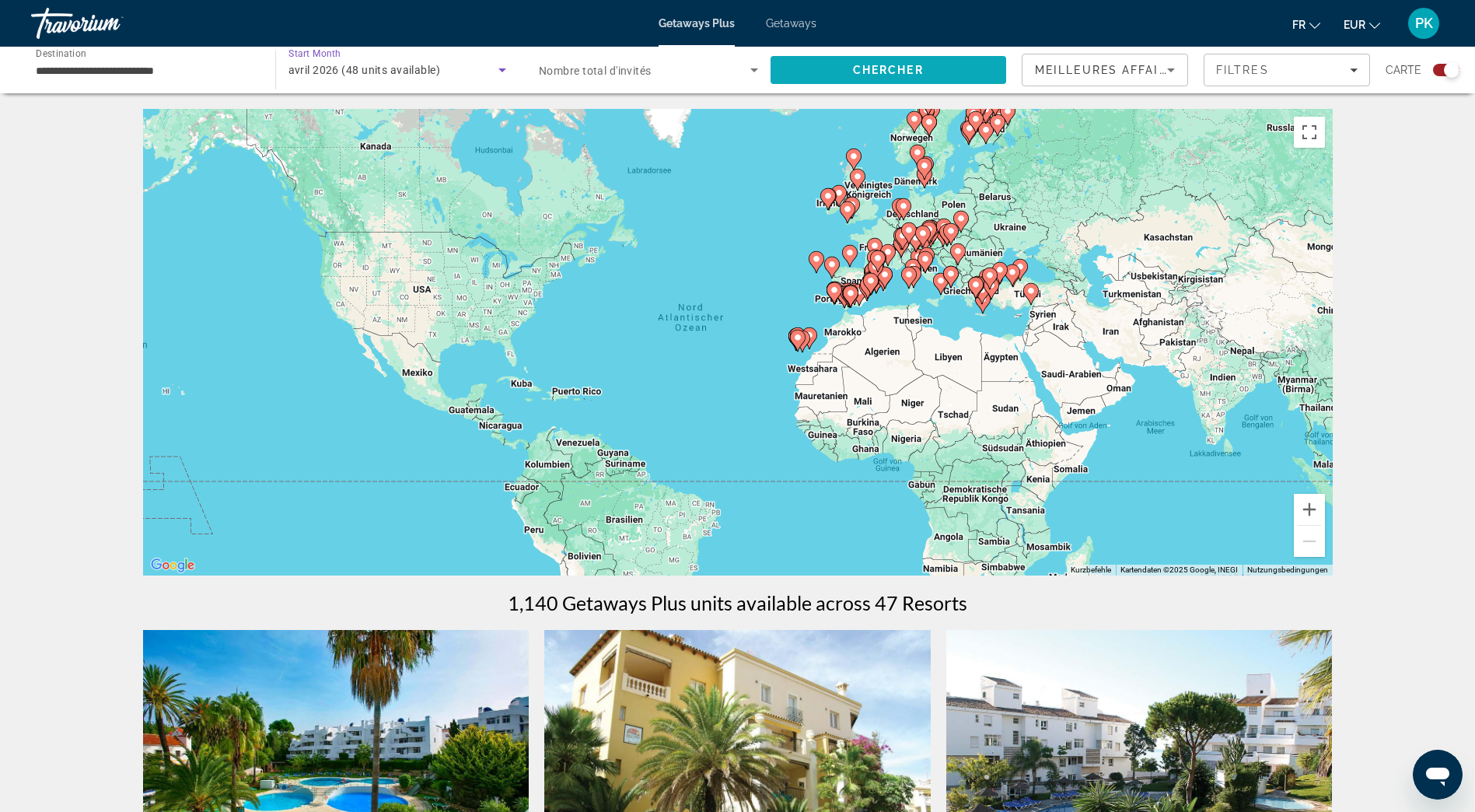
click at [848, 65] on span "Search" at bounding box center [889, 69] width 236 height 37
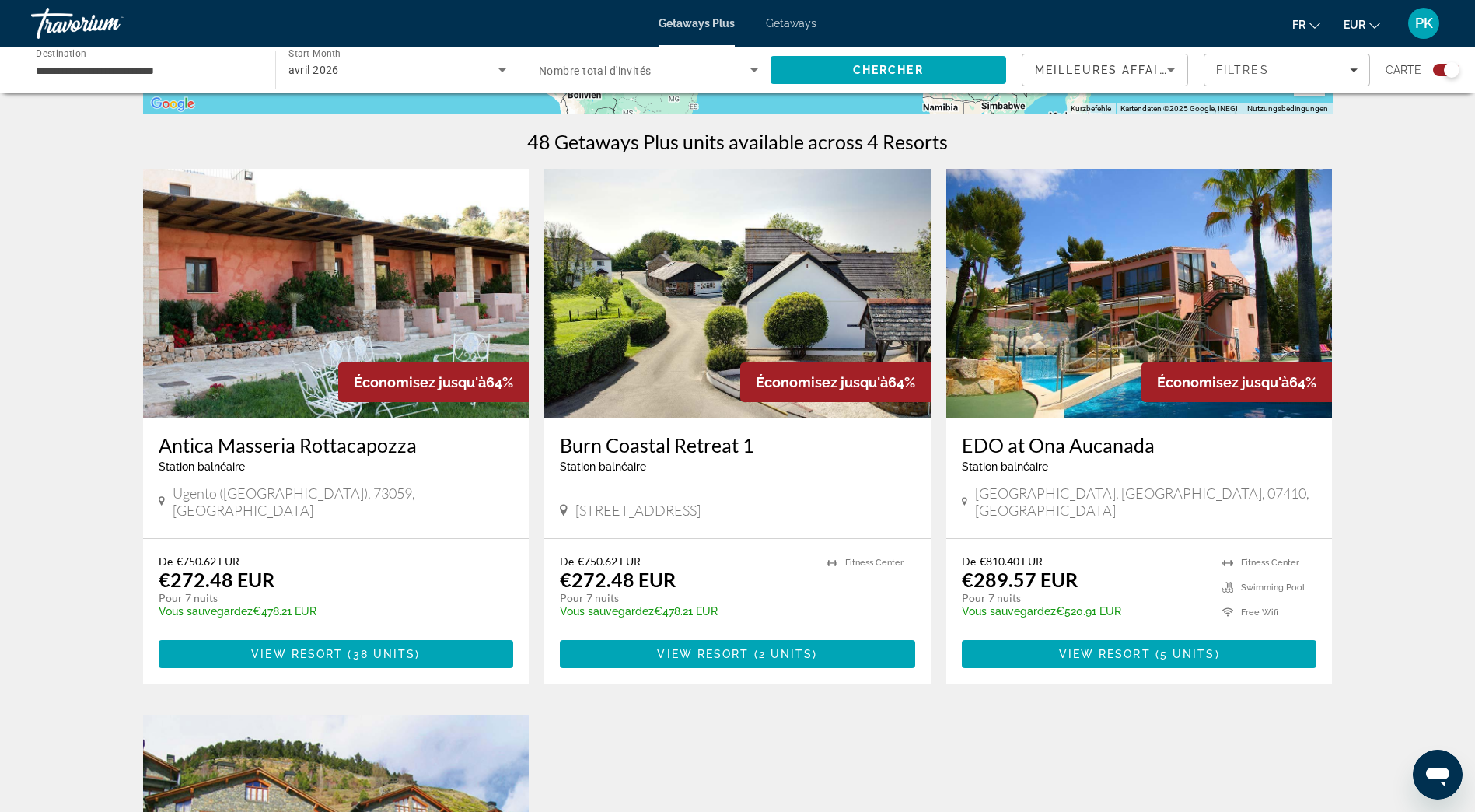
scroll to position [467, 0]
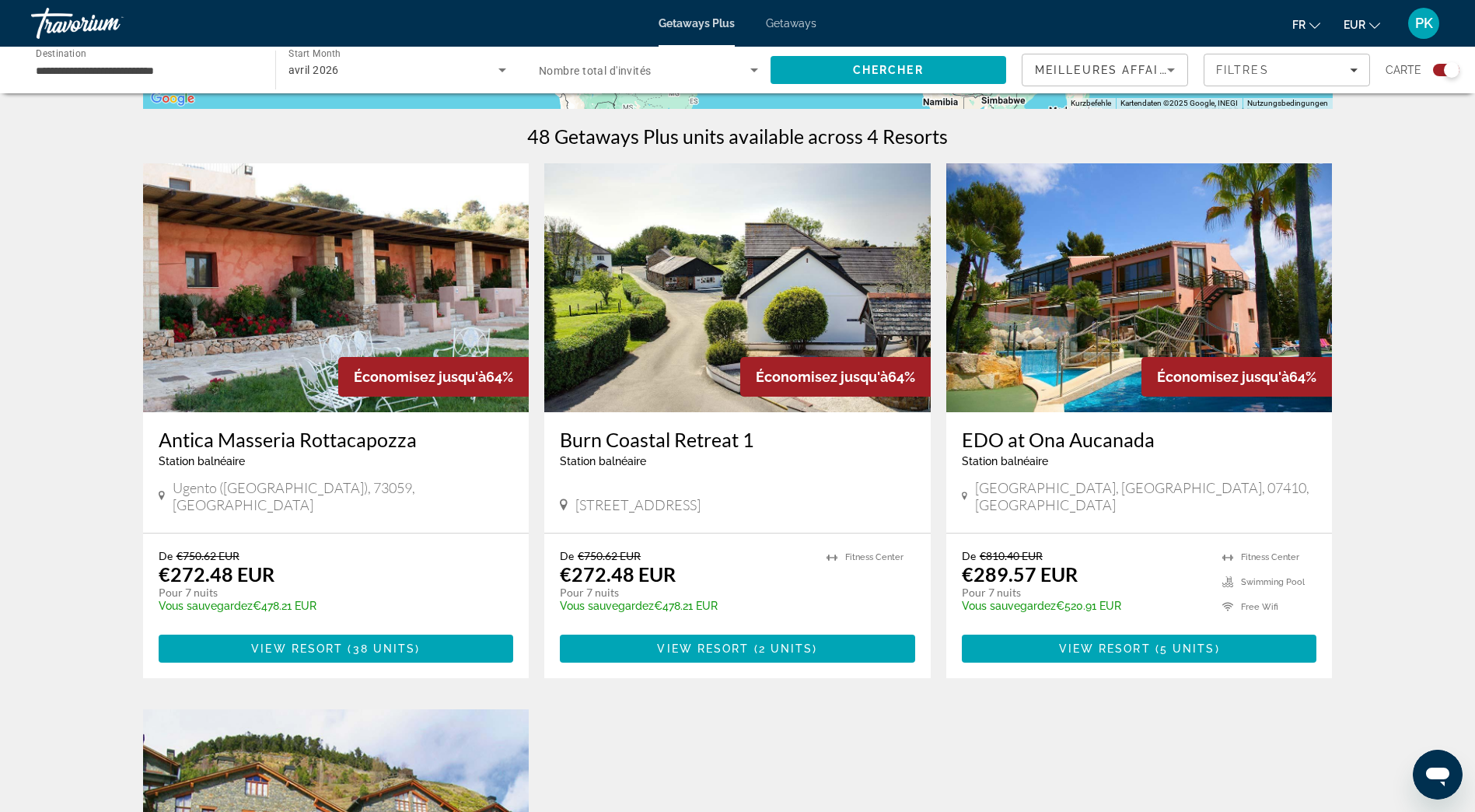
click at [1035, 439] on h3 "EDO at Ona Aucanada" at bounding box center [1140, 439] width 356 height 24
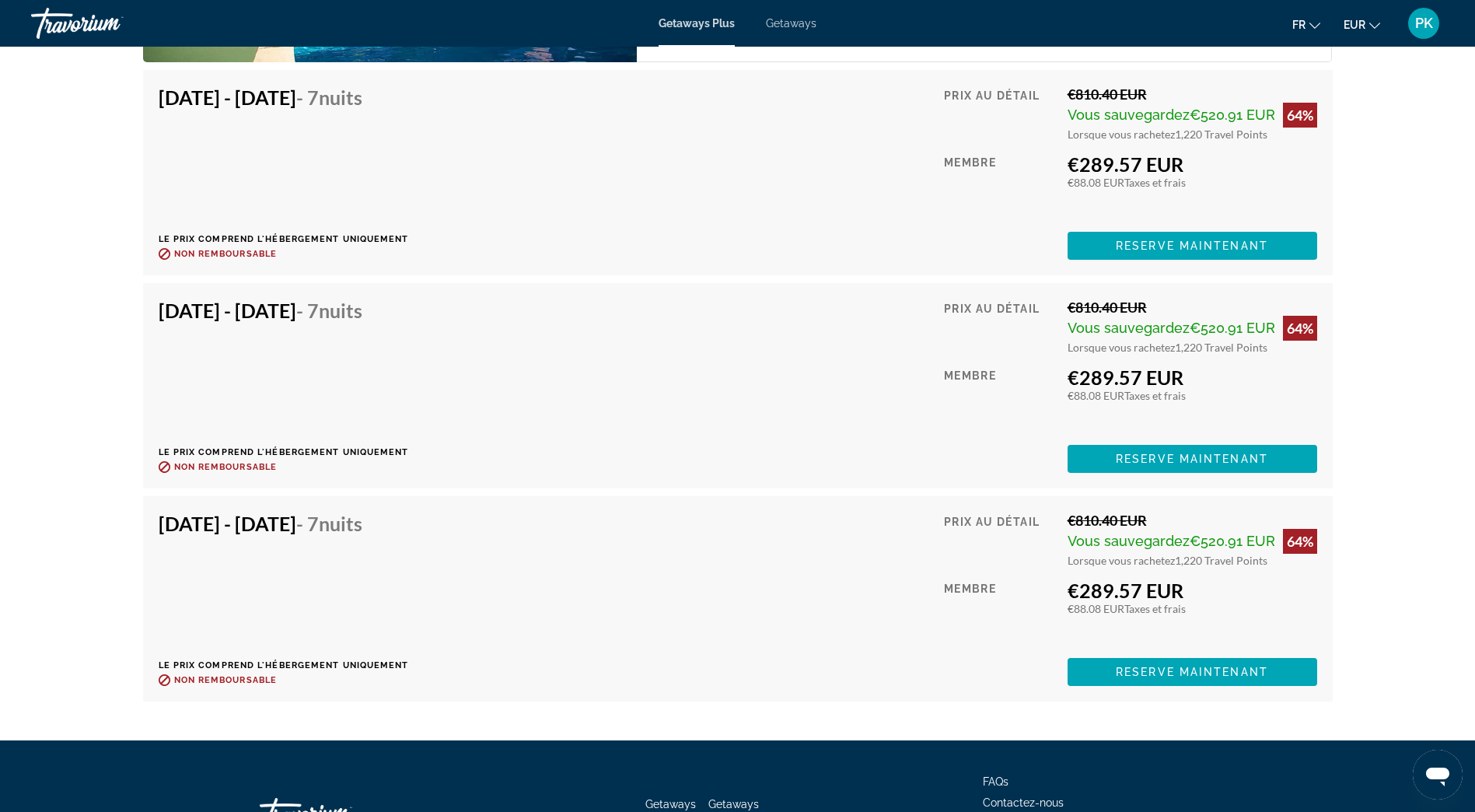
scroll to position [2801, 0]
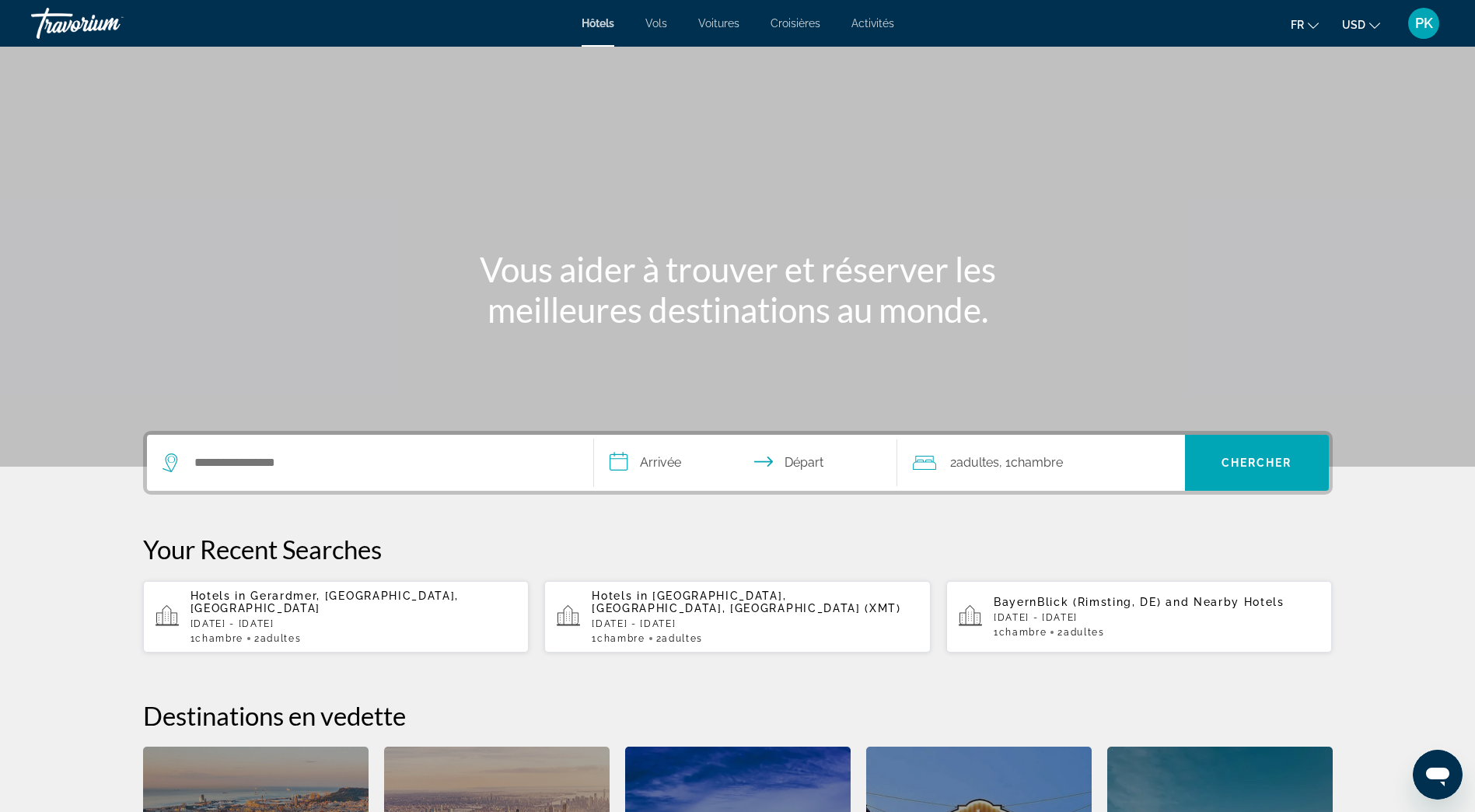
click at [1373, 27] on icon "Change currency" at bounding box center [1375, 26] width 11 height 6
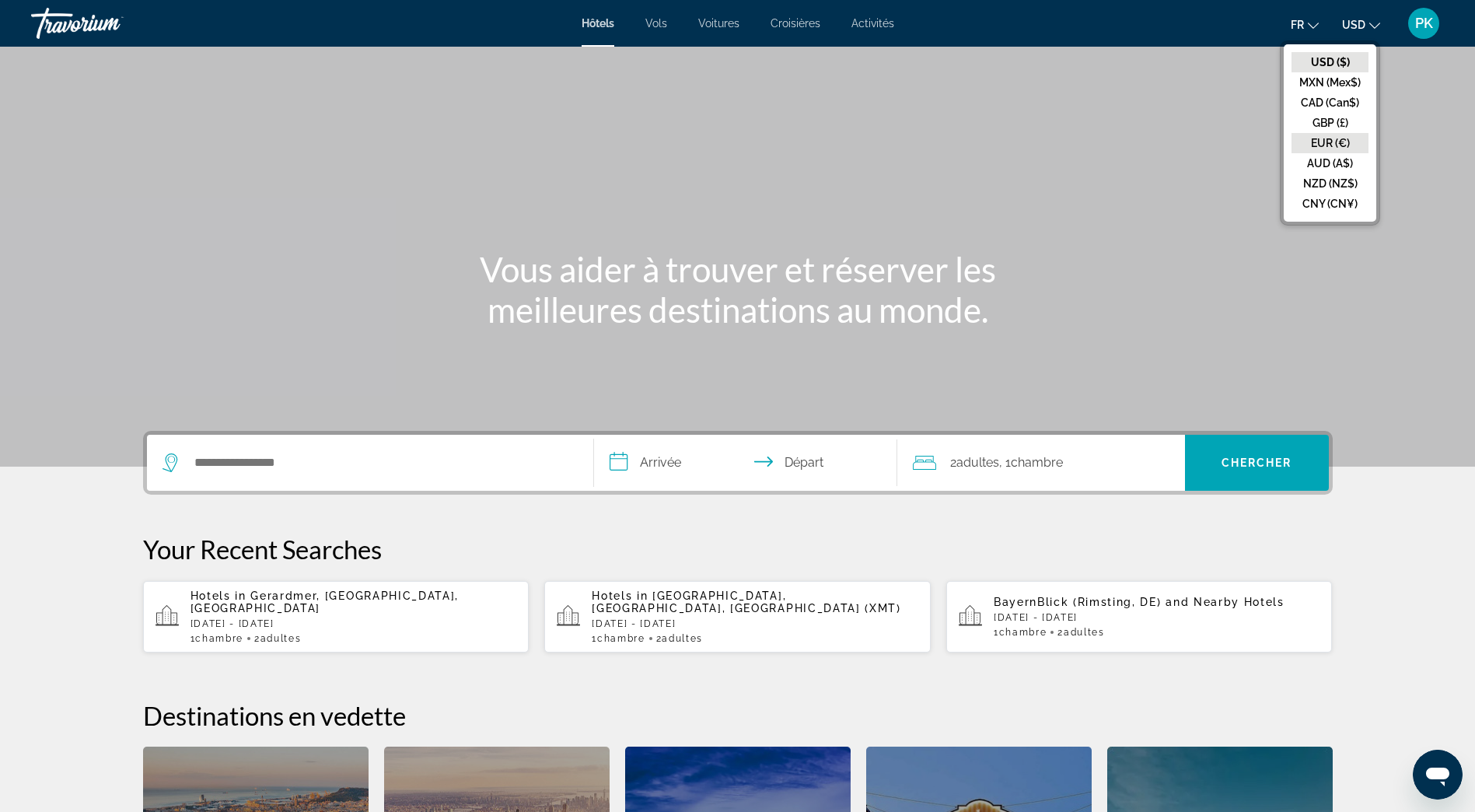
click at [1322, 151] on button "EUR (€)" at bounding box center [1330, 143] width 77 height 20
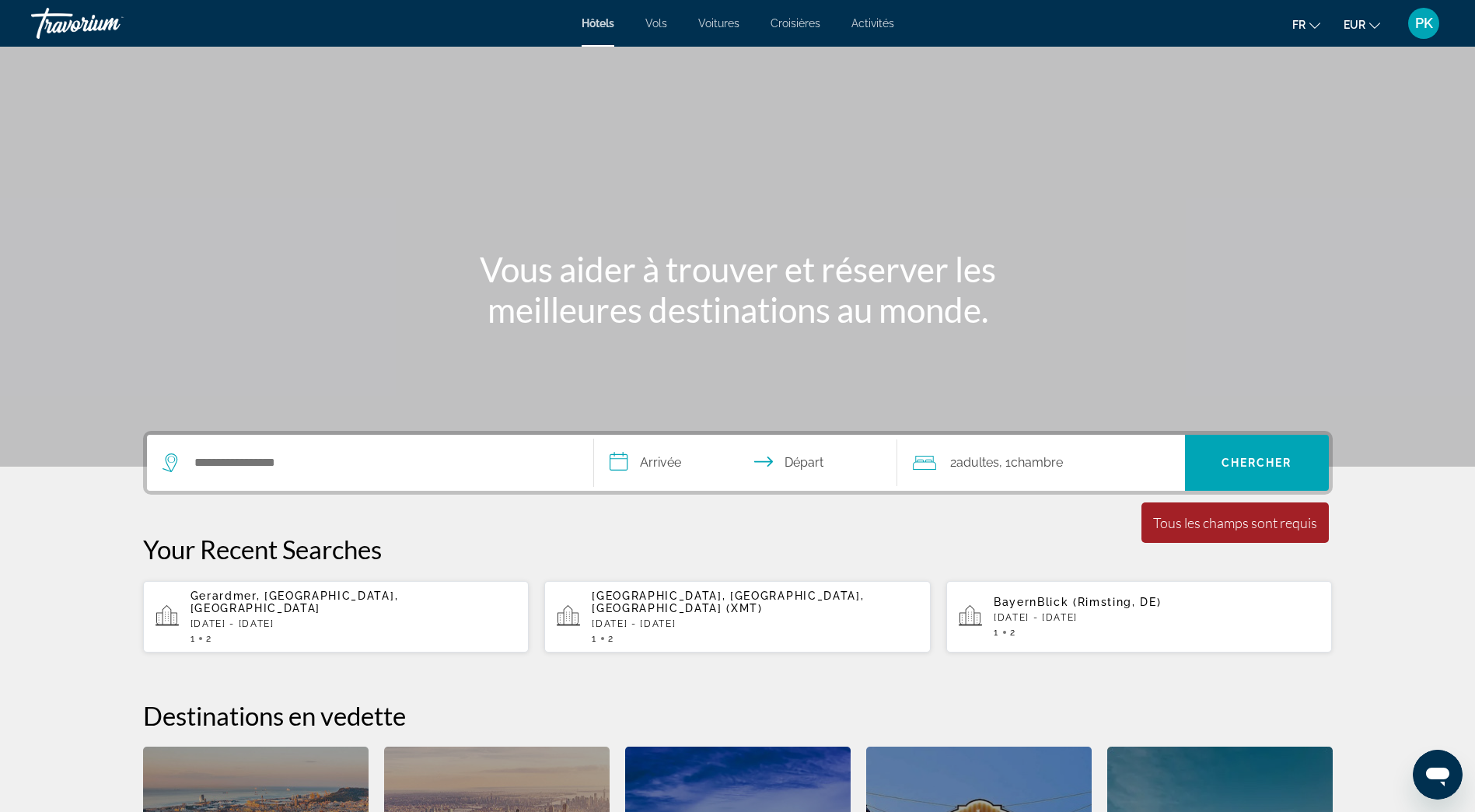
click at [621, 462] on input "**********" at bounding box center [749, 464] width 309 height 61
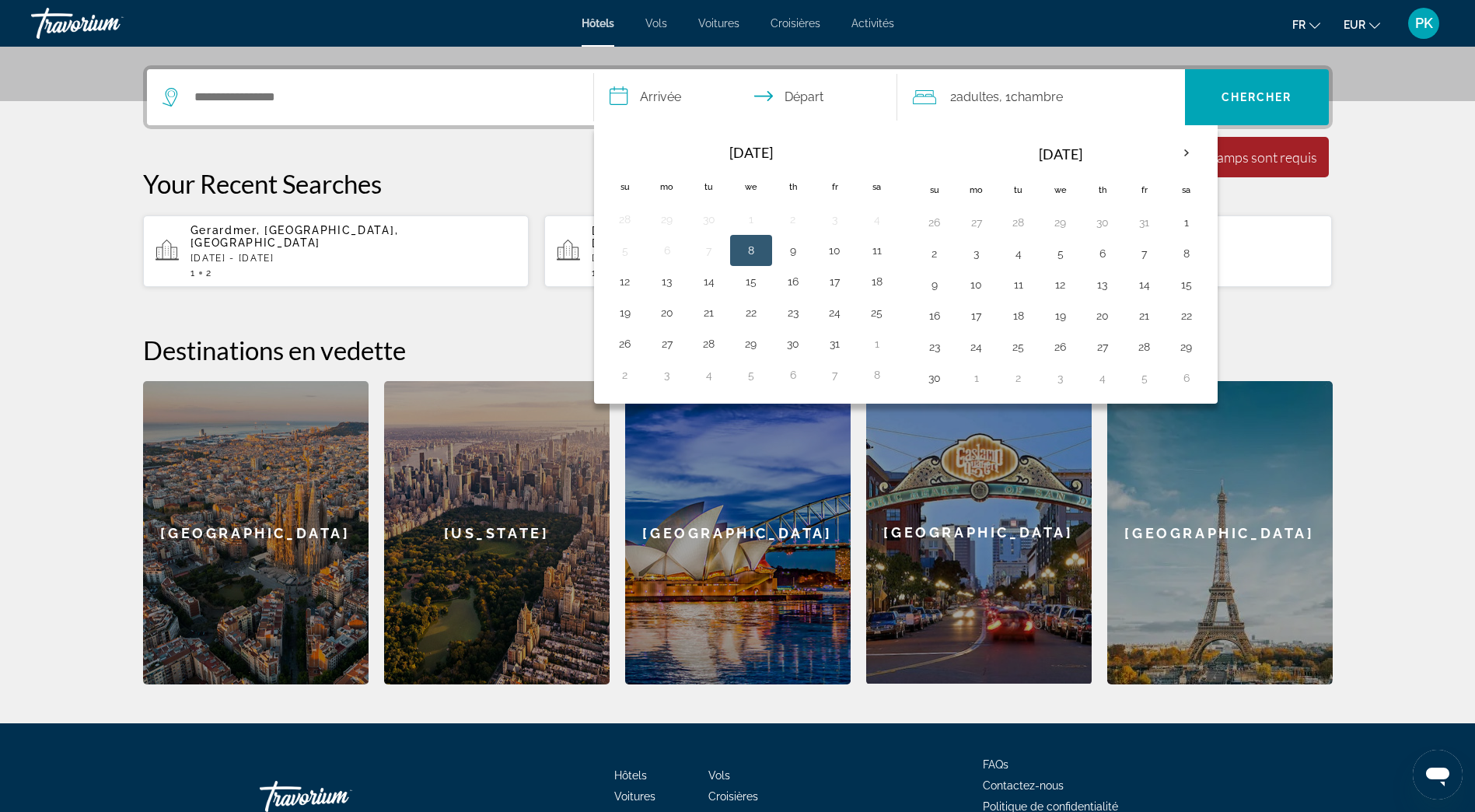
scroll to position [380, 0]
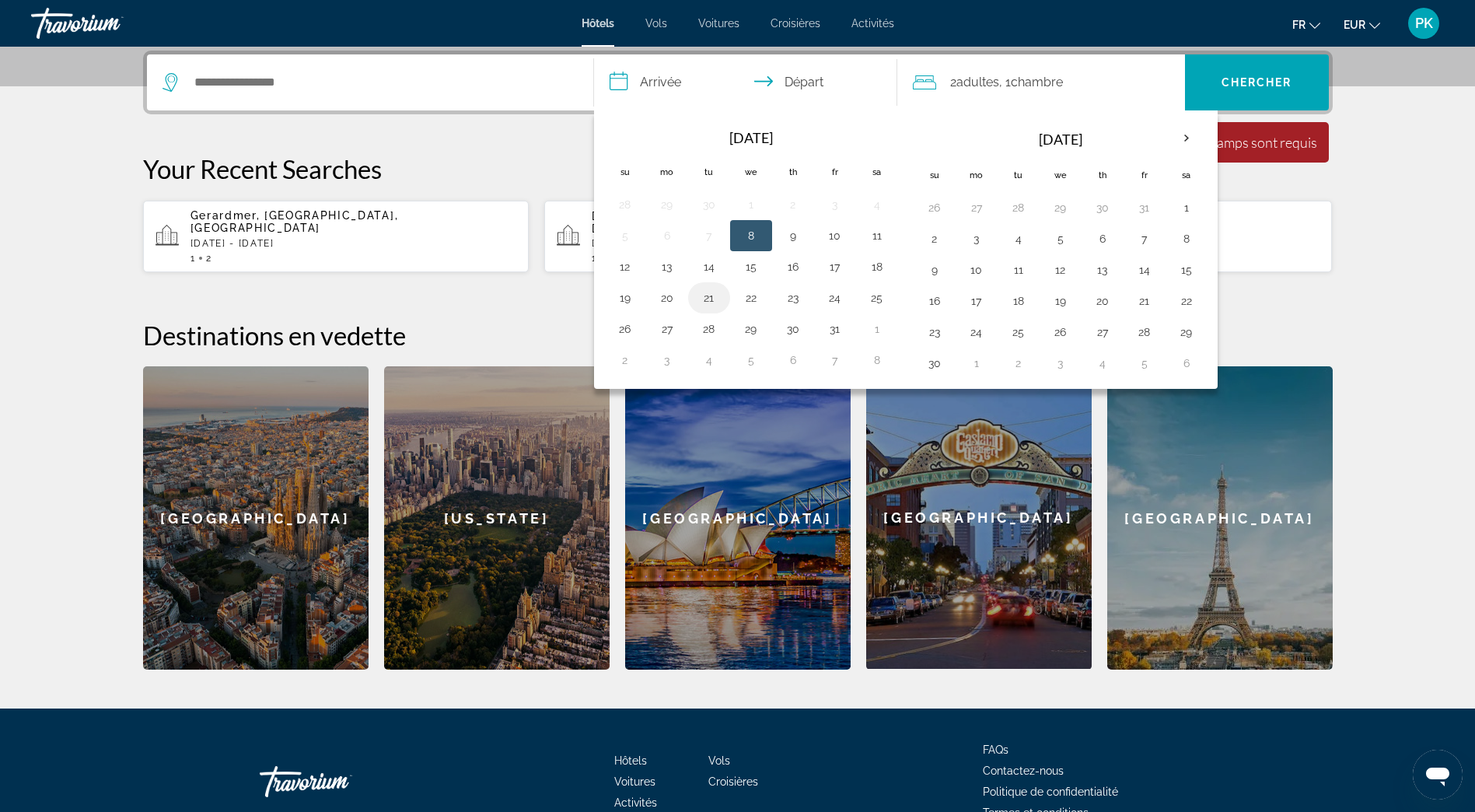
click at [708, 301] on button "21" at bounding box center [709, 298] width 25 height 22
click at [827, 303] on button "24" at bounding box center [835, 298] width 25 height 22
type input "**********"
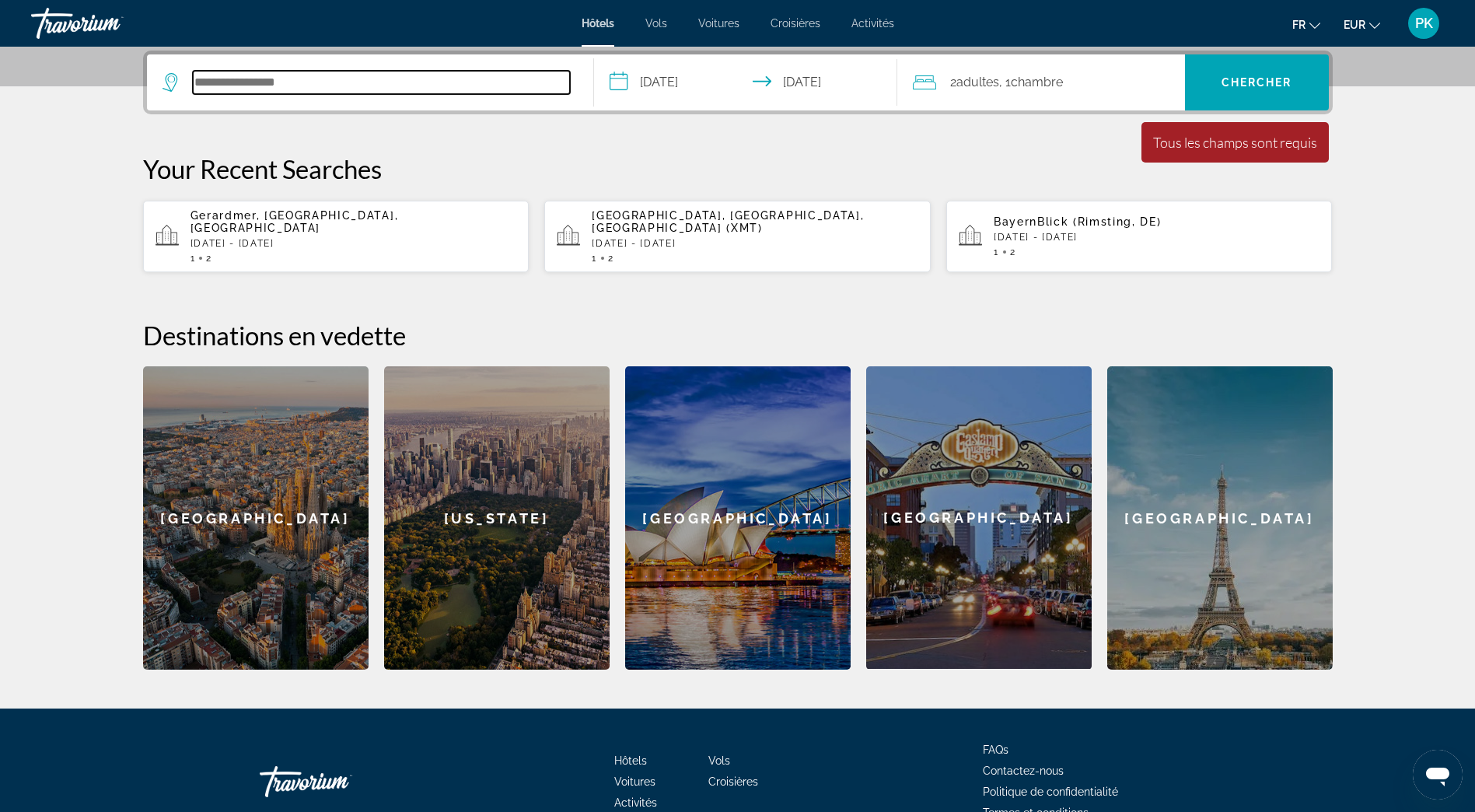
click at [209, 83] on input "Search hotel destination" at bounding box center [381, 83] width 377 height 24
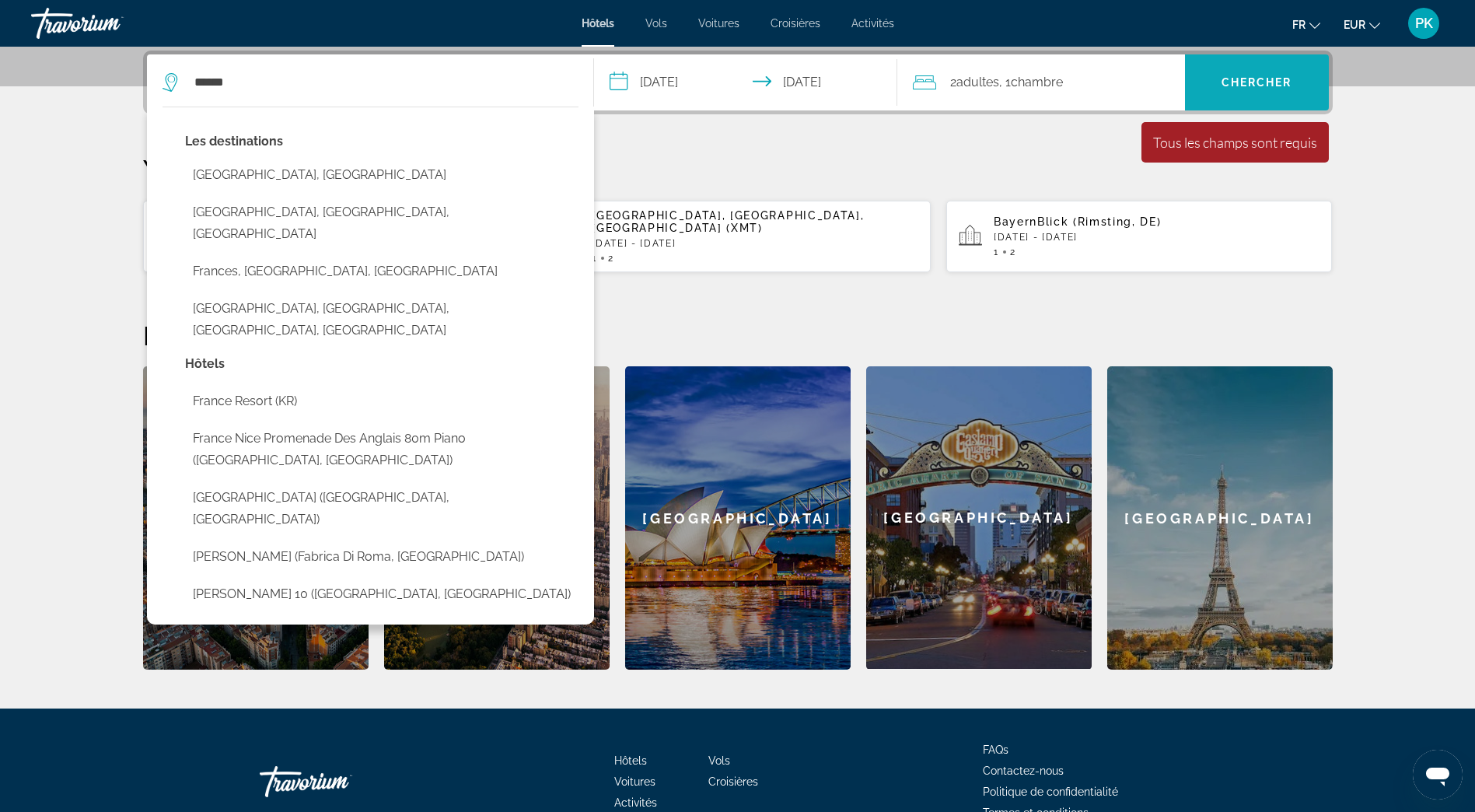
click at [1271, 72] on span "Search" at bounding box center [1257, 82] width 144 height 37
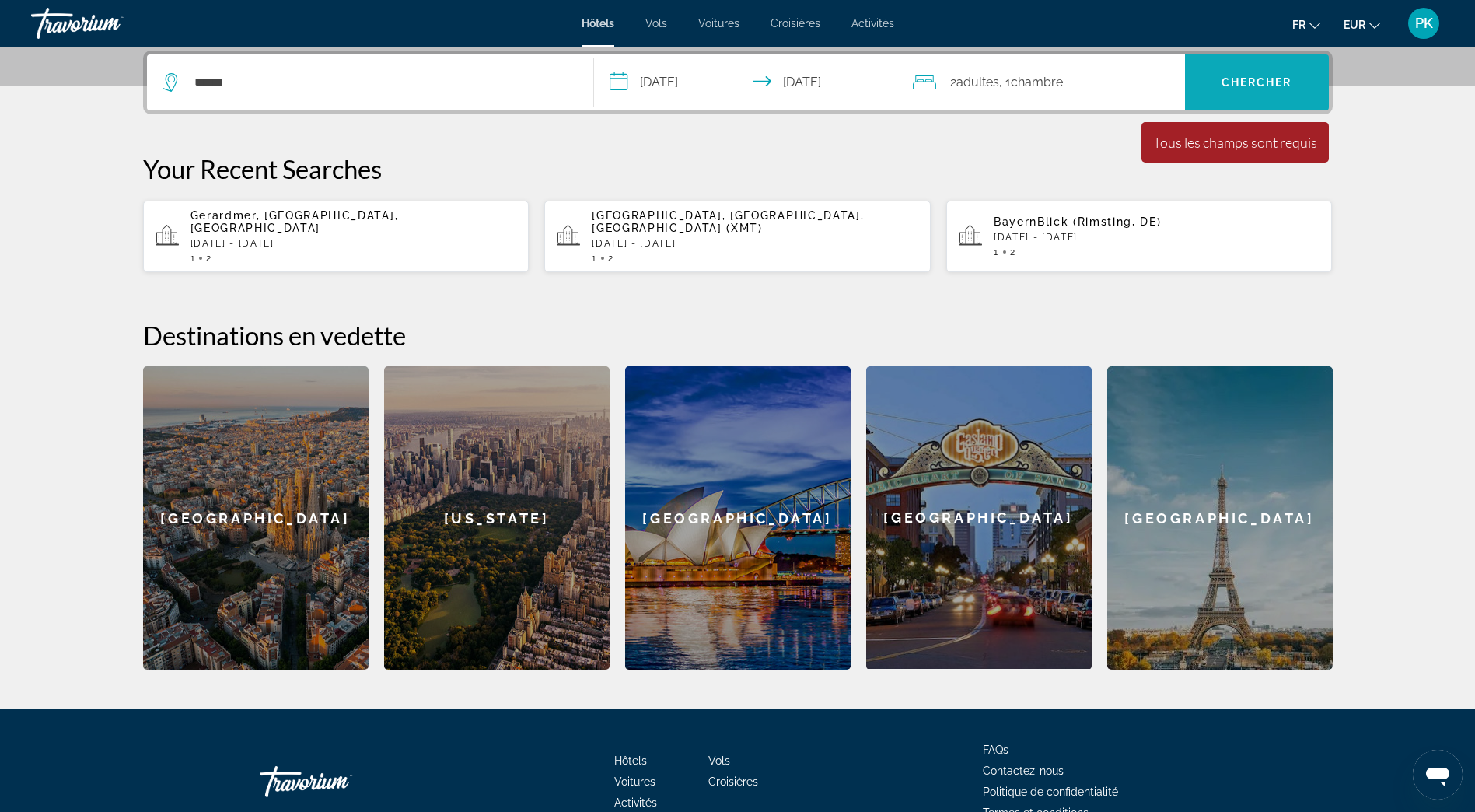
click at [1253, 76] on span "Search" at bounding box center [1257, 82] width 144 height 37
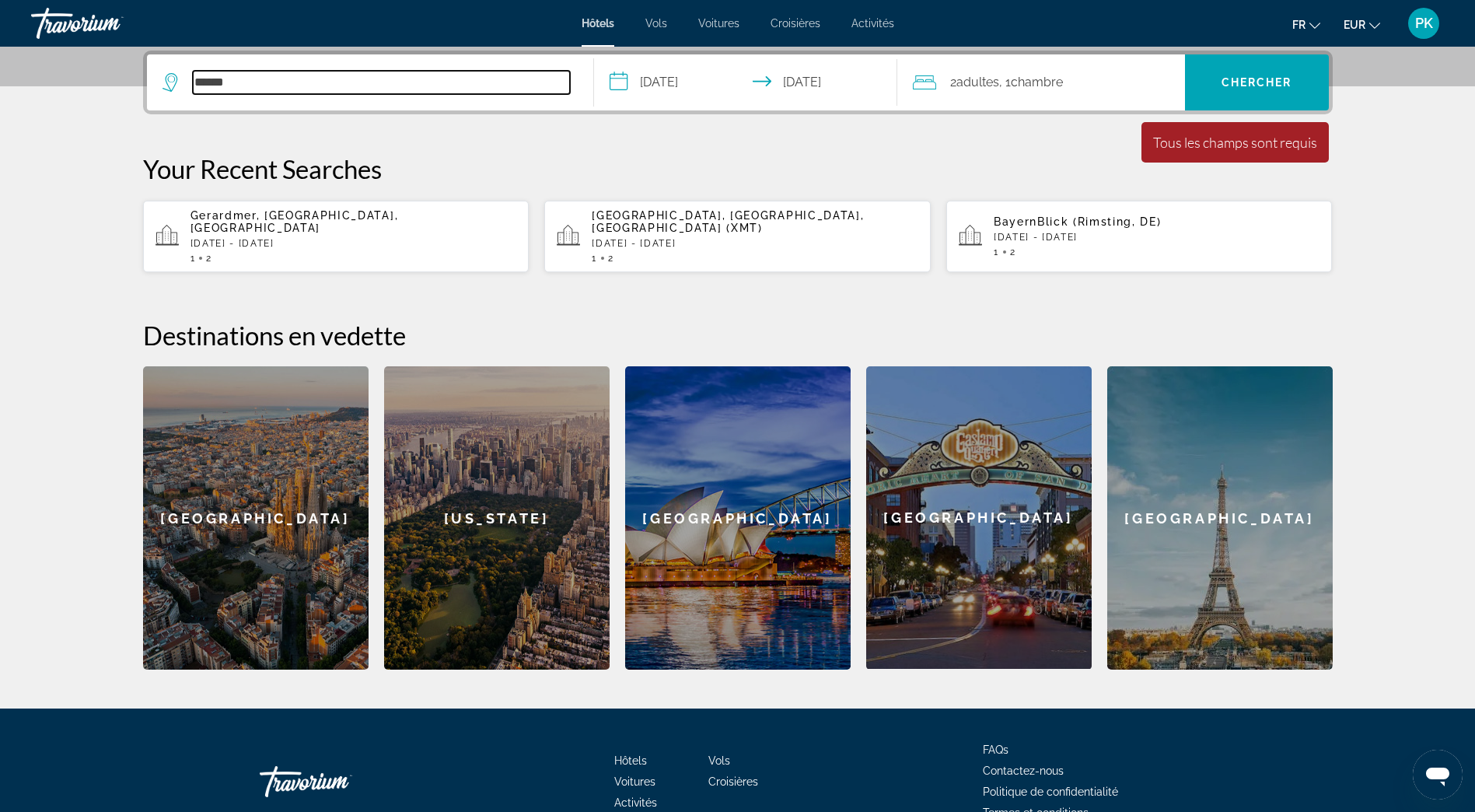
drag, startPoint x: 238, startPoint y: 86, endPoint x: 192, endPoint y: 72, distance: 48.1
click at [193, 72] on input "******" at bounding box center [381, 83] width 377 height 24
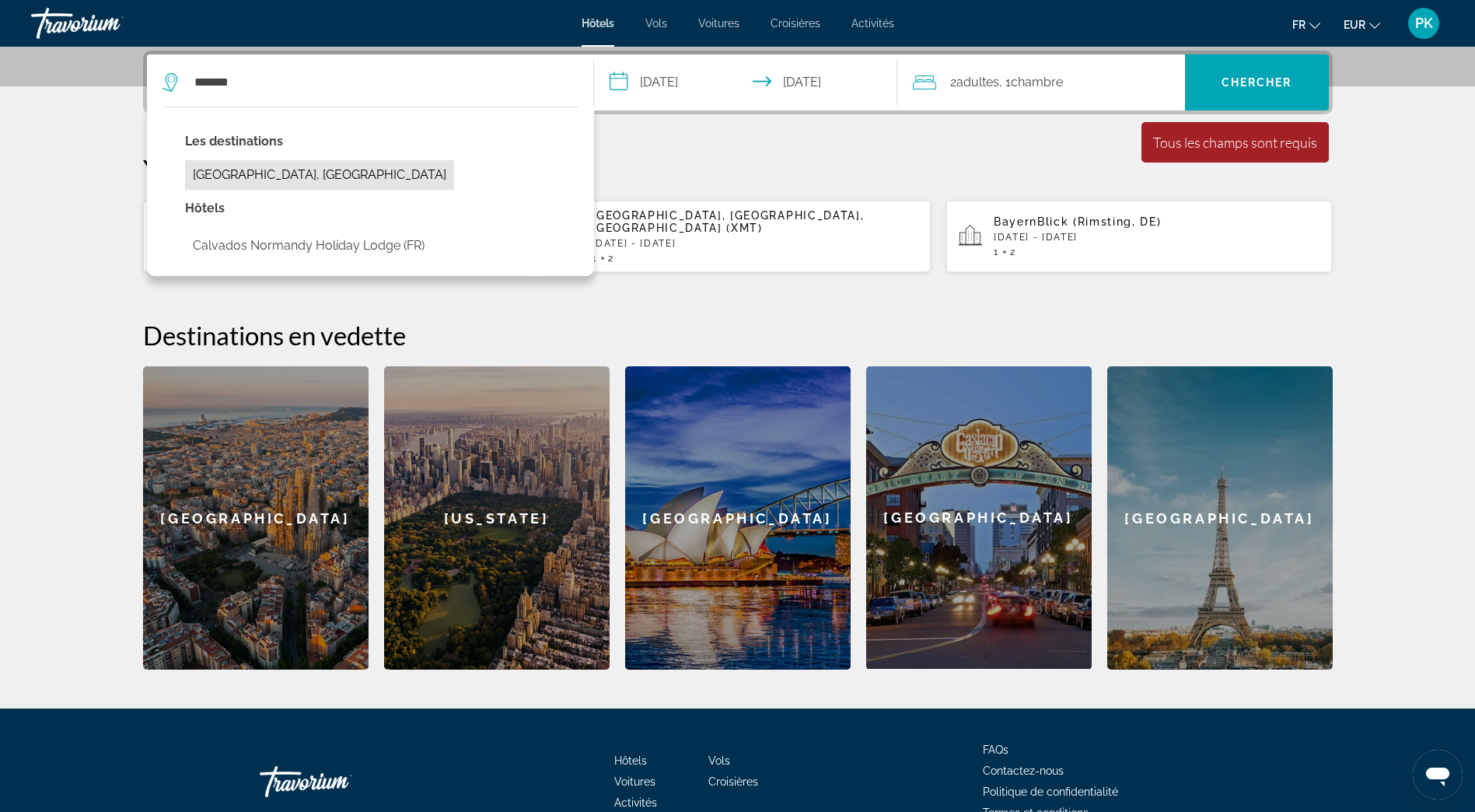
click at [260, 171] on button "[GEOGRAPHIC_DATA], [GEOGRAPHIC_DATA]" at bounding box center [320, 175] width 269 height 30
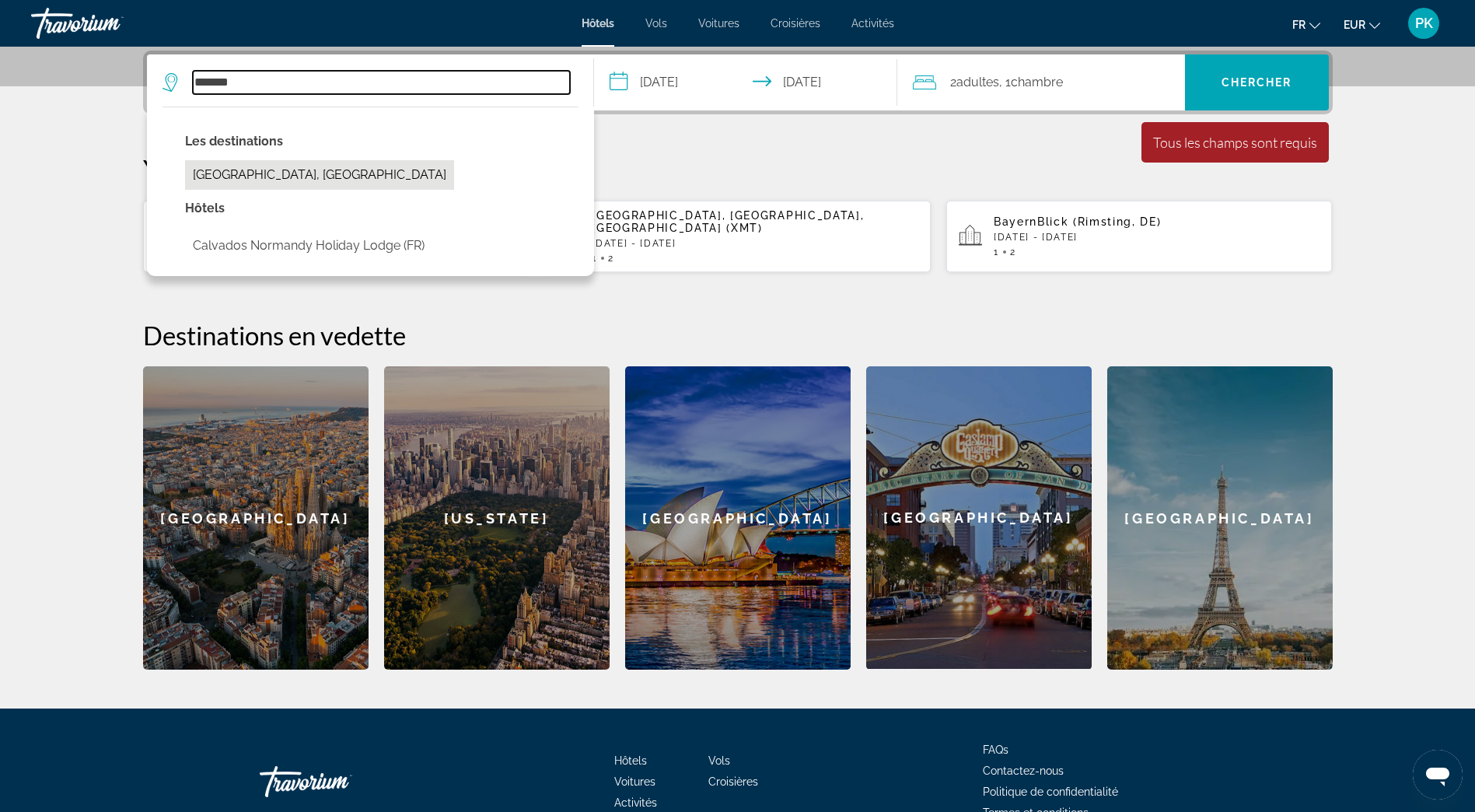
type input "**********"
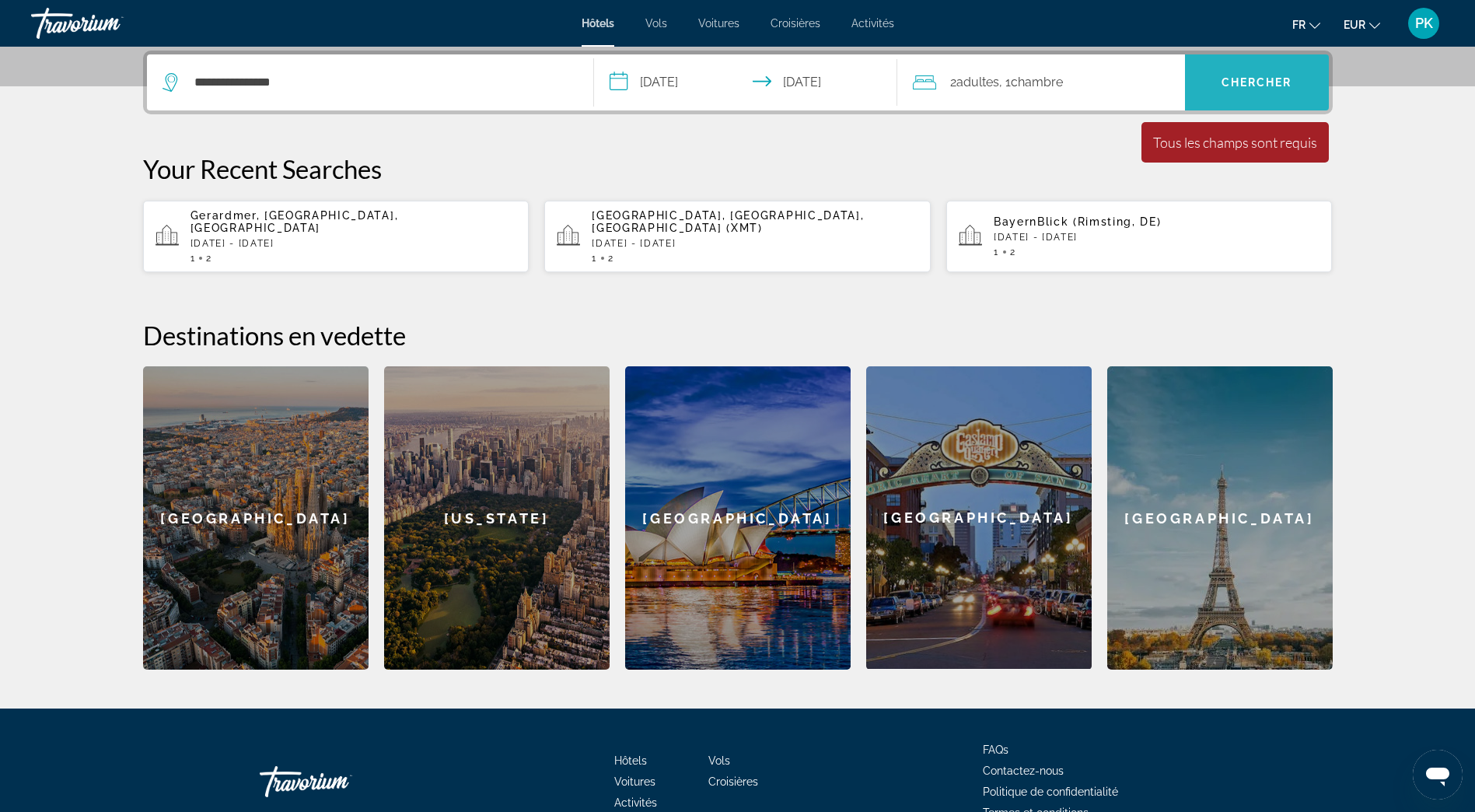
click at [1255, 87] on span "Chercher" at bounding box center [1257, 83] width 71 height 13
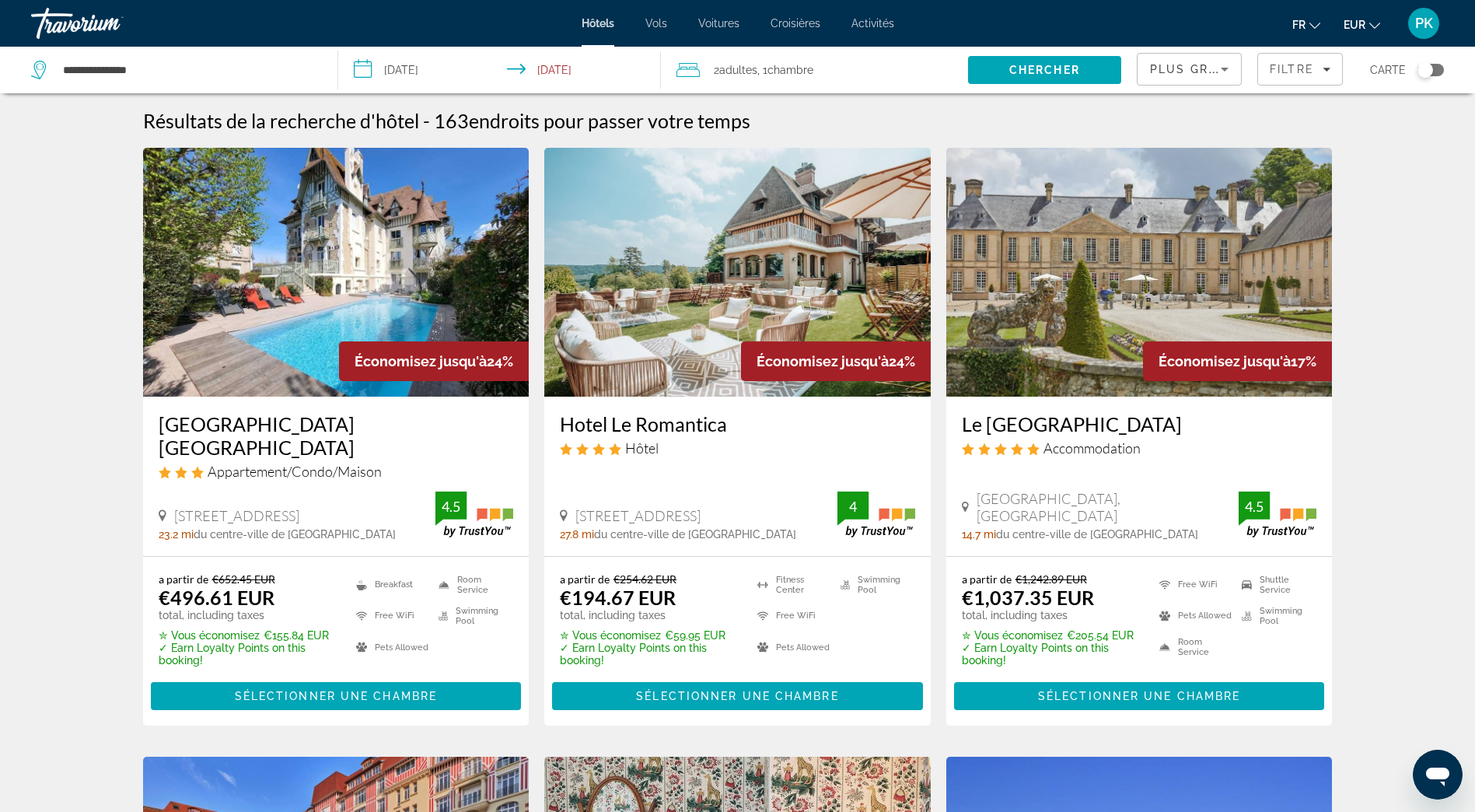
click at [689, 426] on h3 "Hotel Le Romantica" at bounding box center [738, 424] width 356 height 24
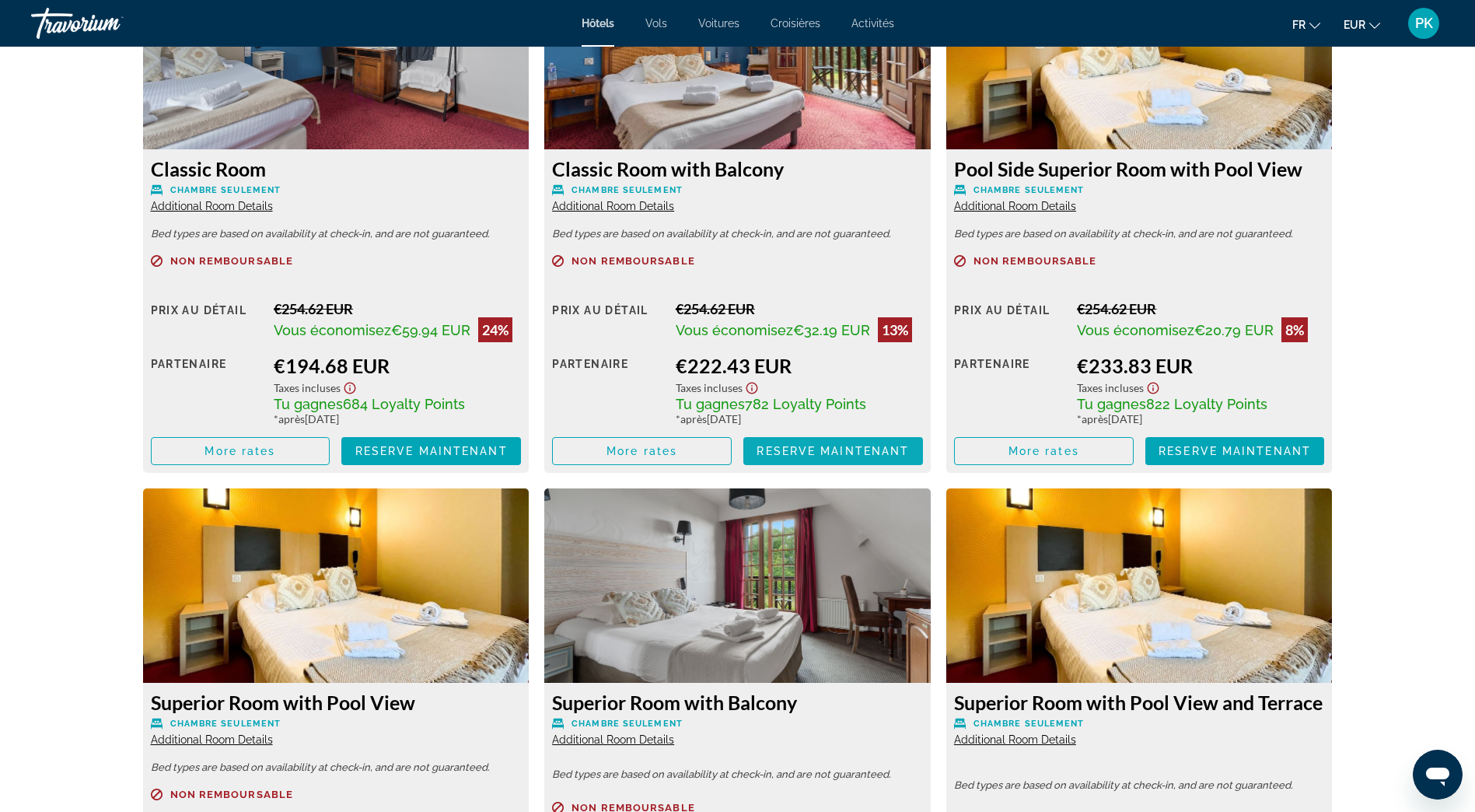
scroll to position [2144, 0]
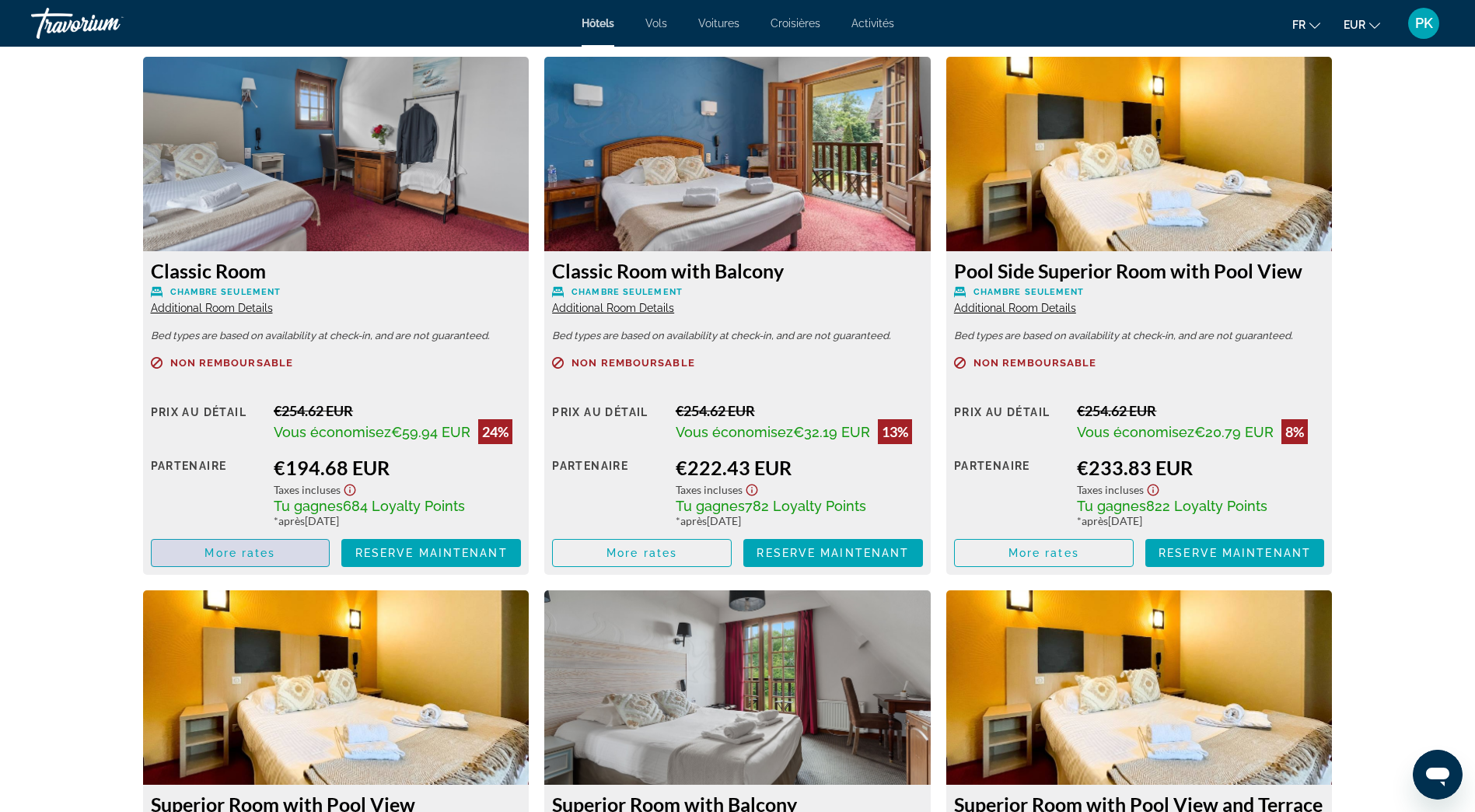
click at [275, 556] on span "More rates" at bounding box center [240, 553] width 71 height 13
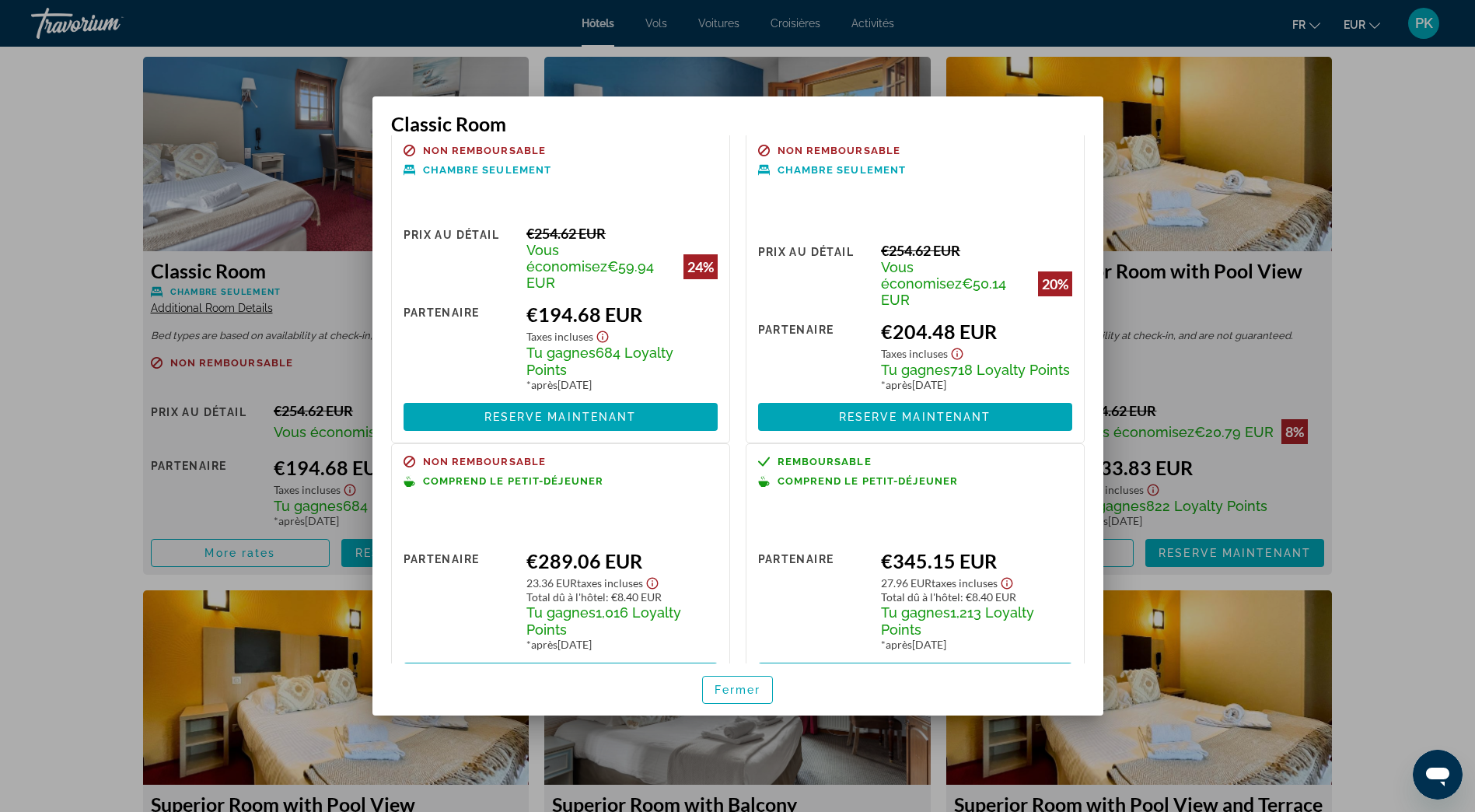
scroll to position [0, 0]
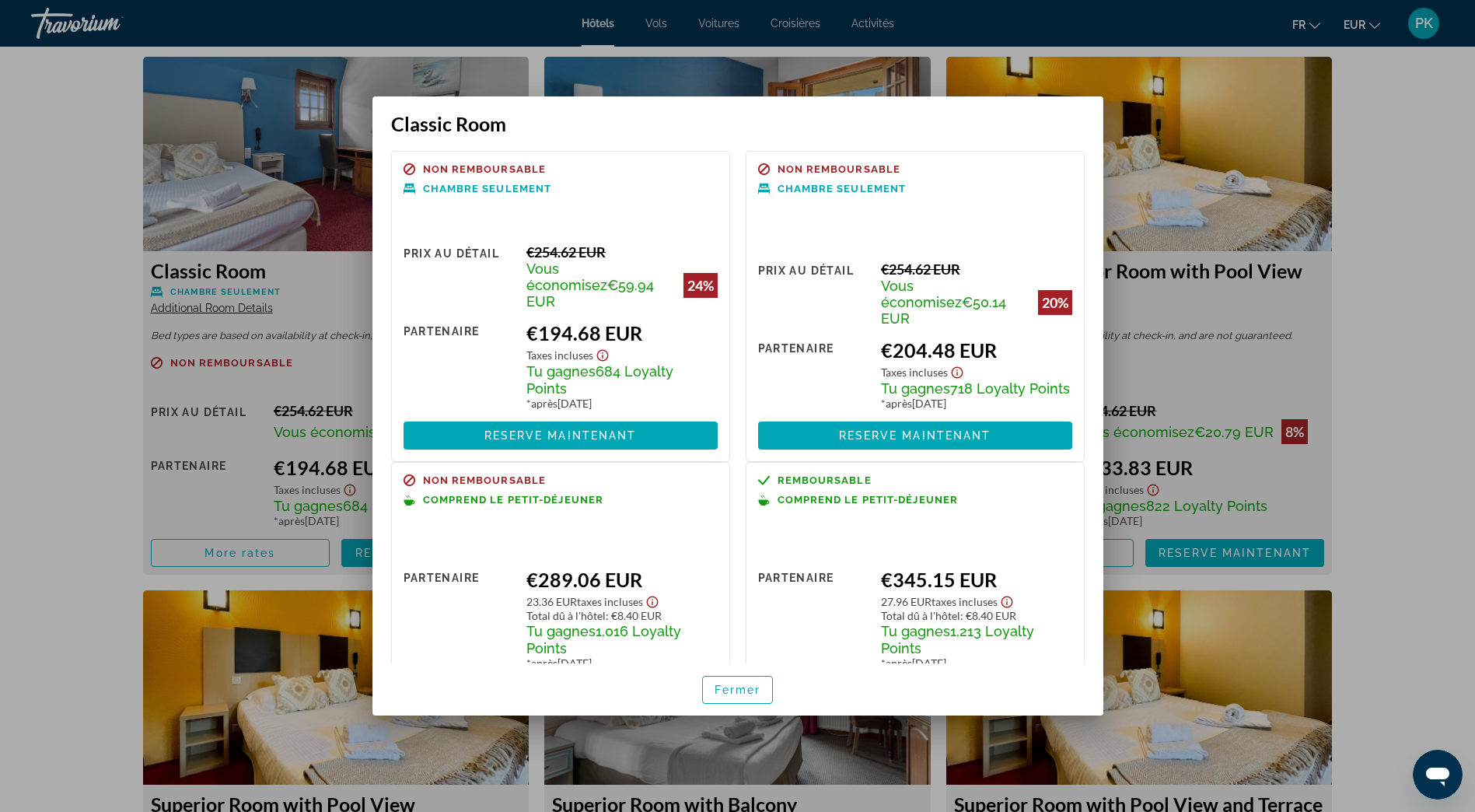
click at [253, 134] on div at bounding box center [738, 406] width 1475 height 812
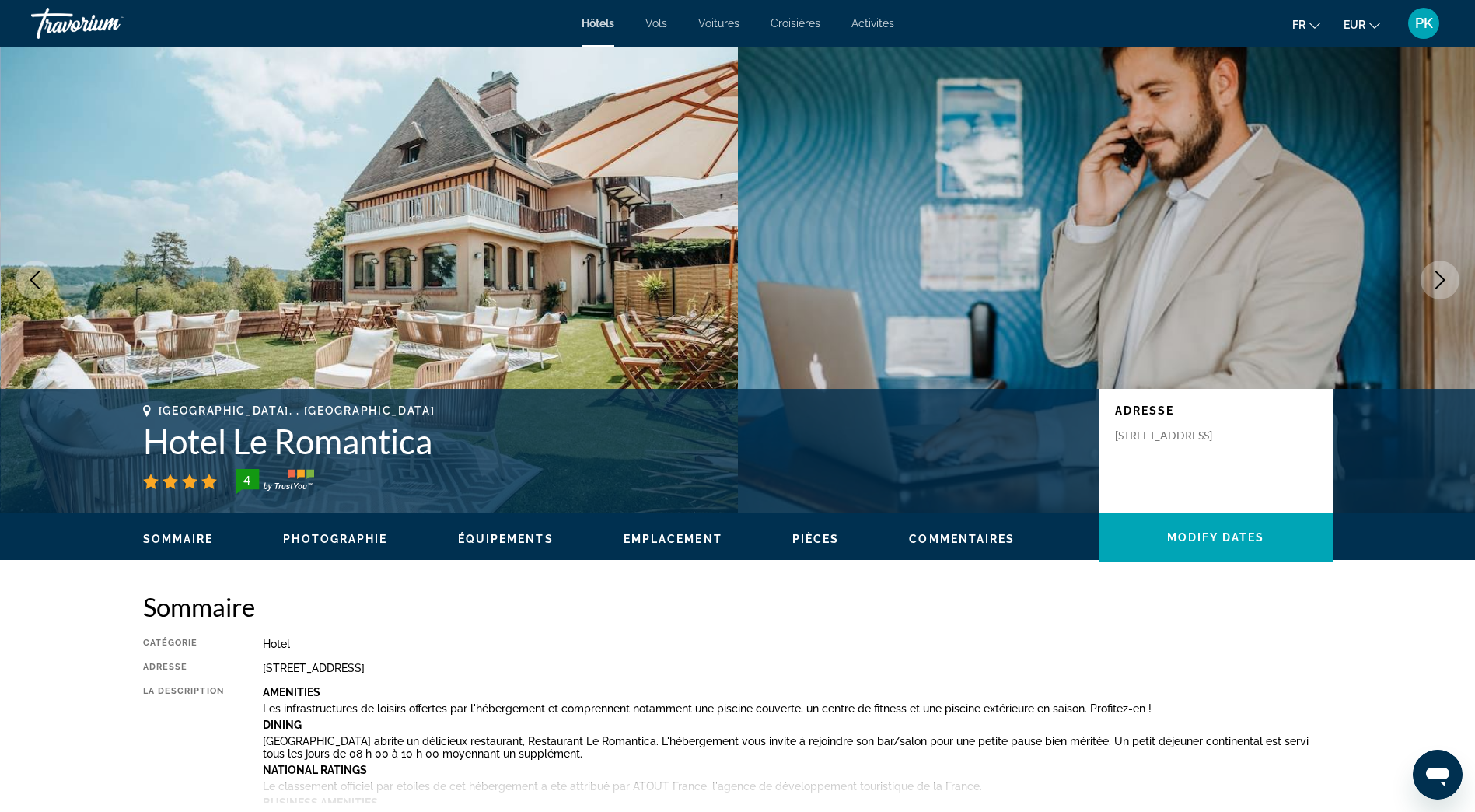
scroll to position [2144, 0]
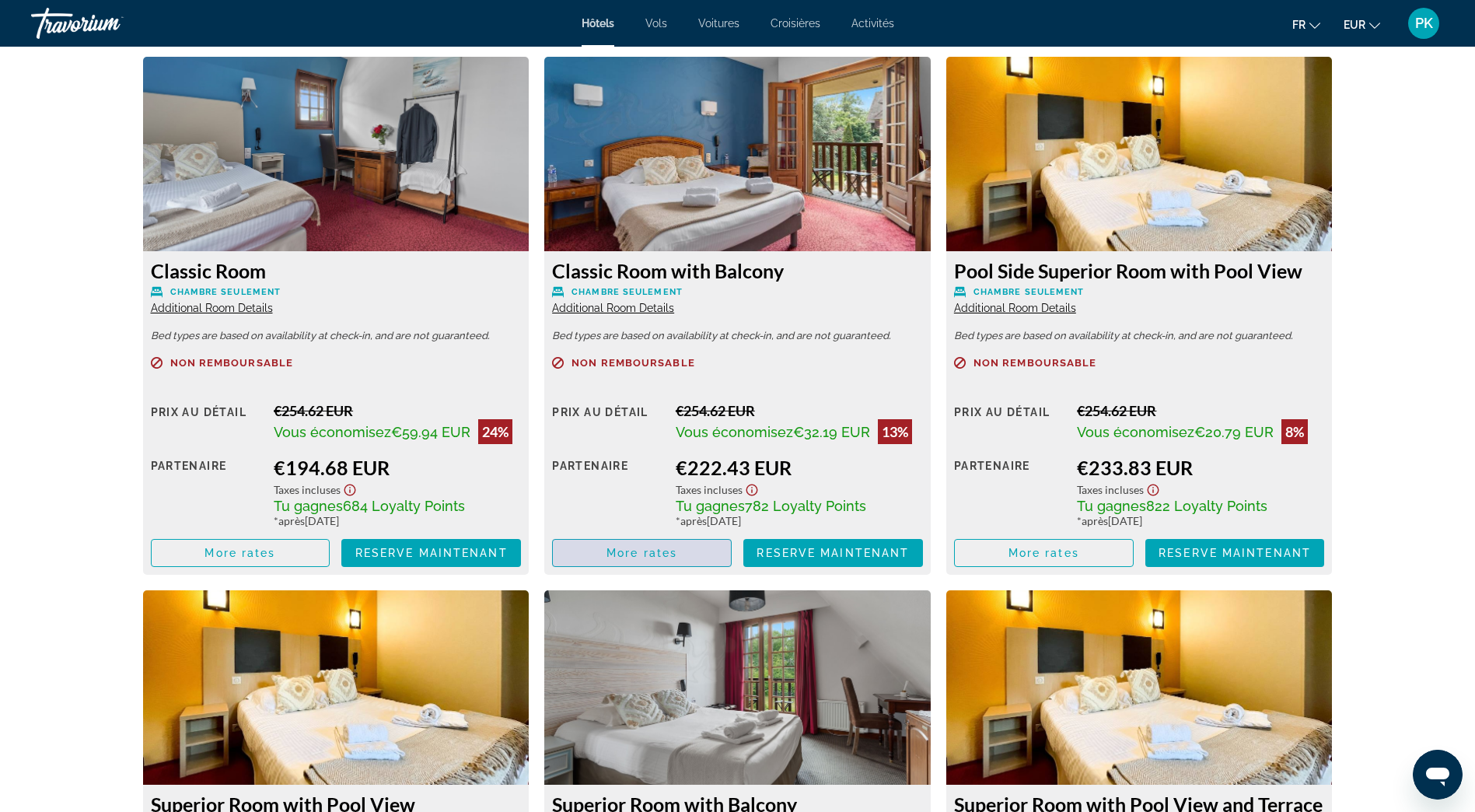
click at [662, 551] on span "More rates" at bounding box center [642, 553] width 71 height 13
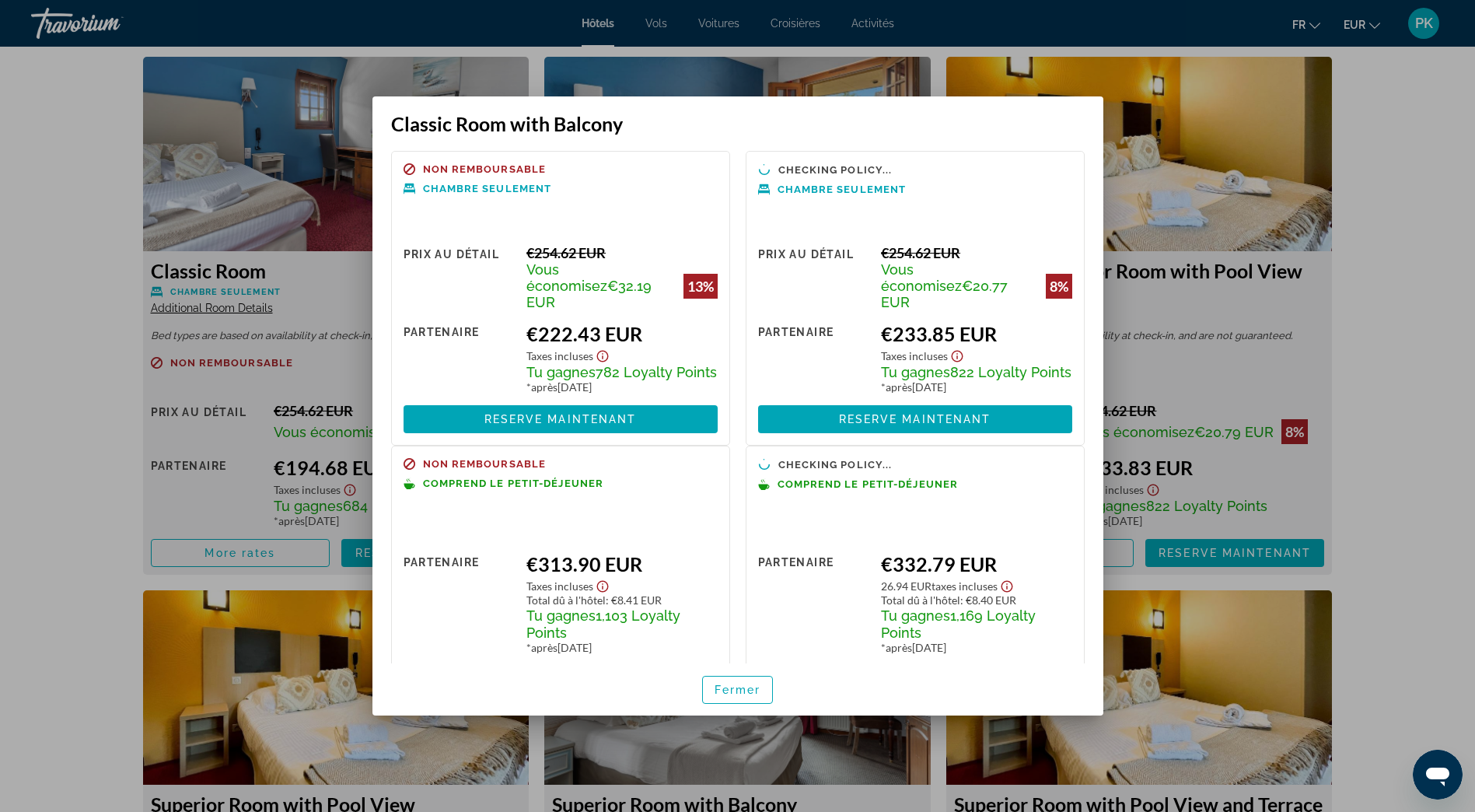
scroll to position [0, 0]
click at [272, 235] on div at bounding box center [738, 406] width 1475 height 812
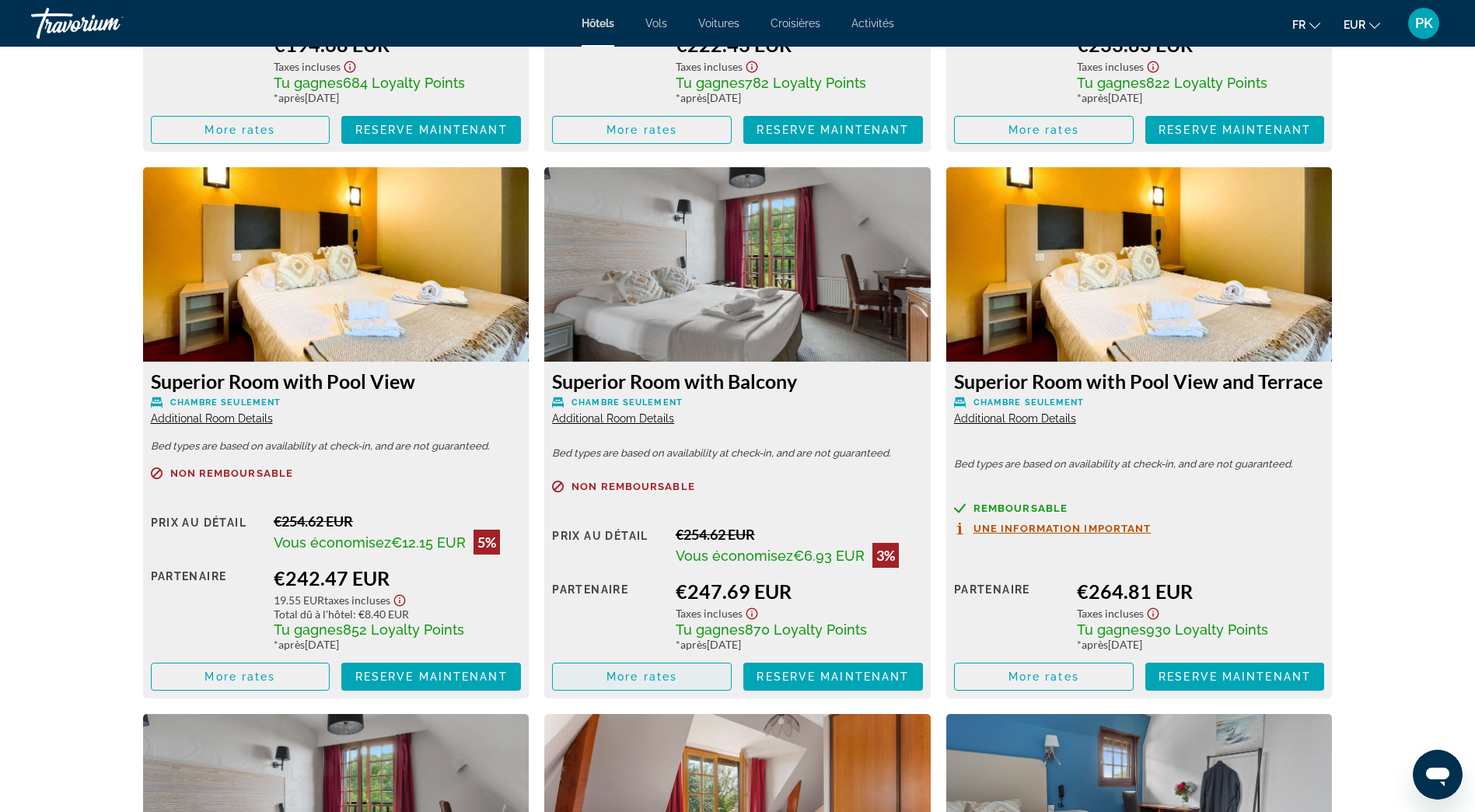
scroll to position [2611, 0]
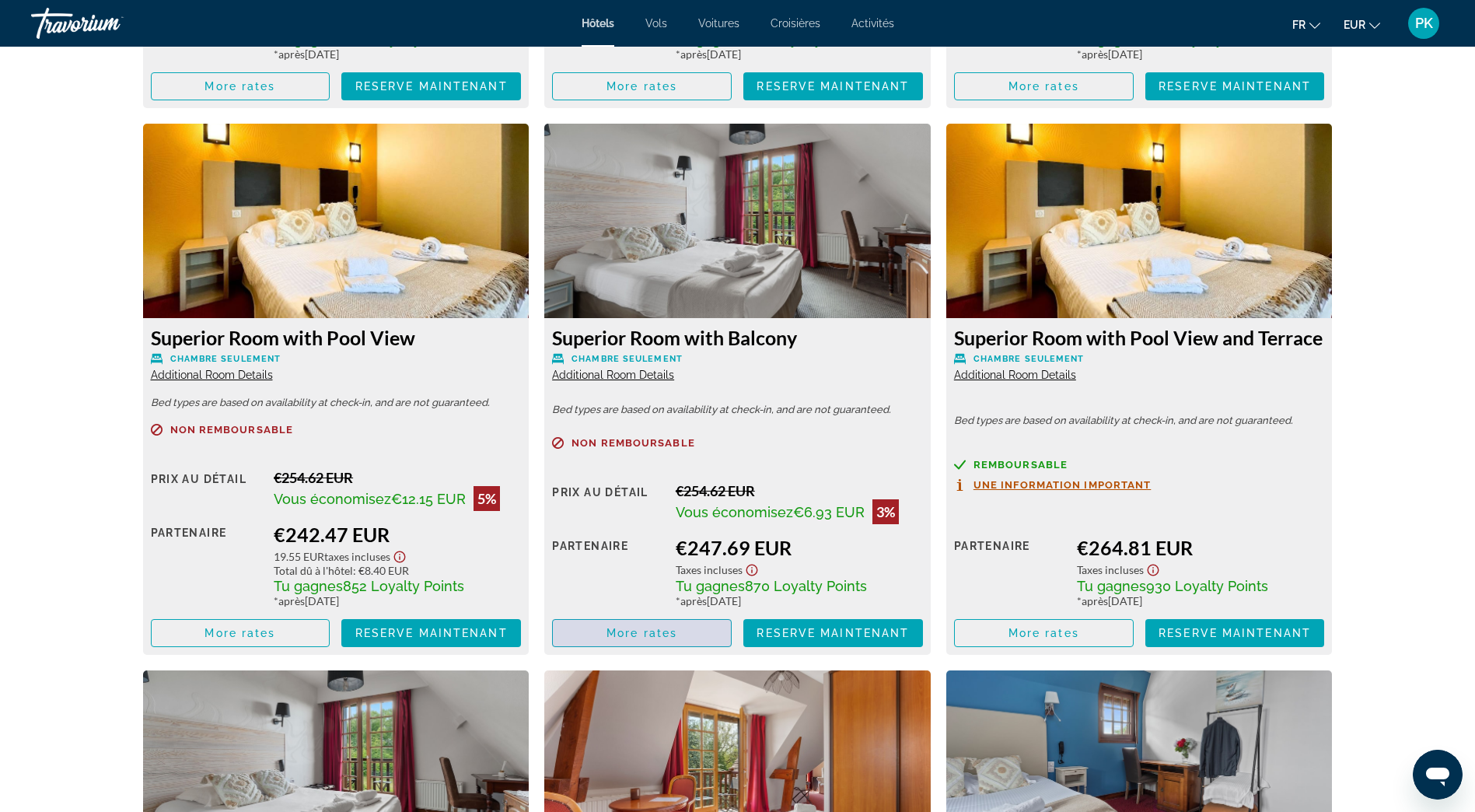
click at [690, 622] on span "Main content" at bounding box center [642, 633] width 178 height 37
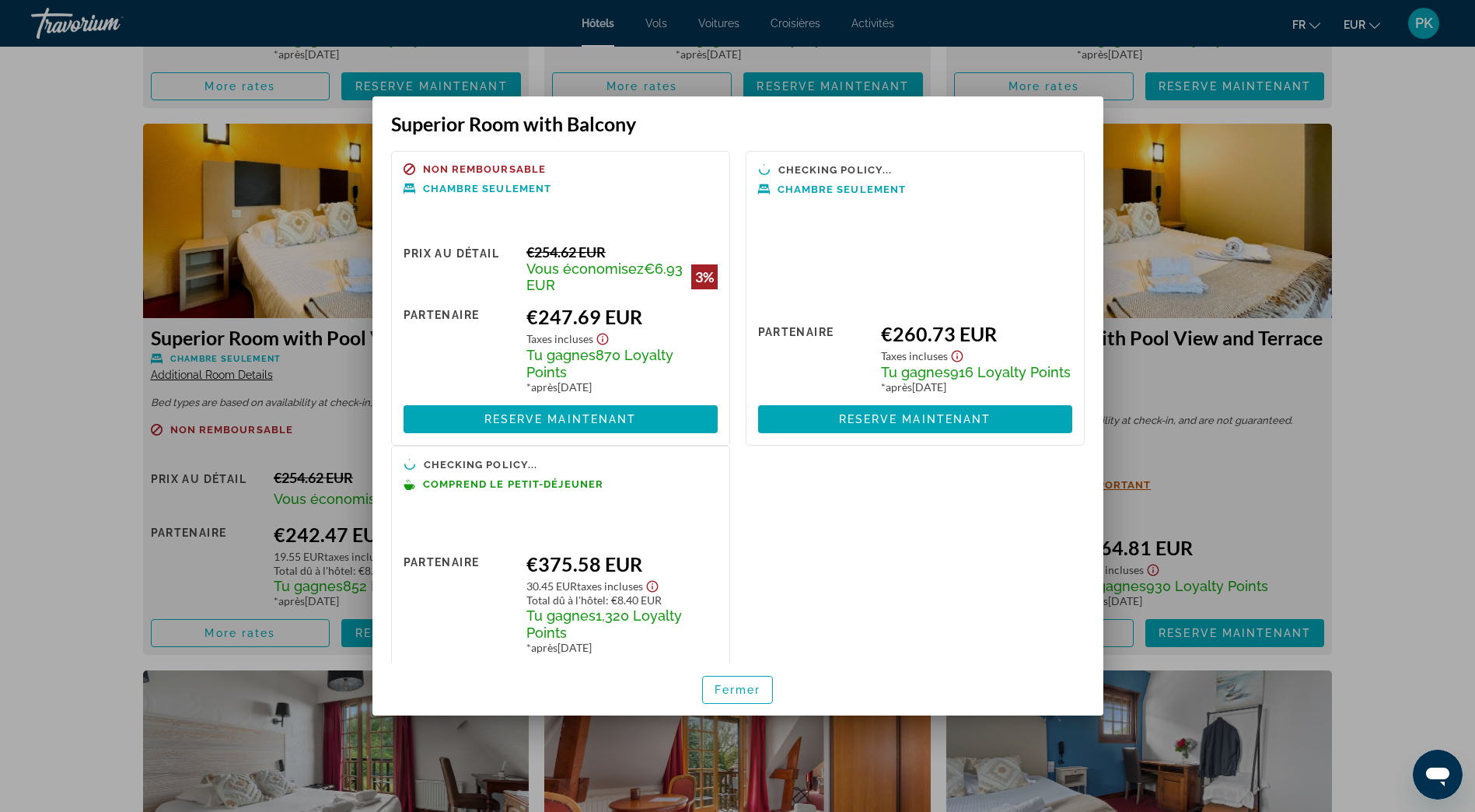
click at [296, 212] on div at bounding box center [738, 406] width 1475 height 812
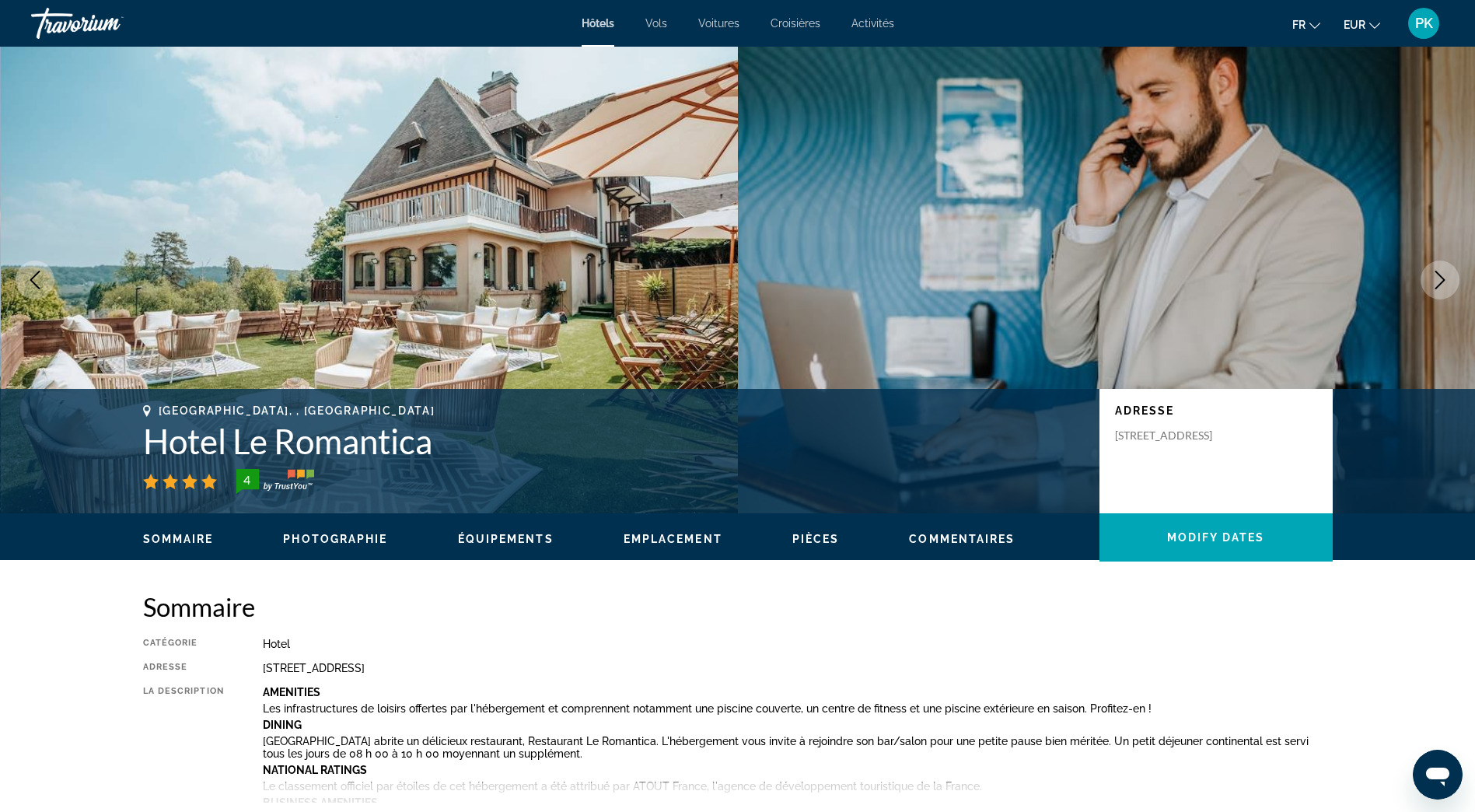
click at [1436, 275] on icon "Next image" at bounding box center [1440, 280] width 19 height 19
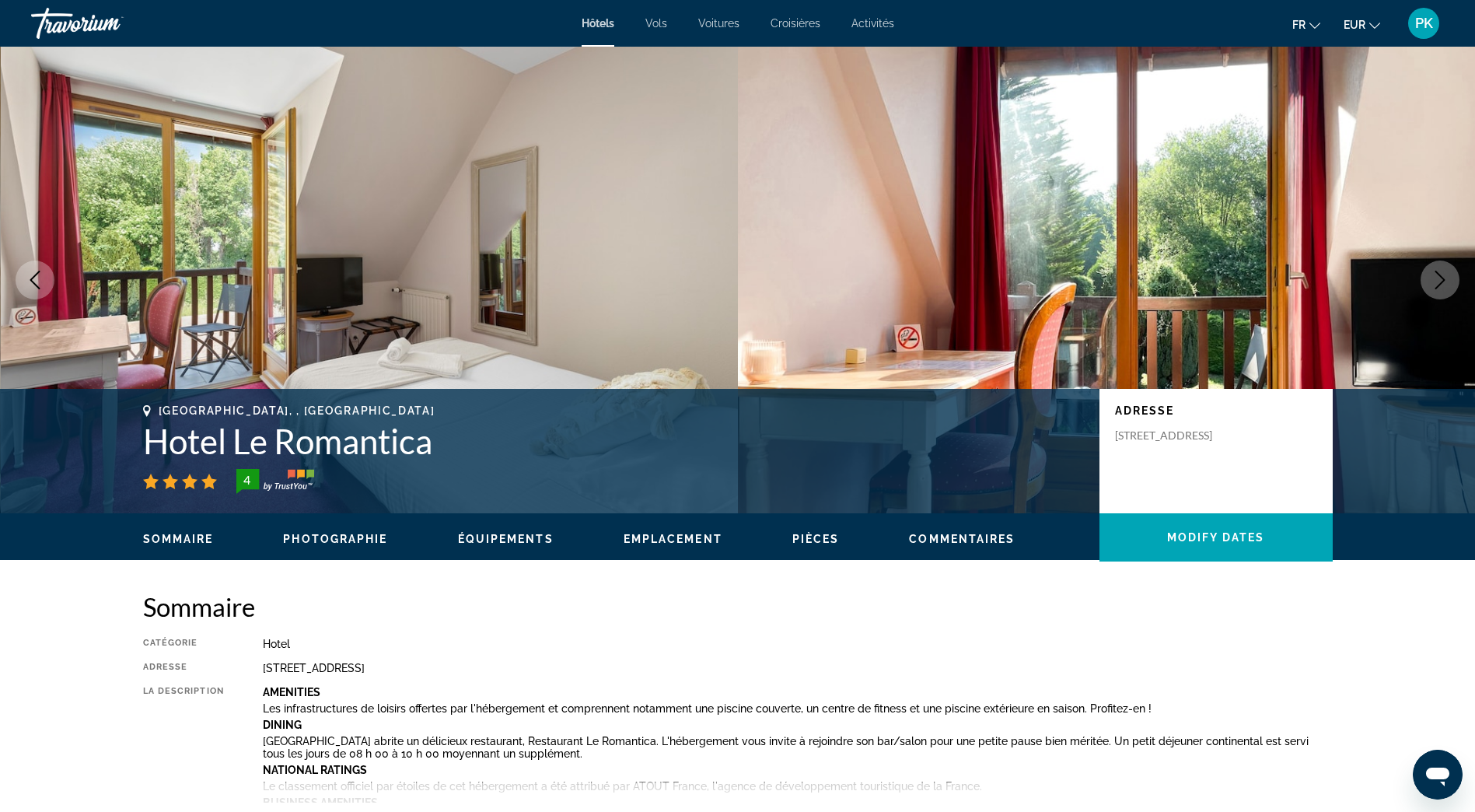
click at [1436, 275] on icon "Next image" at bounding box center [1440, 280] width 19 height 19
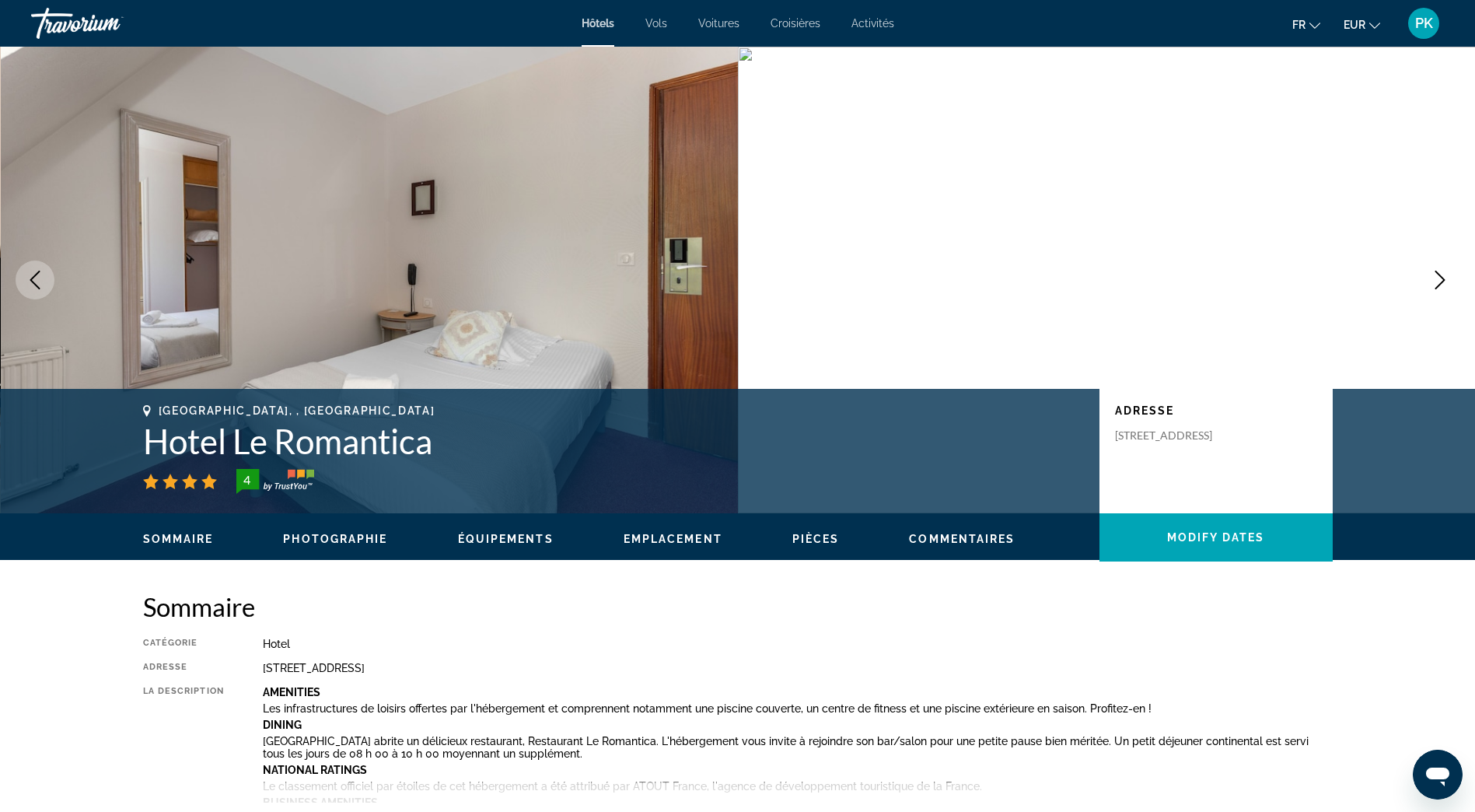
click at [1436, 275] on icon "Next image" at bounding box center [1440, 280] width 19 height 19
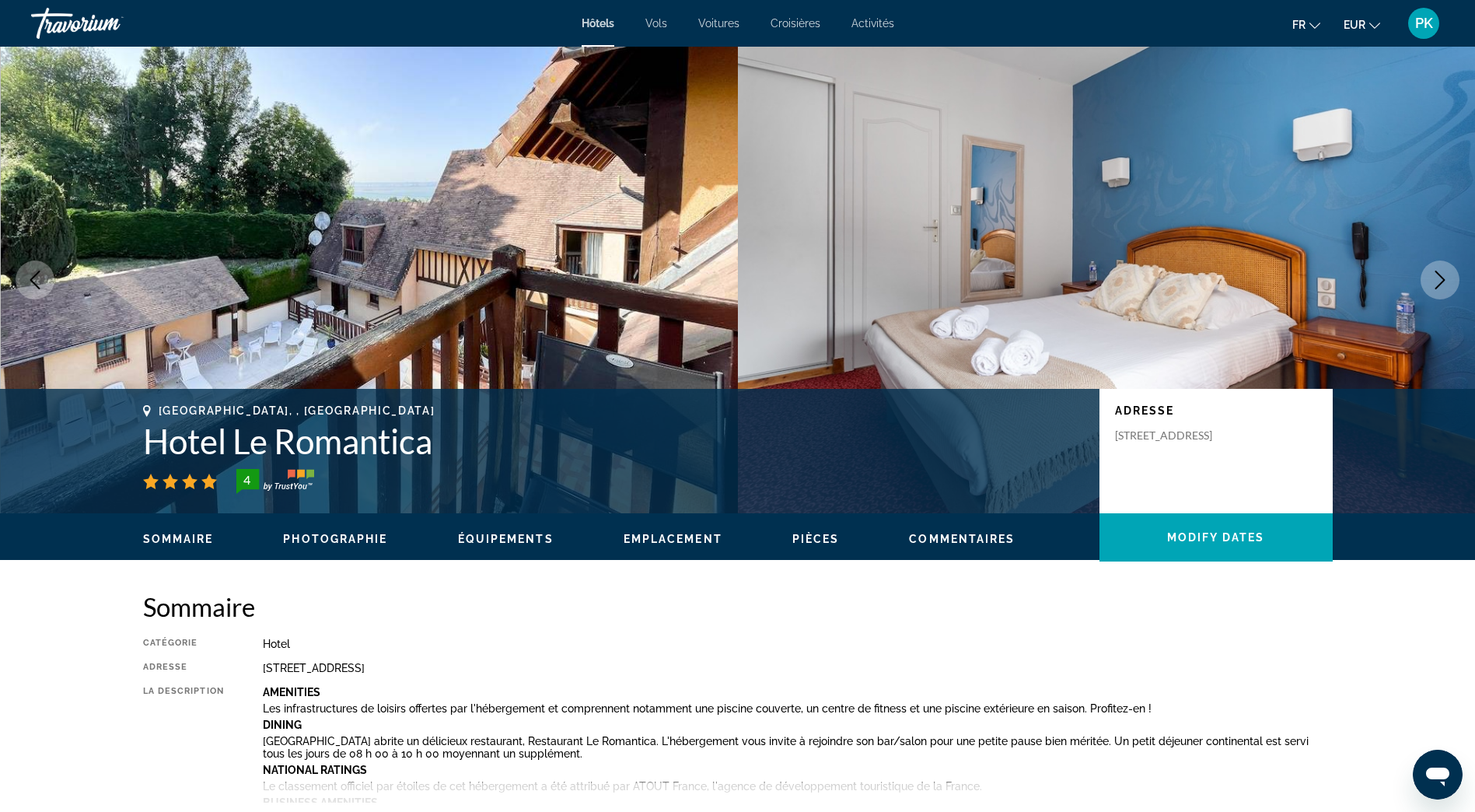
click at [1436, 275] on icon "Next image" at bounding box center [1440, 280] width 19 height 19
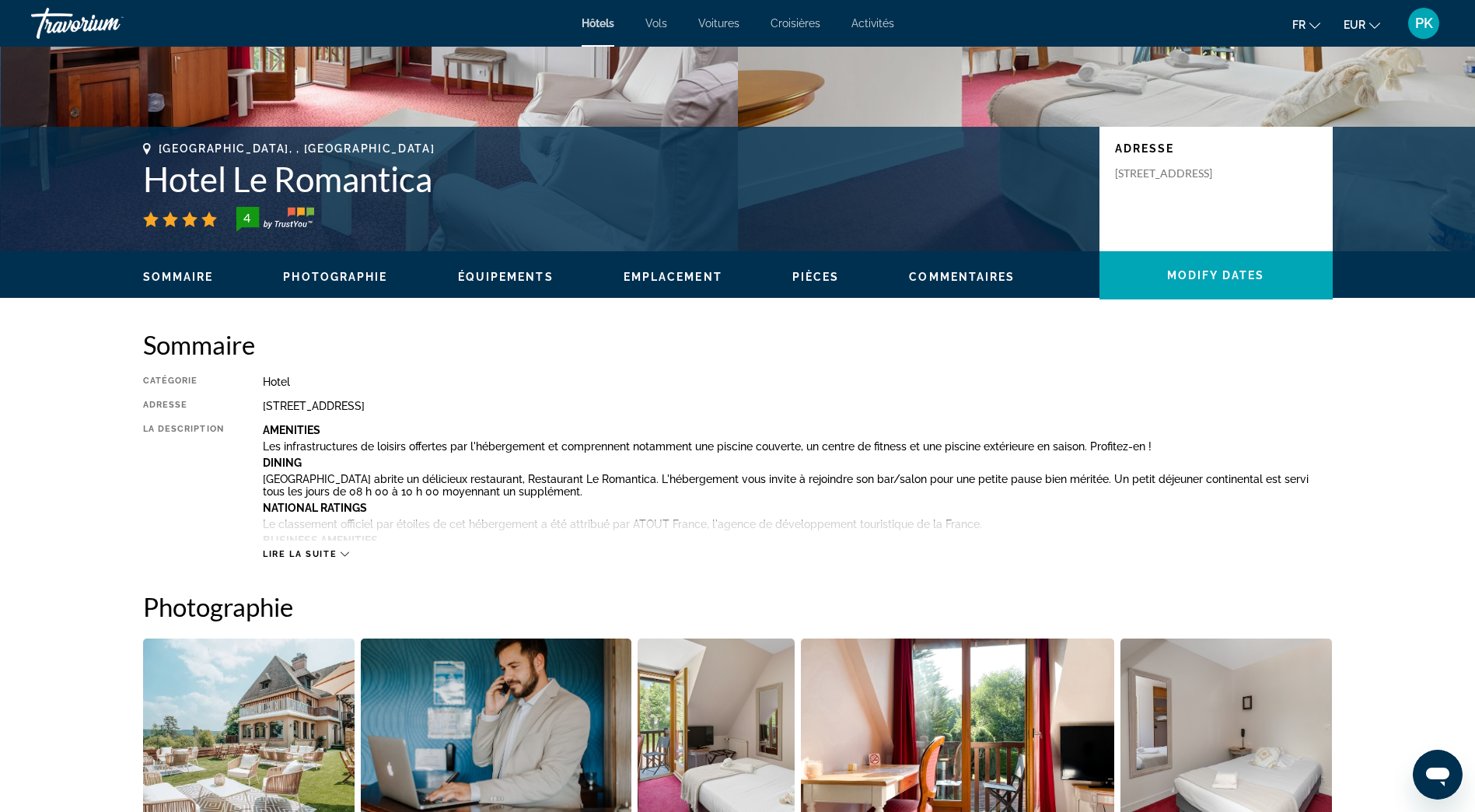
scroll to position [389, 0]
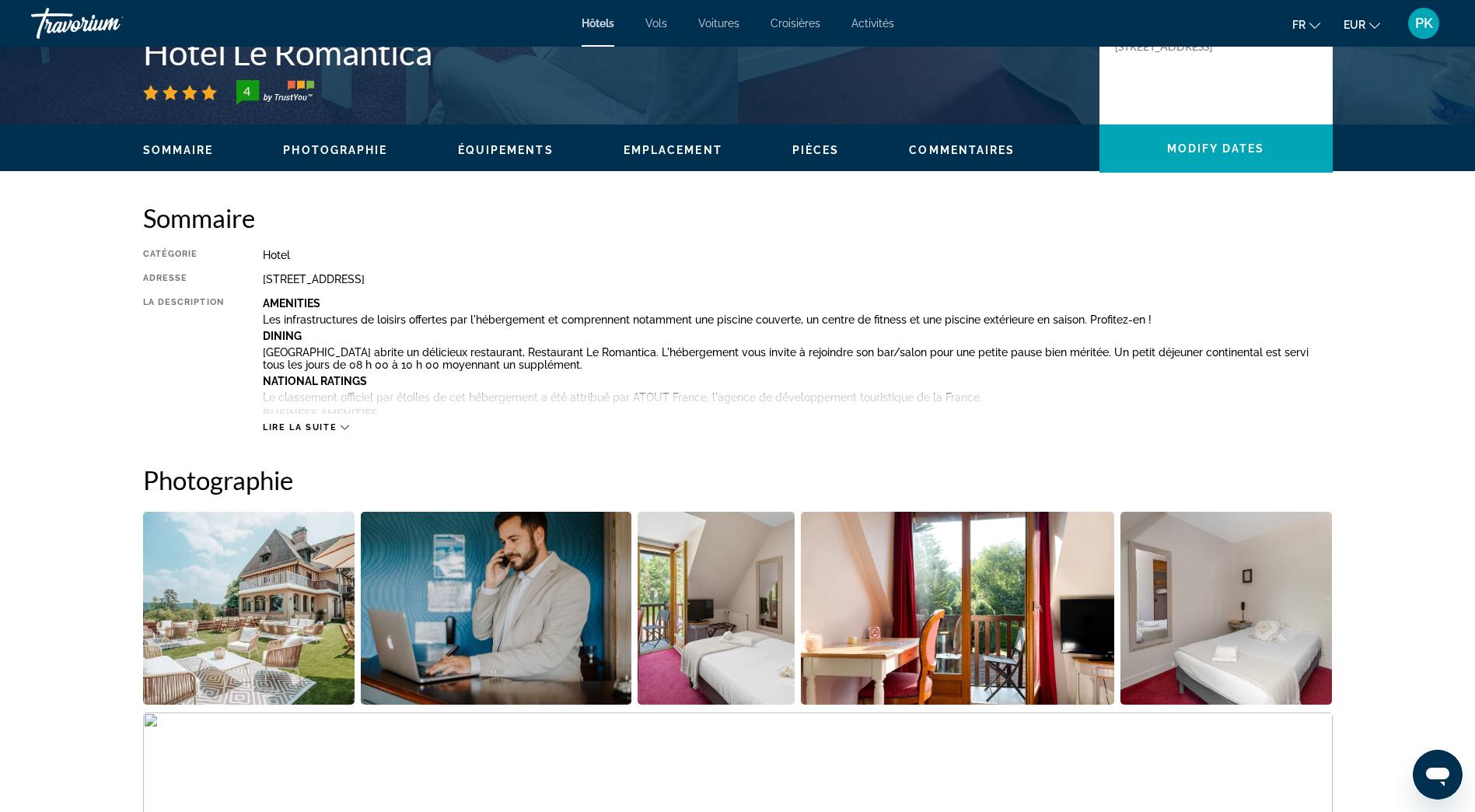
click at [337, 430] on span "Lire la suite" at bounding box center [300, 427] width 74 height 10
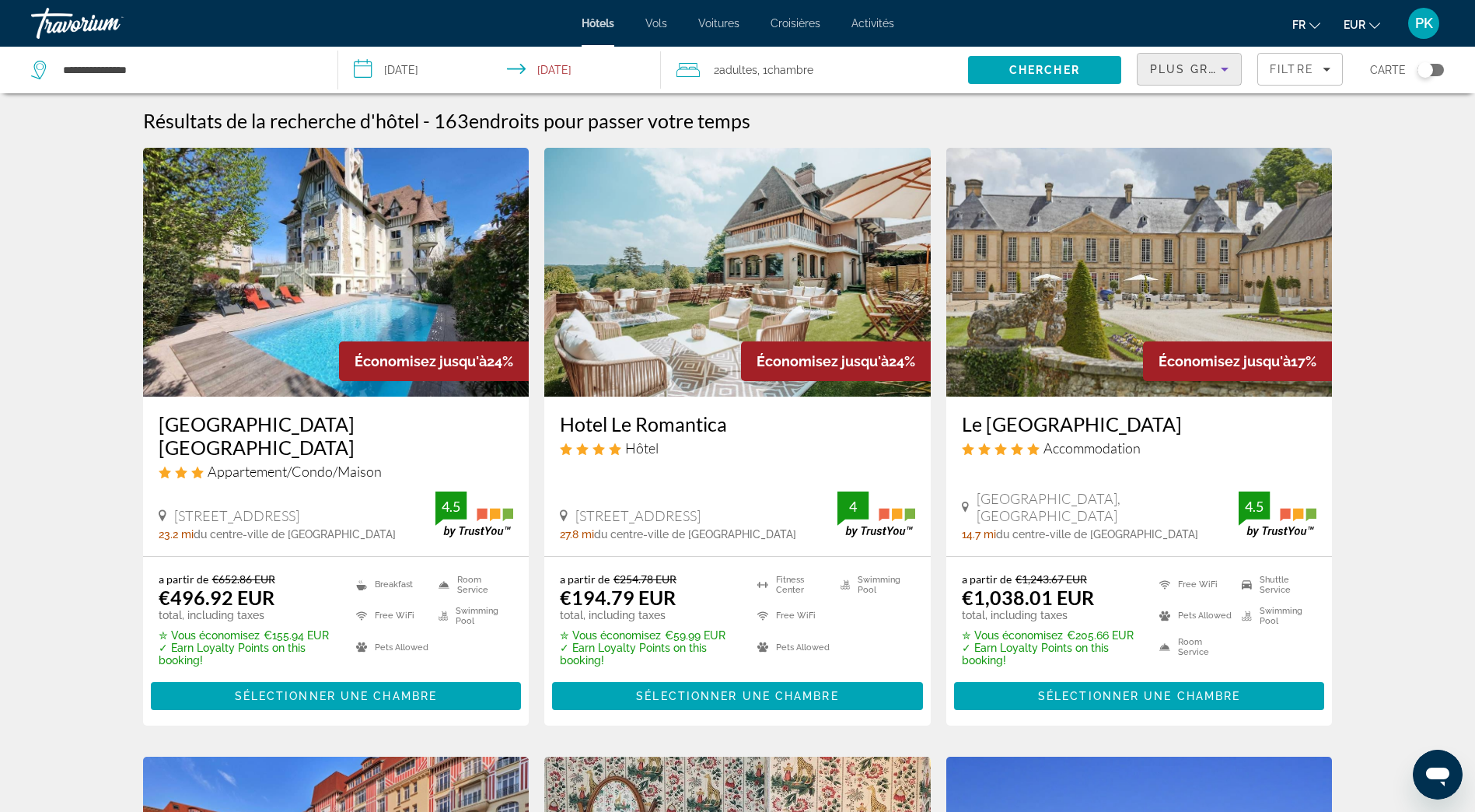
click at [1198, 74] on span "Plus grandes économies" at bounding box center [1243, 69] width 186 height 13
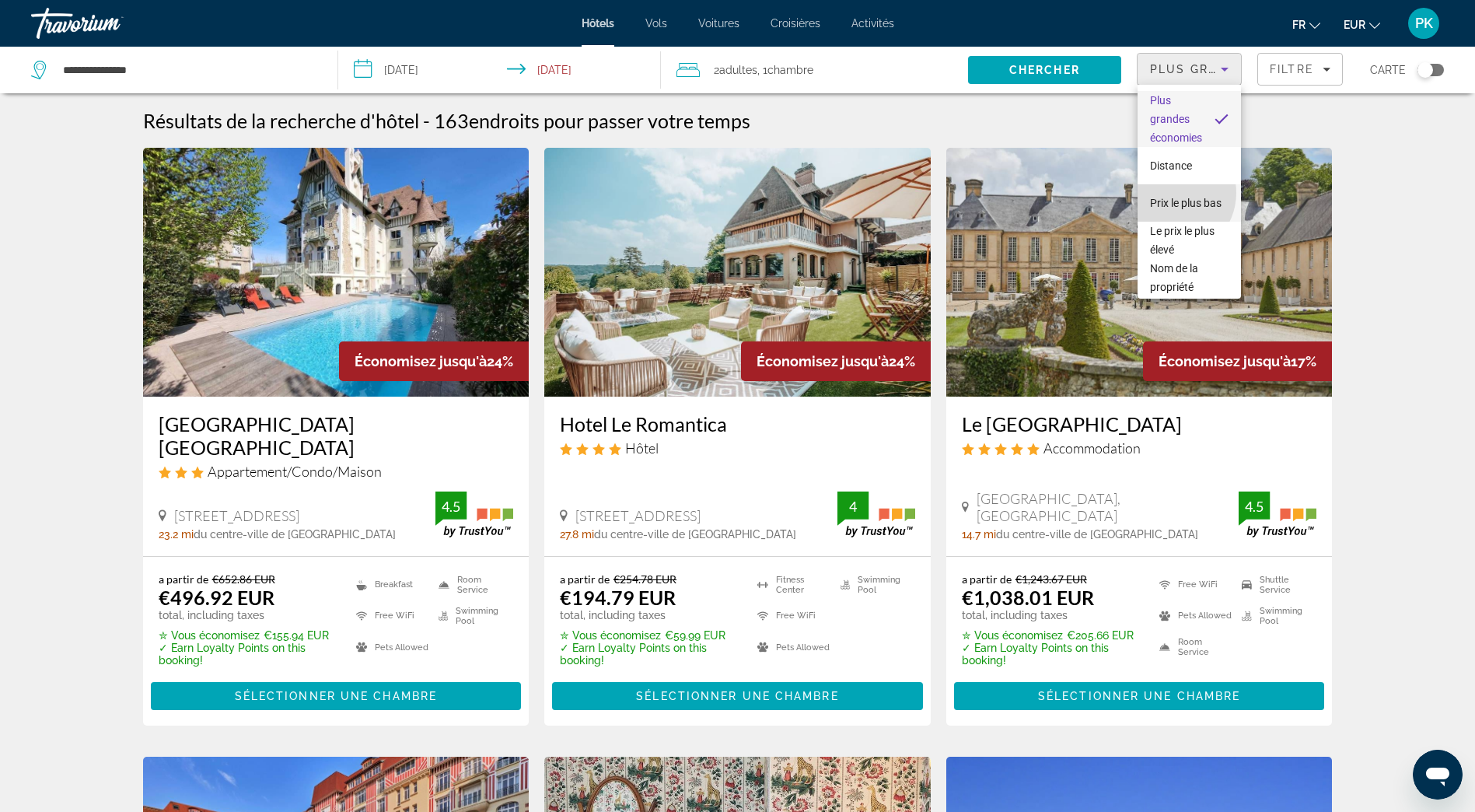
click at [1171, 197] on span "Prix le plus bas" at bounding box center [1185, 203] width 72 height 13
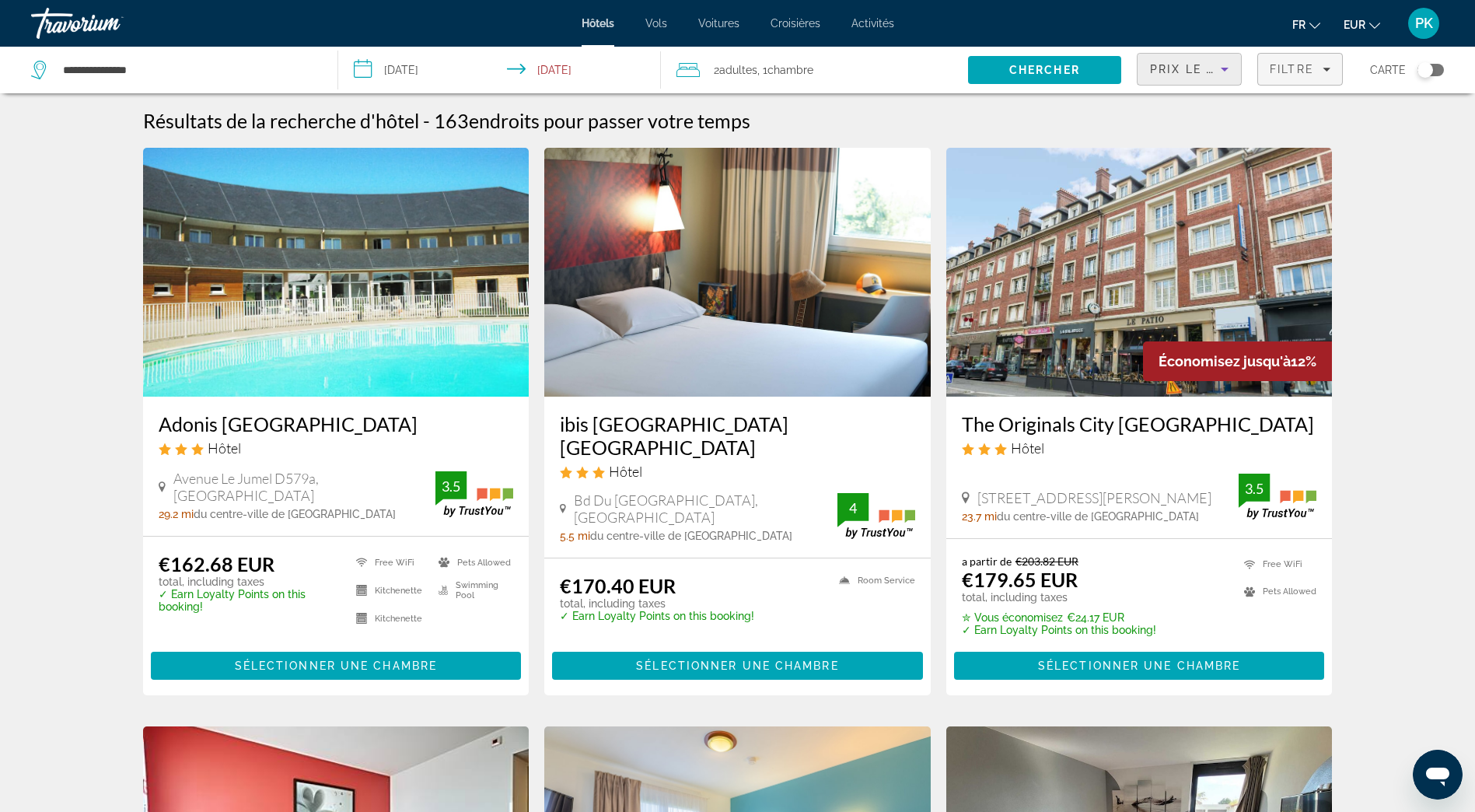
click at [1307, 77] on span "Filters" at bounding box center [1300, 68] width 84 height 37
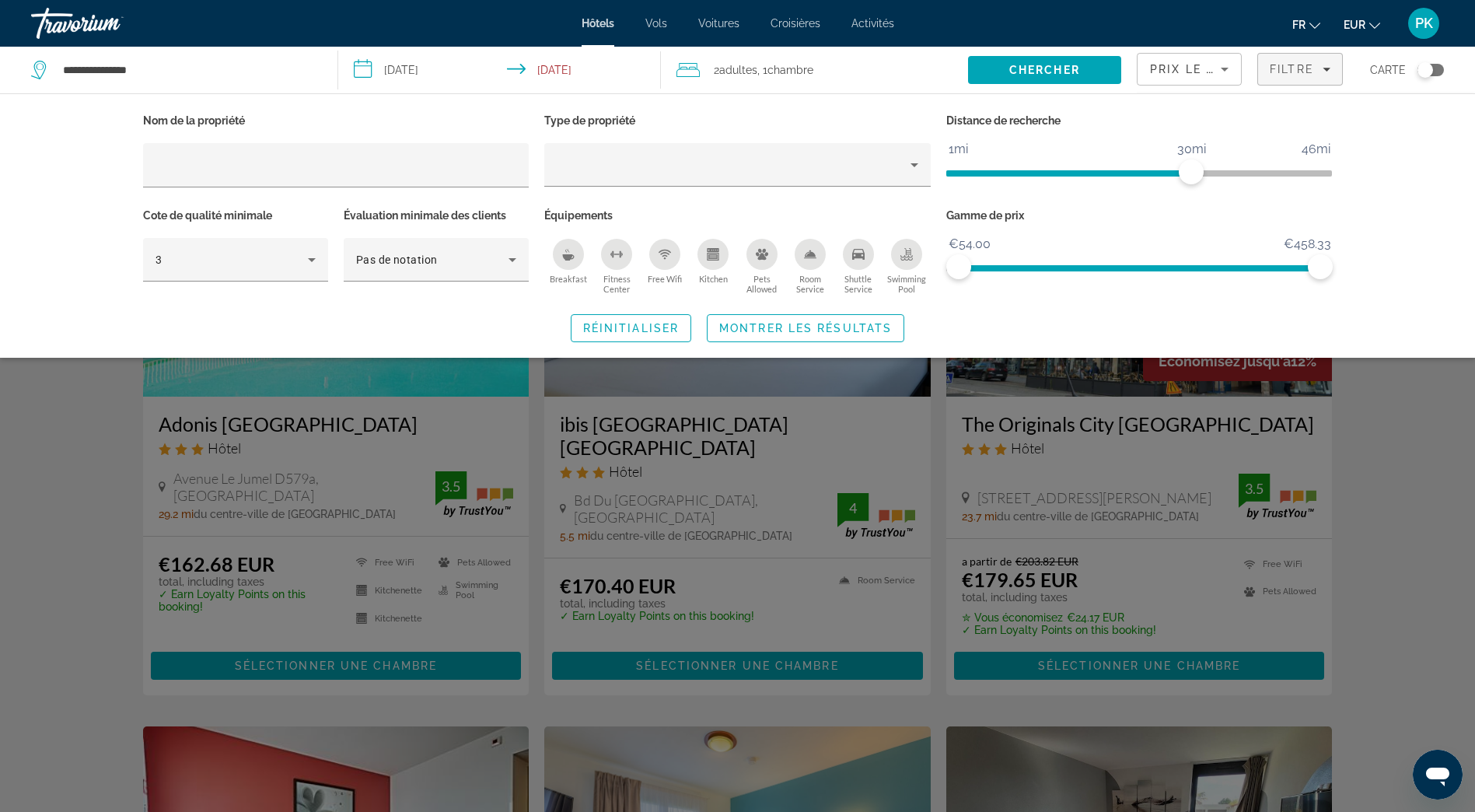
click at [565, 260] on div "Breakfast" at bounding box center [569, 254] width 31 height 31
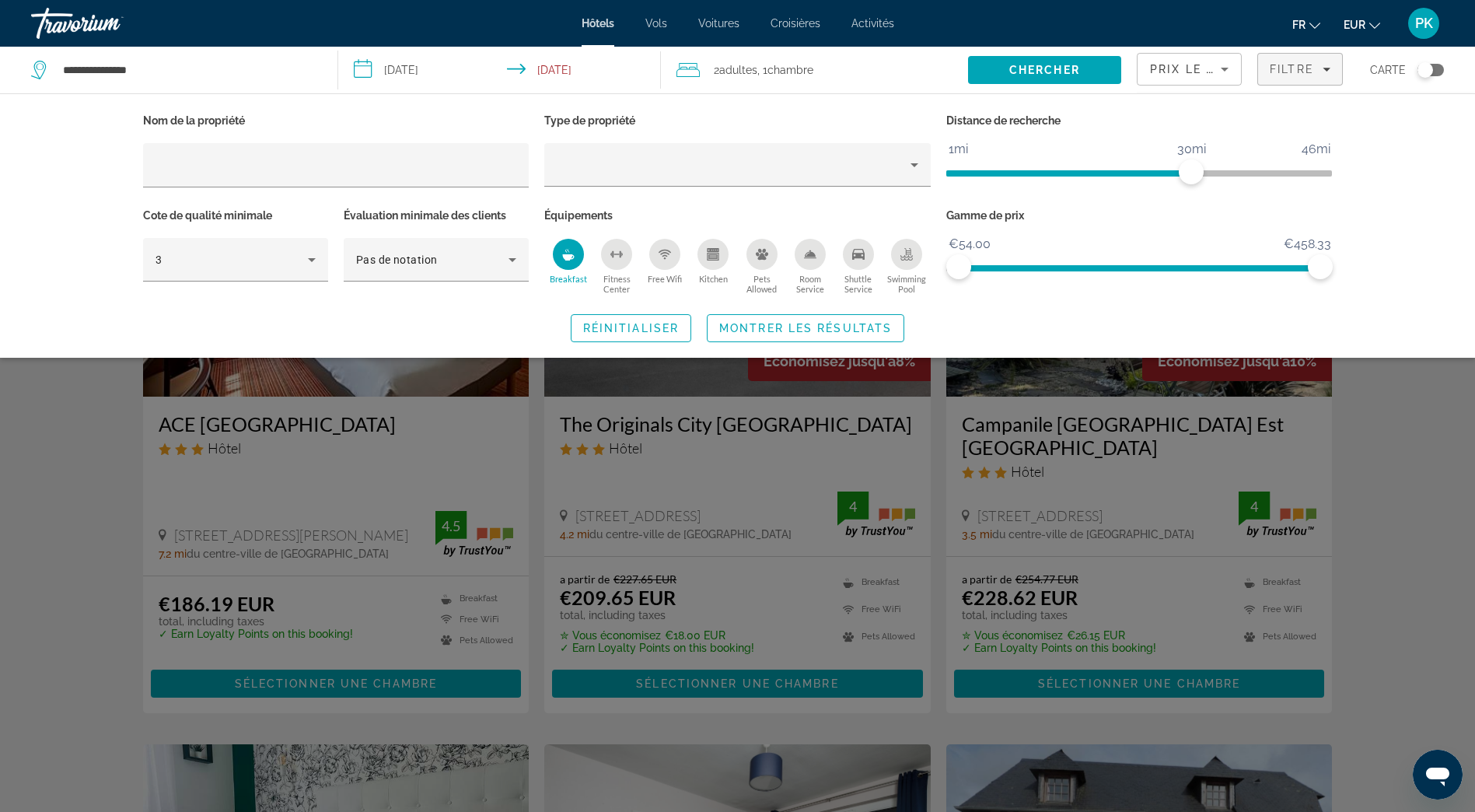
click at [805, 262] on div "Room Service" at bounding box center [811, 254] width 31 height 31
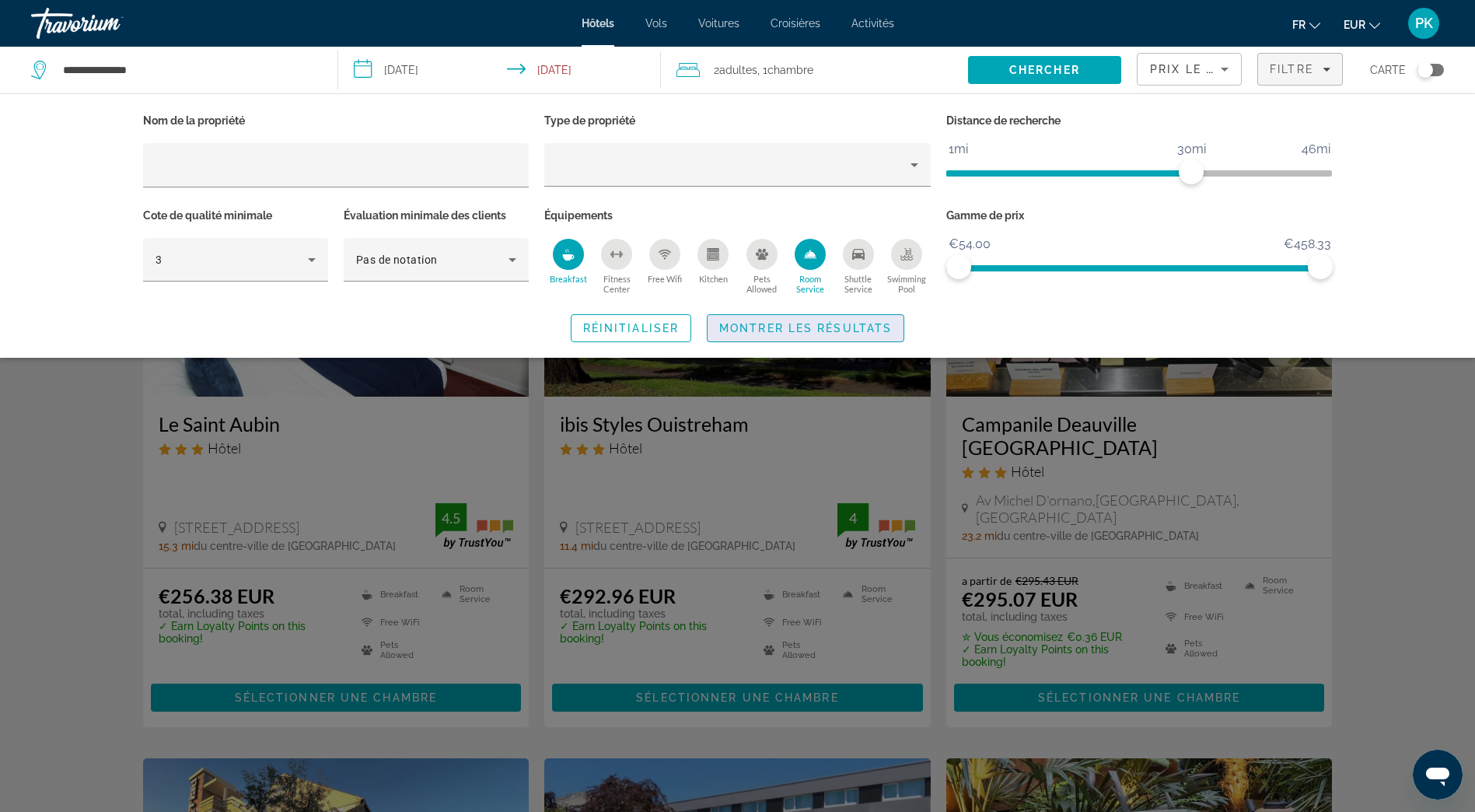
click at [796, 329] on span "Montrer les résultats" at bounding box center [805, 328] width 172 height 13
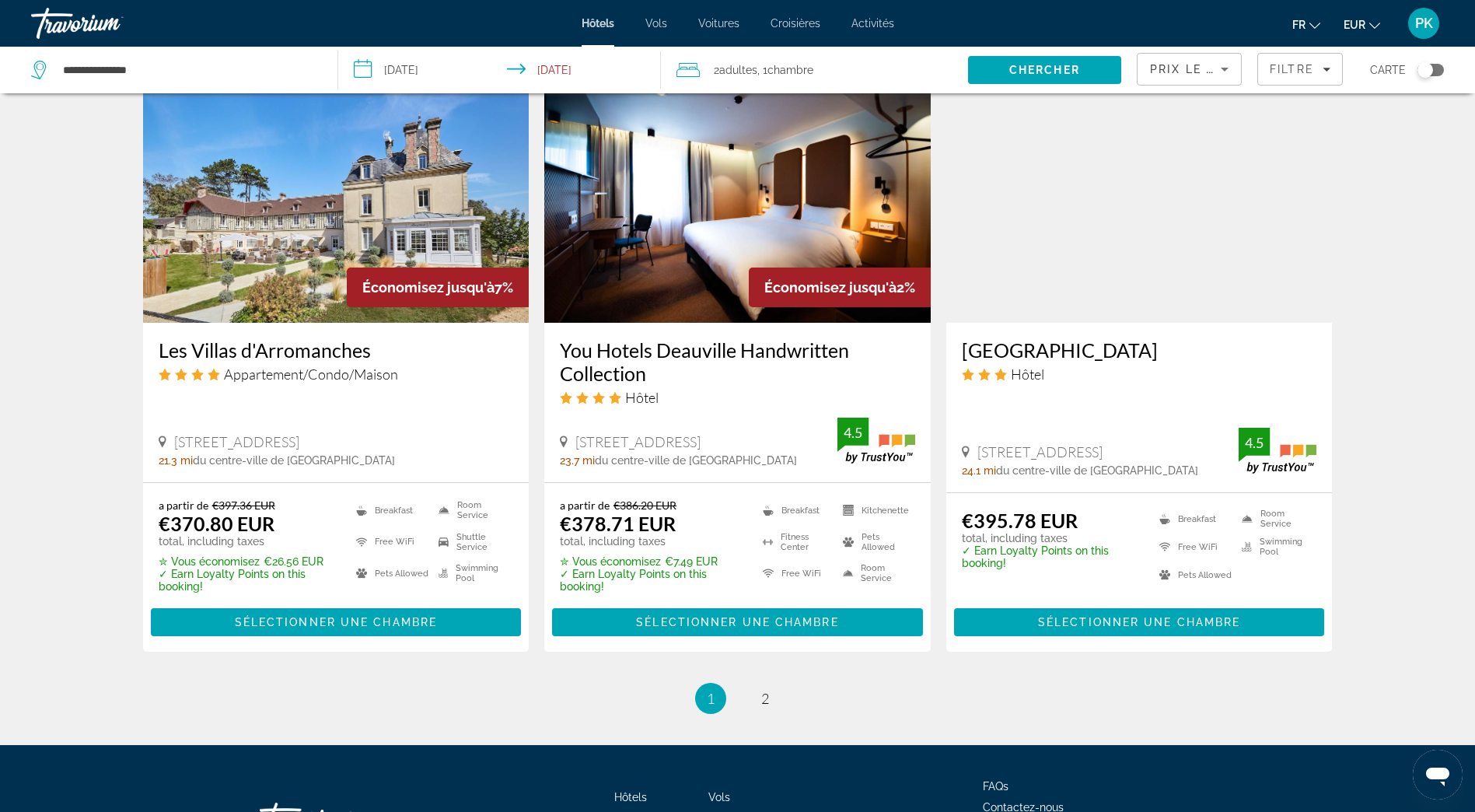
scroll to position [1866, 0]
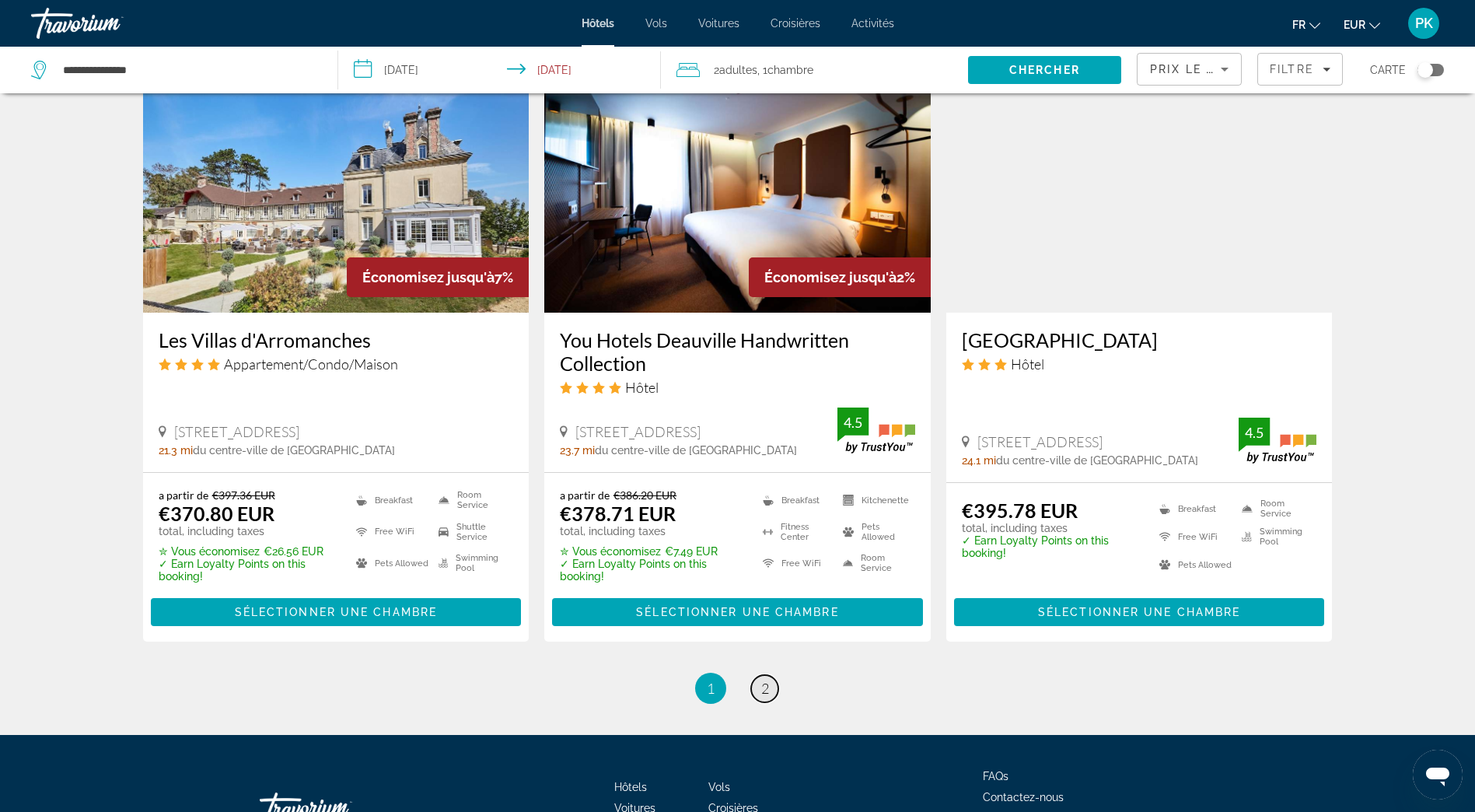
click at [769, 675] on link "page 2" at bounding box center [764, 688] width 28 height 28
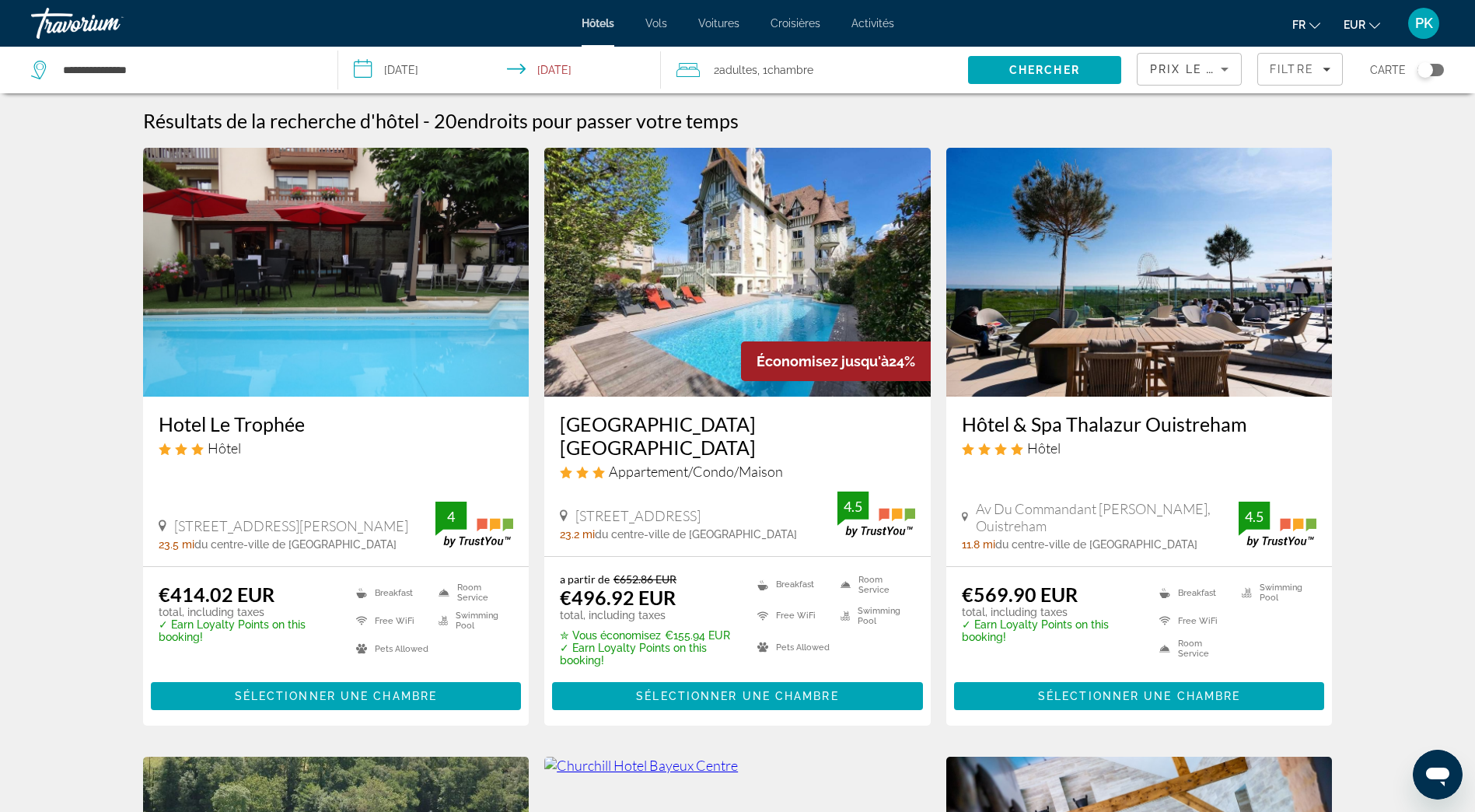
click at [523, 72] on input "**********" at bounding box center [503, 72] width 329 height 51
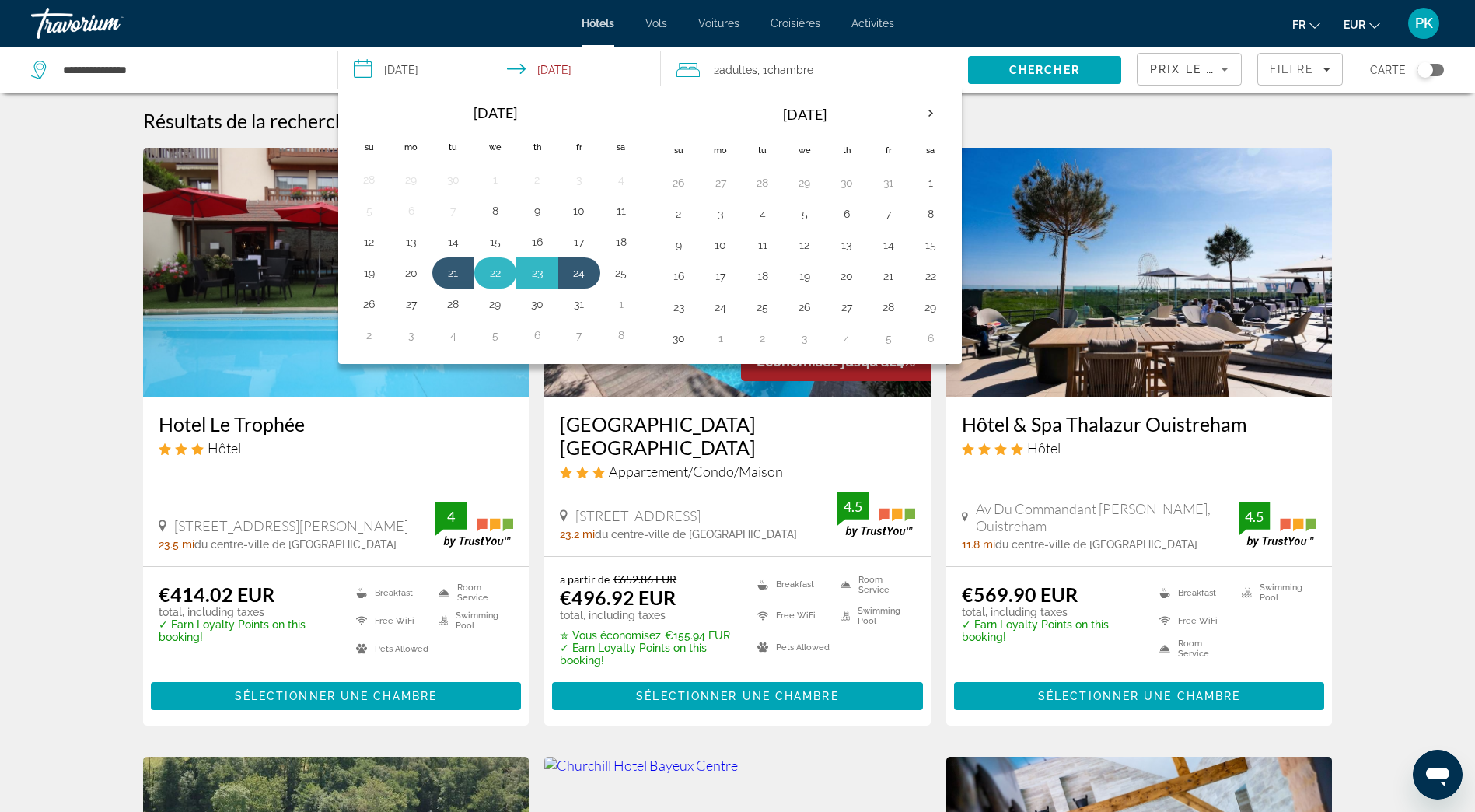
click at [489, 271] on button "22" at bounding box center [496, 273] width 25 height 22
click at [453, 278] on button "21" at bounding box center [453, 273] width 25 height 22
type input "**********"
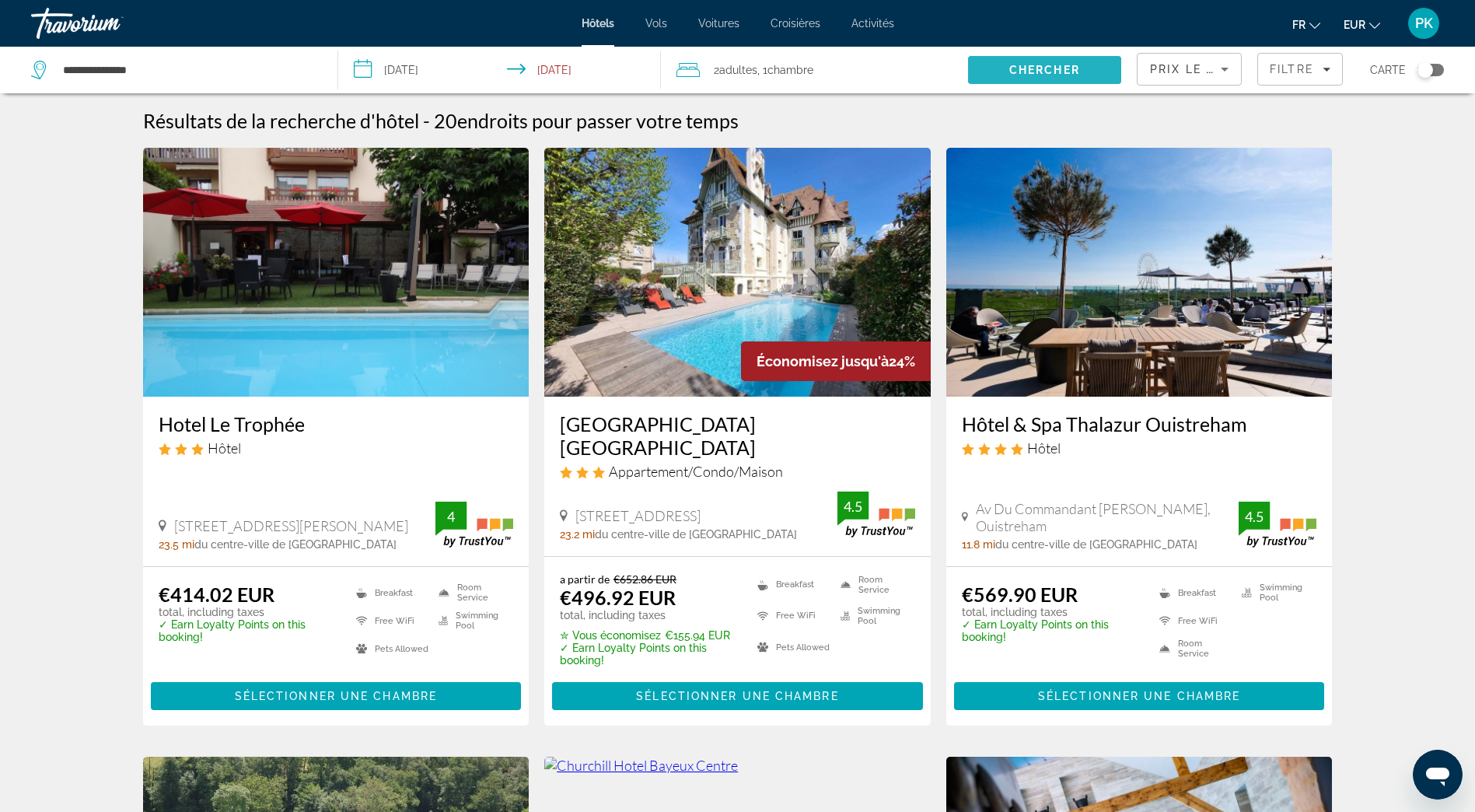
click at [1000, 68] on span "Search" at bounding box center [1044, 69] width 153 height 37
